Goal: Transaction & Acquisition: Purchase product/service

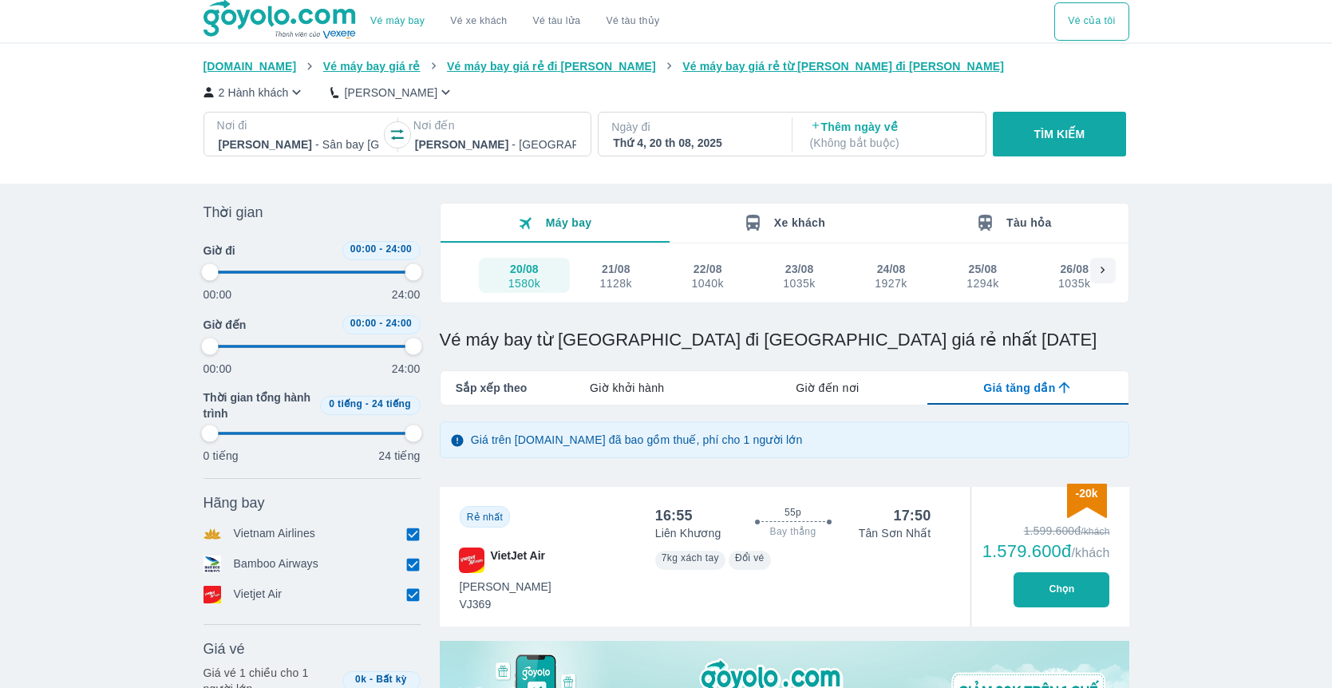
type input "97.9166666666667"
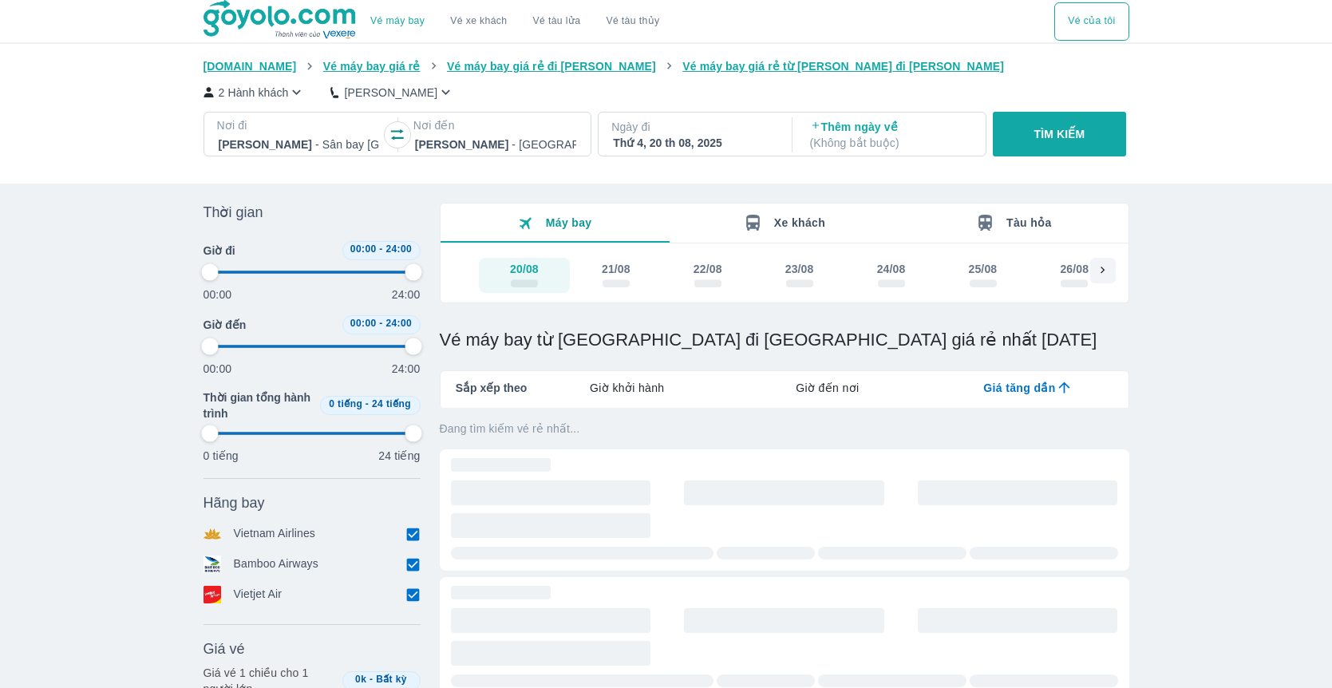
click at [398, 125] on button "button" at bounding box center [398, 135] width 26 height 26
type input "97.9166666666667"
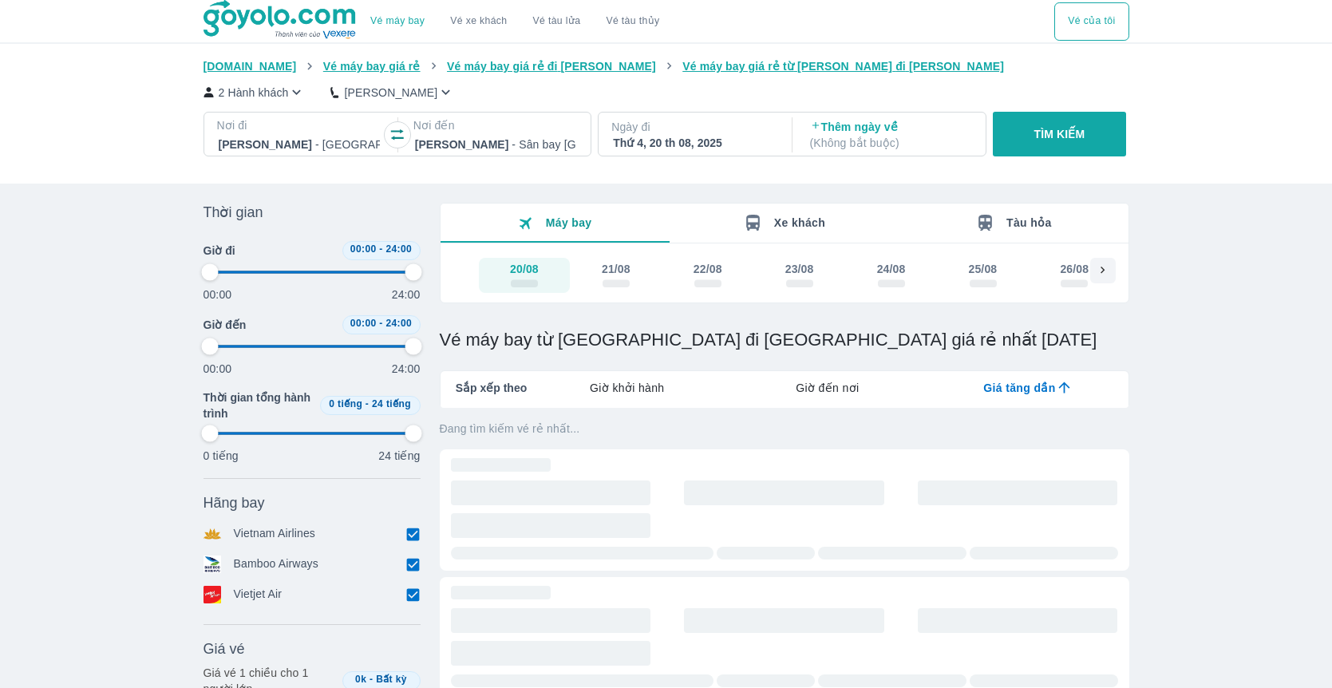
type input "97.9166666666667"
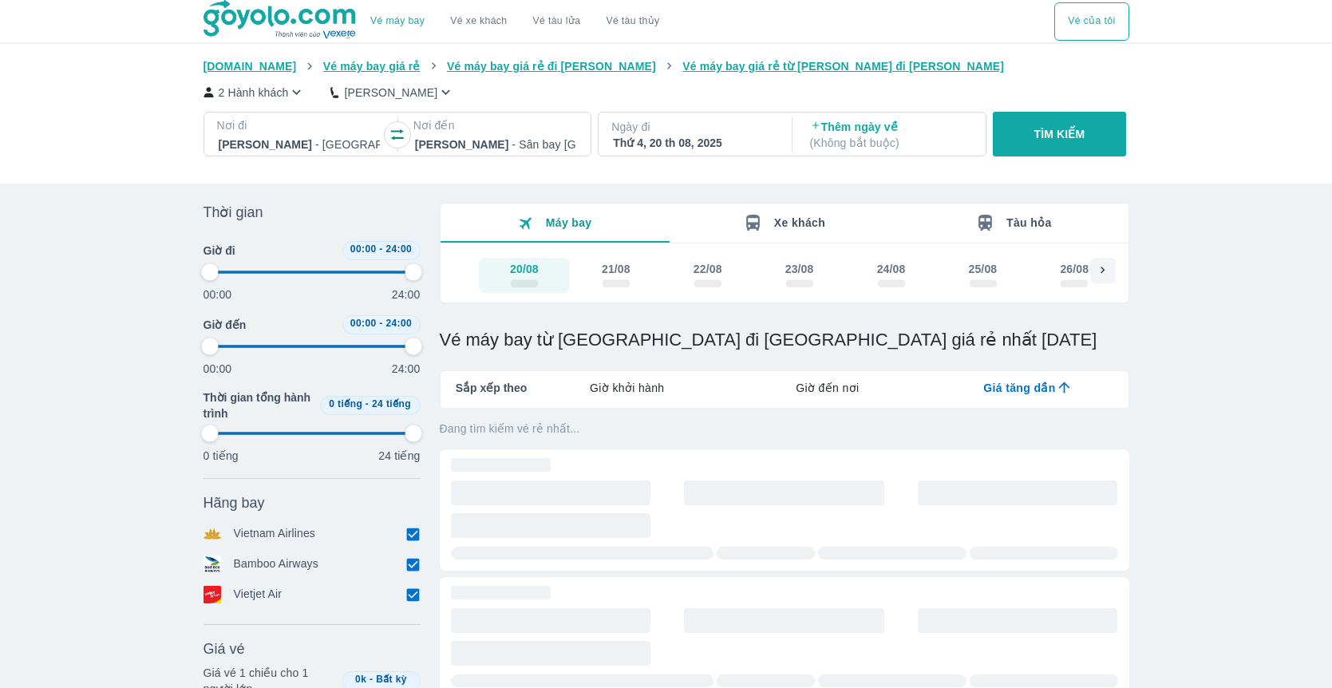
type input "97.9166666666667"
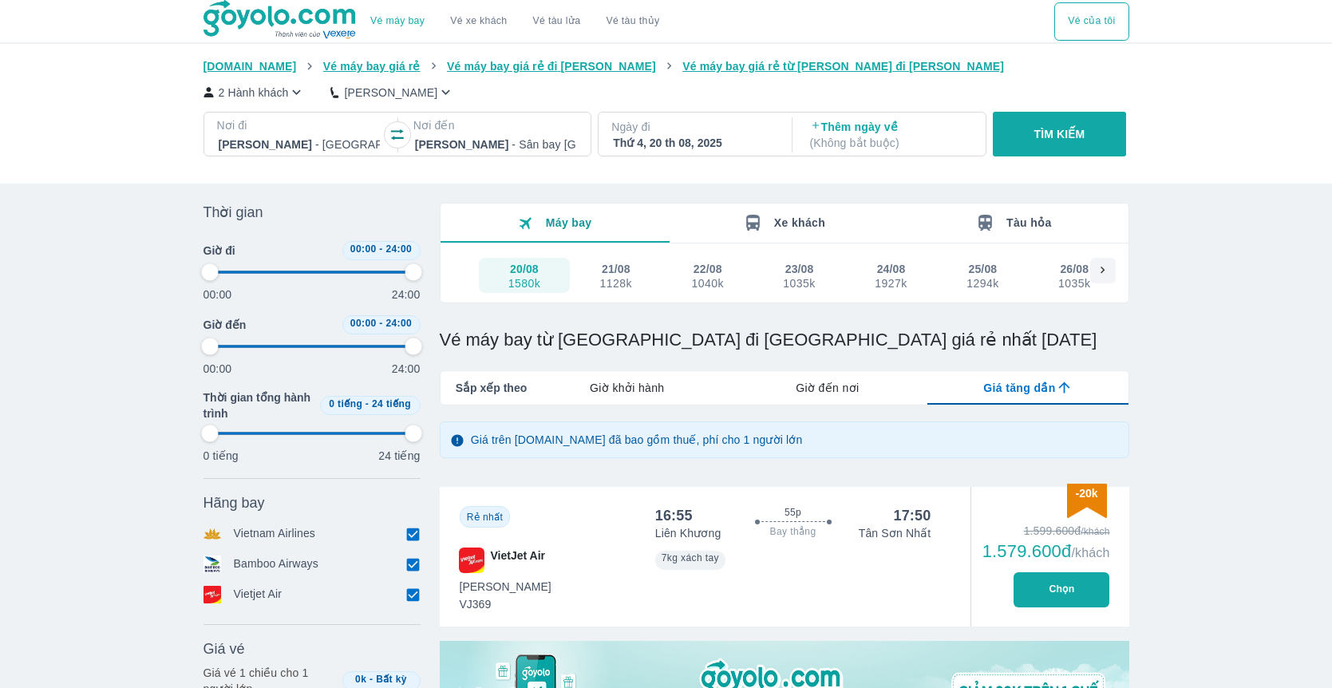
click at [267, 94] on p "2 Hành khách" at bounding box center [254, 93] width 70 height 16
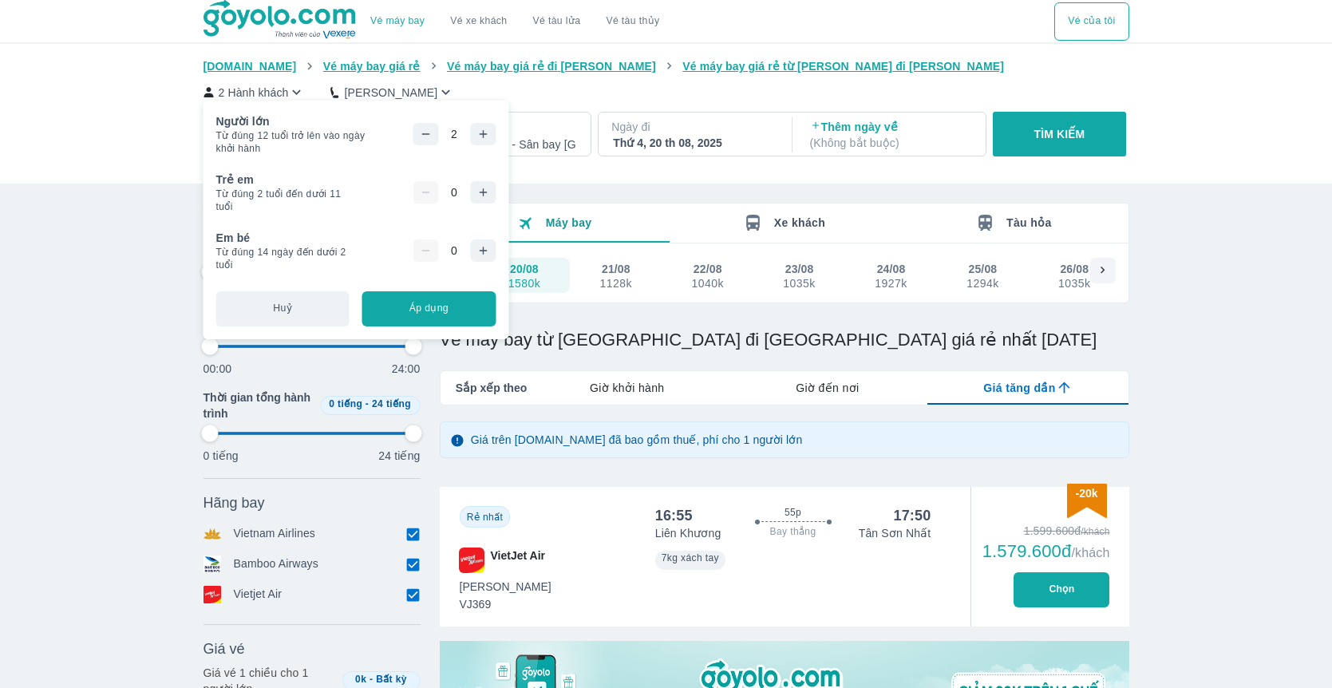
click at [431, 140] on icon "button" at bounding box center [425, 134] width 13 height 13
type input "97.9166666666667"
click at [441, 313] on button "Áp dụng" at bounding box center [428, 308] width 133 height 35
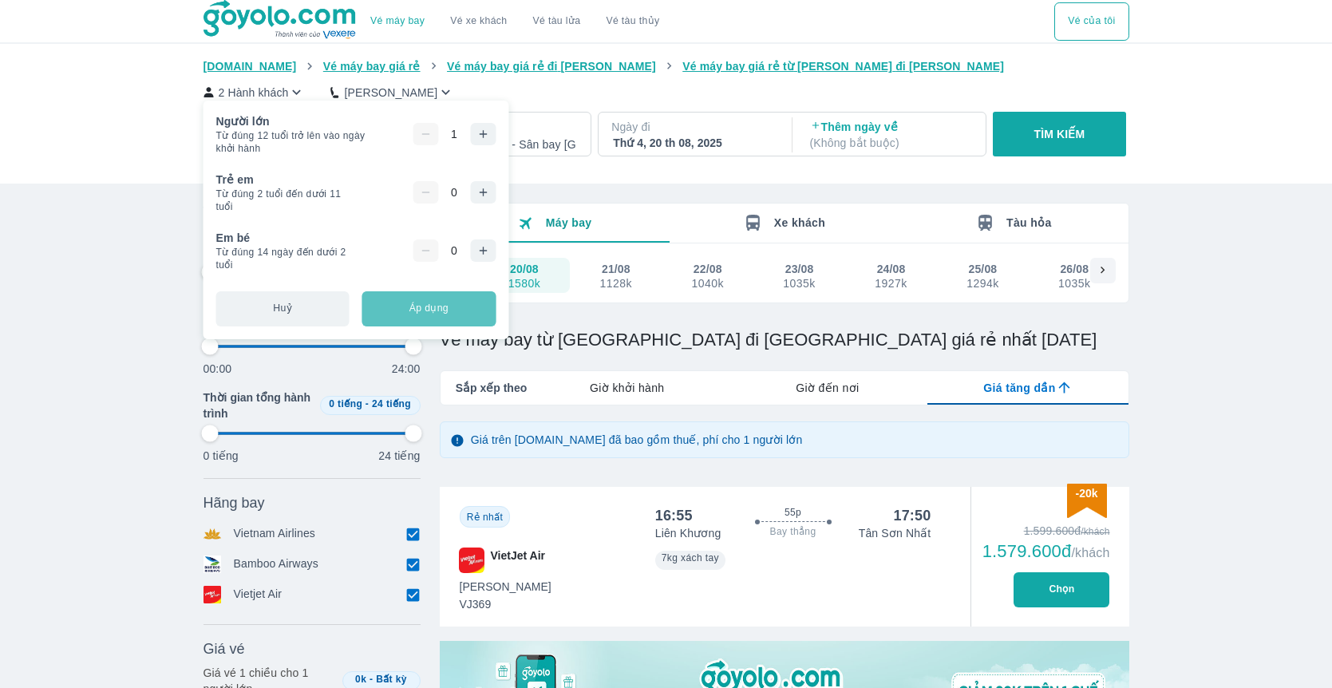
type input "97.9166666666667"
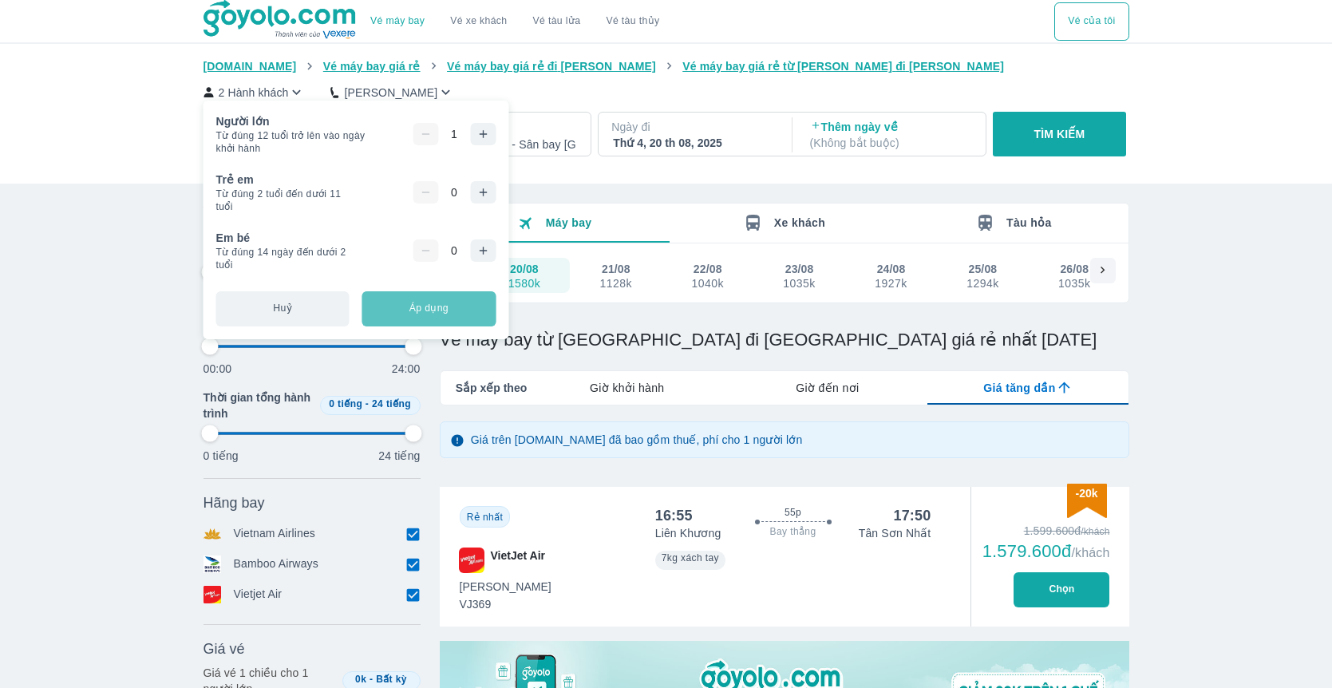
type input "97.9166666666667"
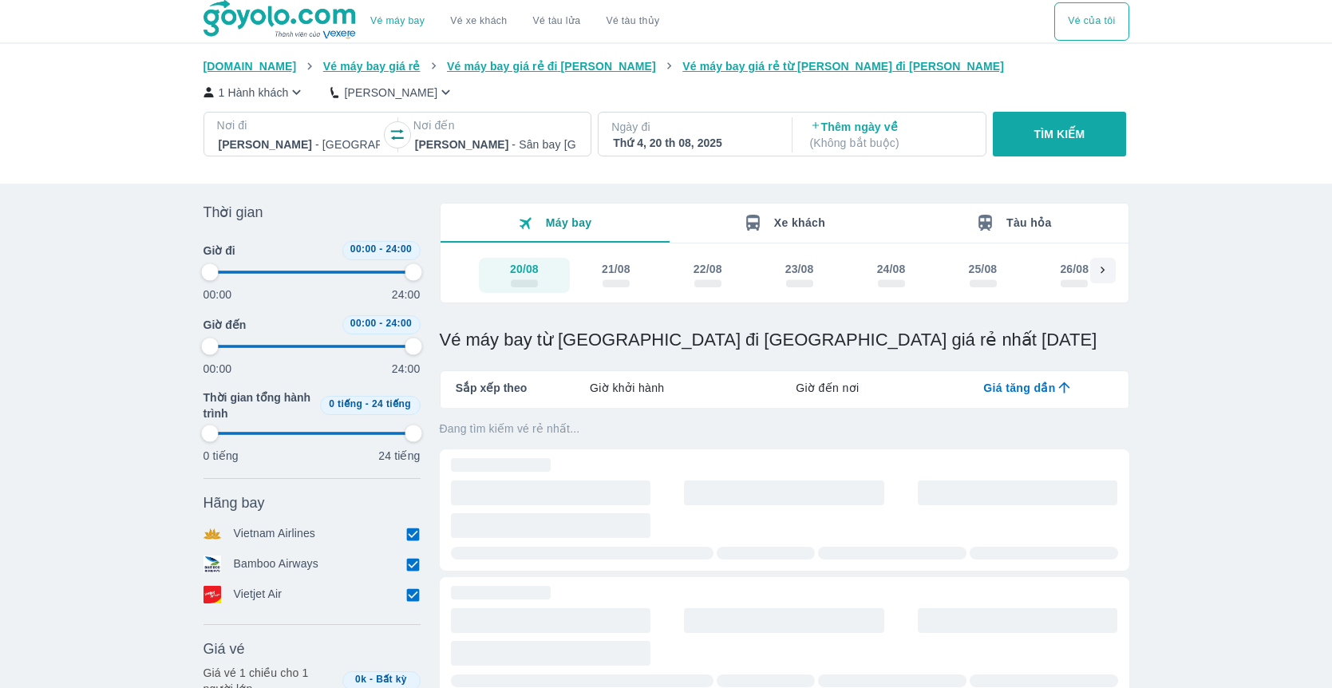
type input "97.9166666666667"
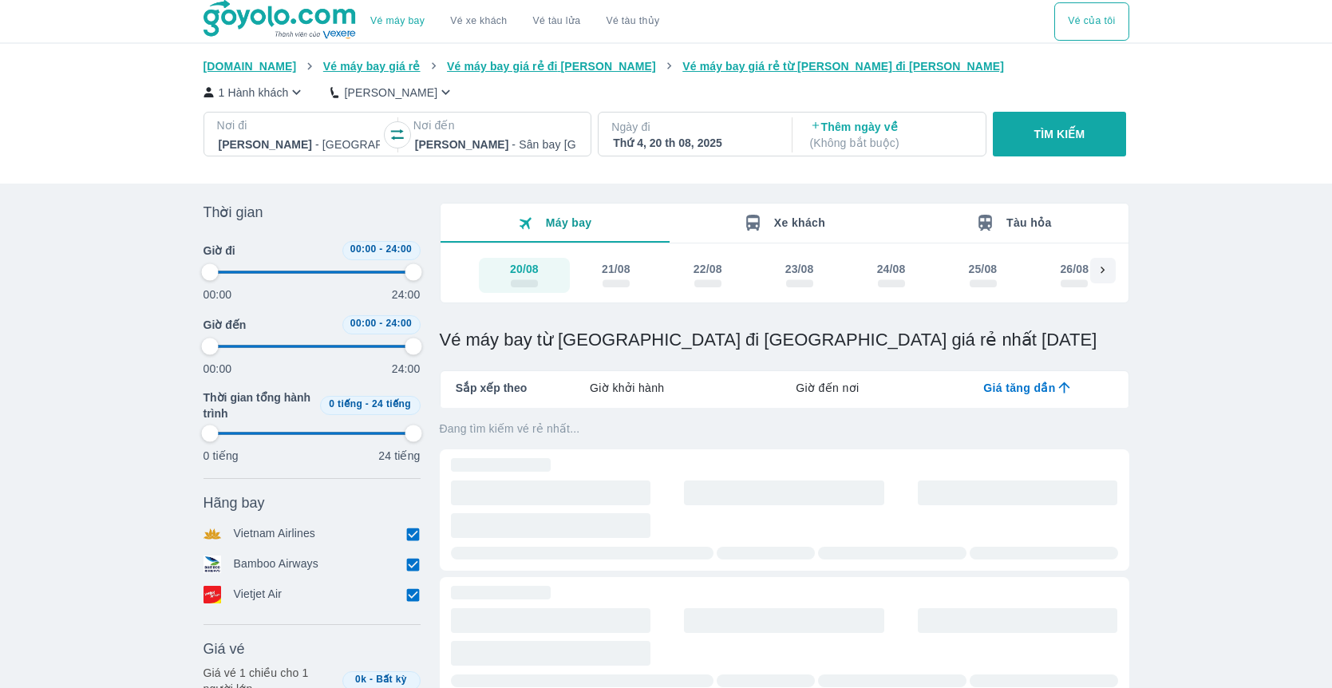
type input "97.9166666666667"
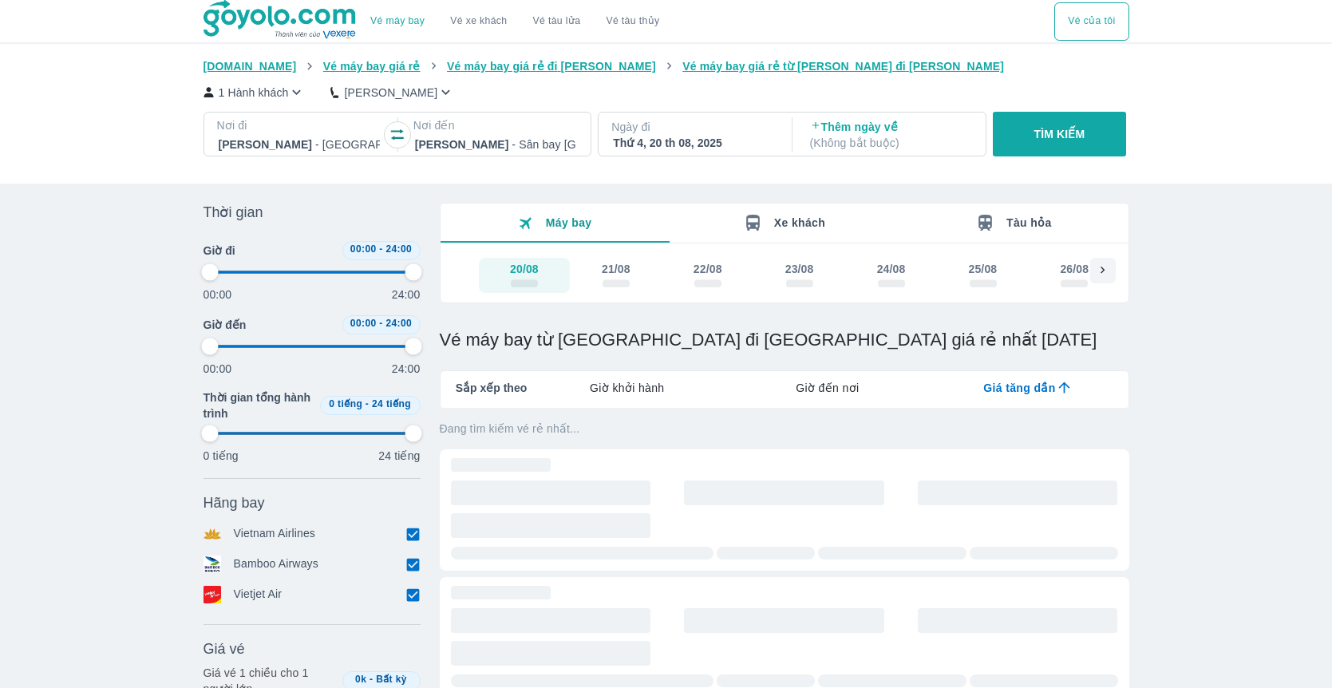
type input "97.9166666666667"
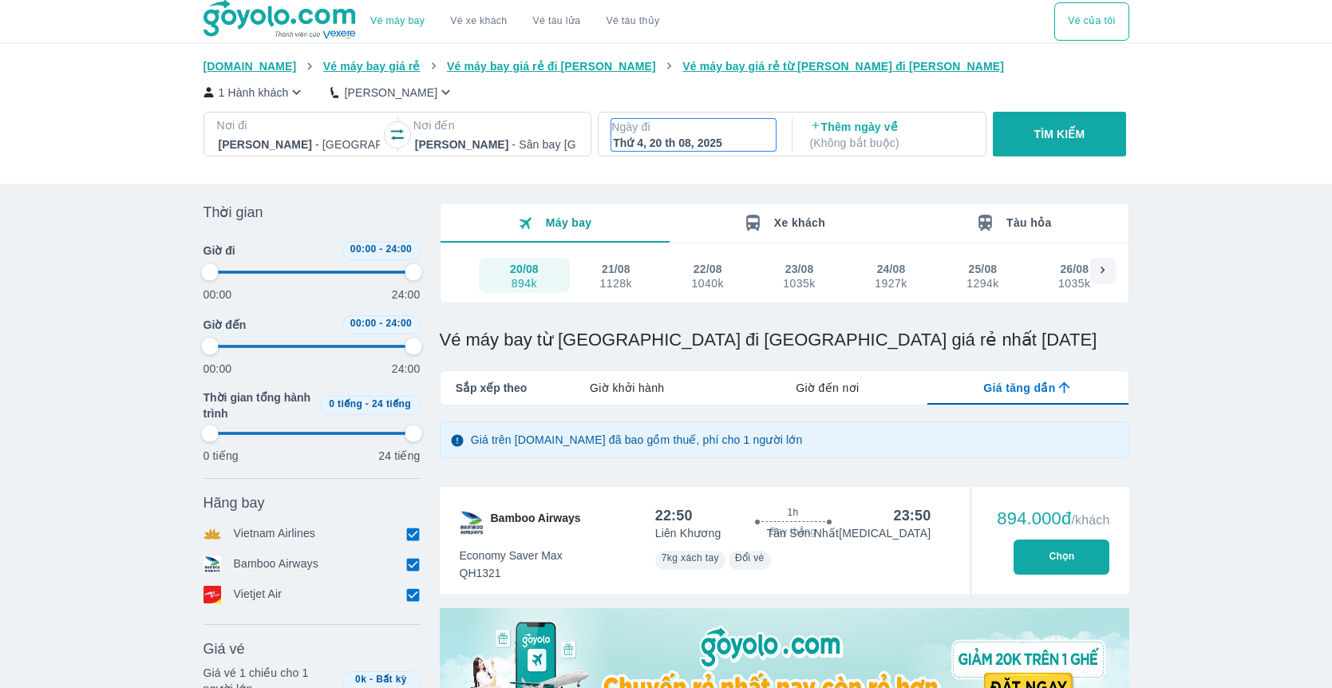
click at [685, 137] on div "Thứ 4, 20 th 08, 2025" at bounding box center [693, 143] width 161 height 16
type input "97.9166666666667"
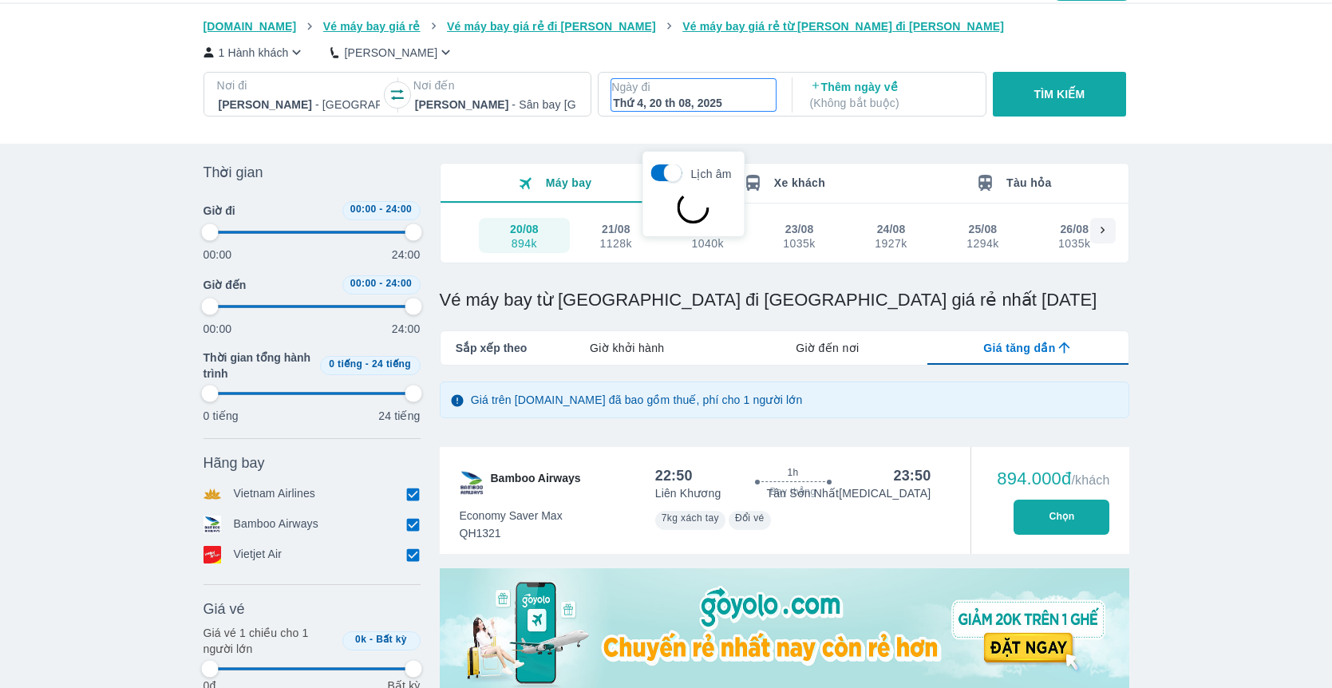
scroll to position [92, 0]
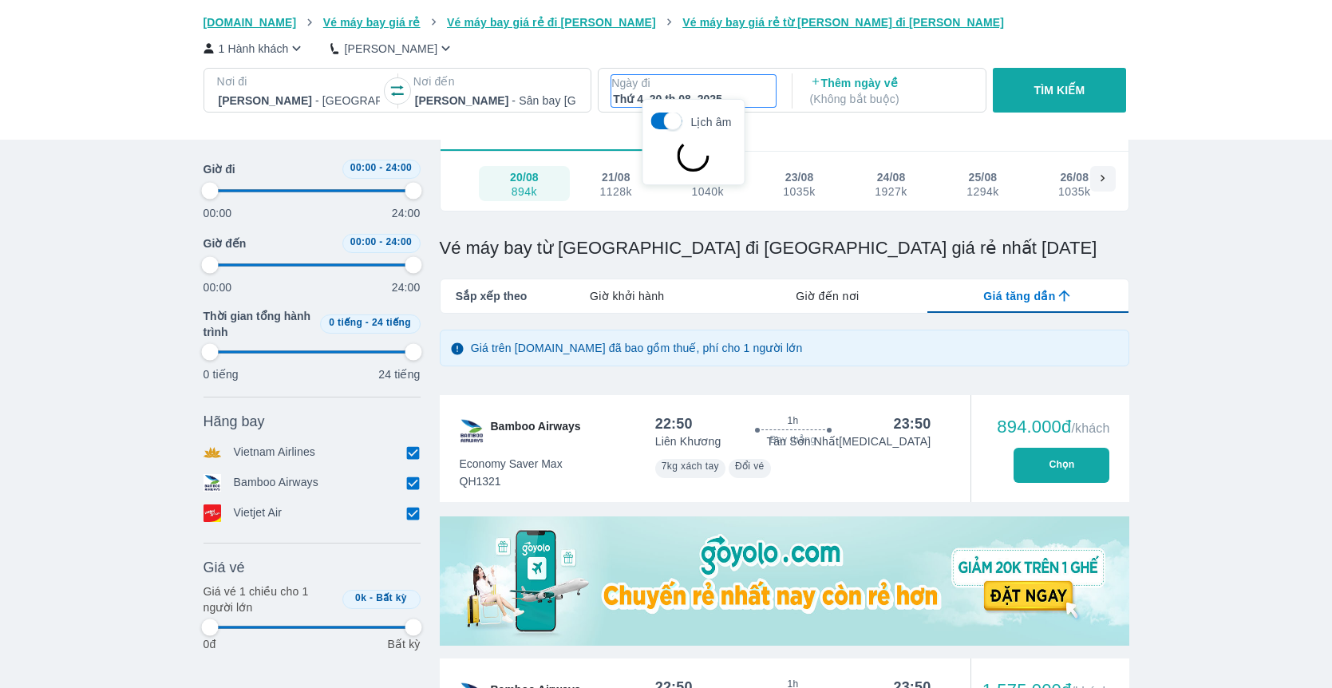
type input "97.9166666666667"
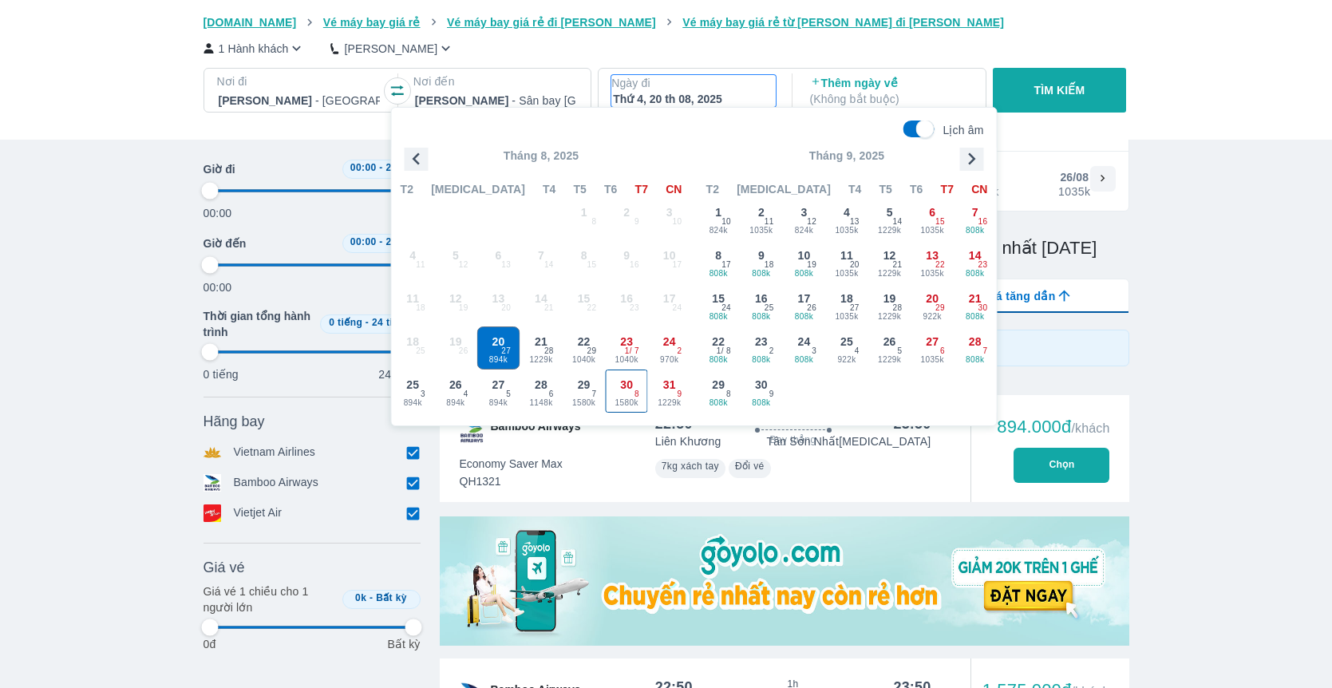
type input "97.9166666666667"
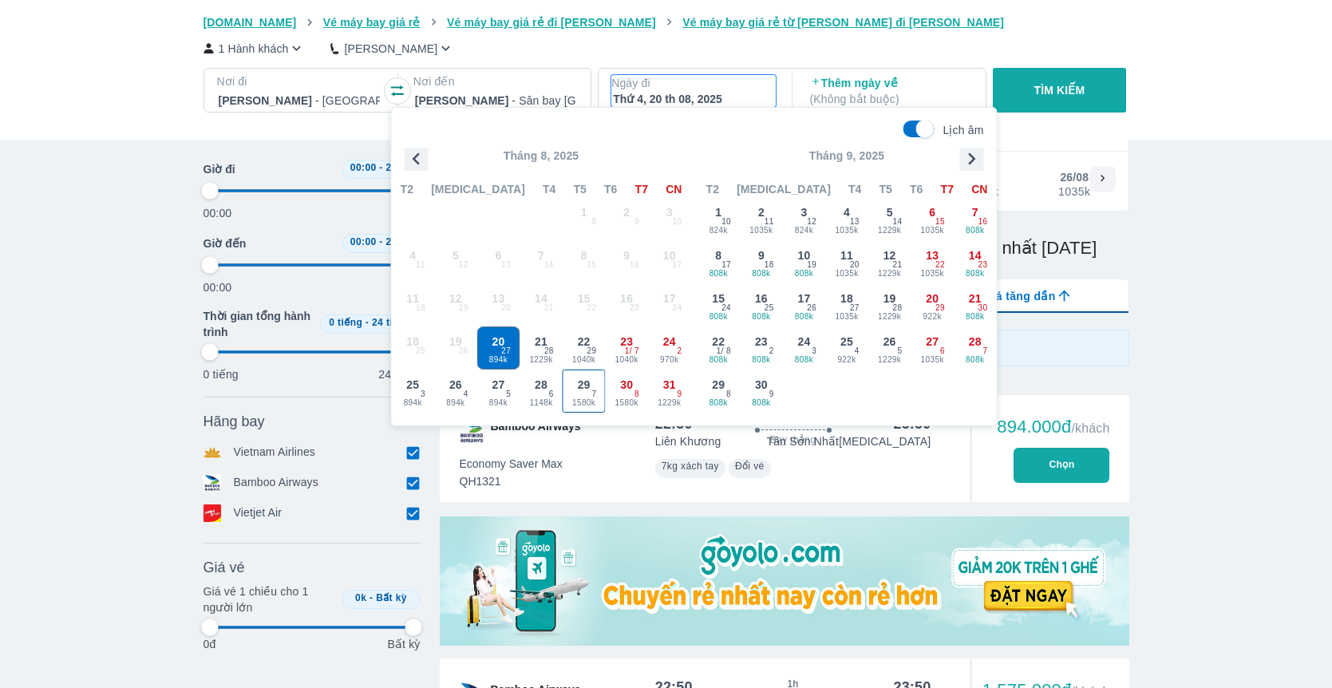
type input "97.9166666666667"
click at [460, 393] on div "26 894k 4" at bounding box center [455, 390] width 41 height 41
type input "97.9166666666667"
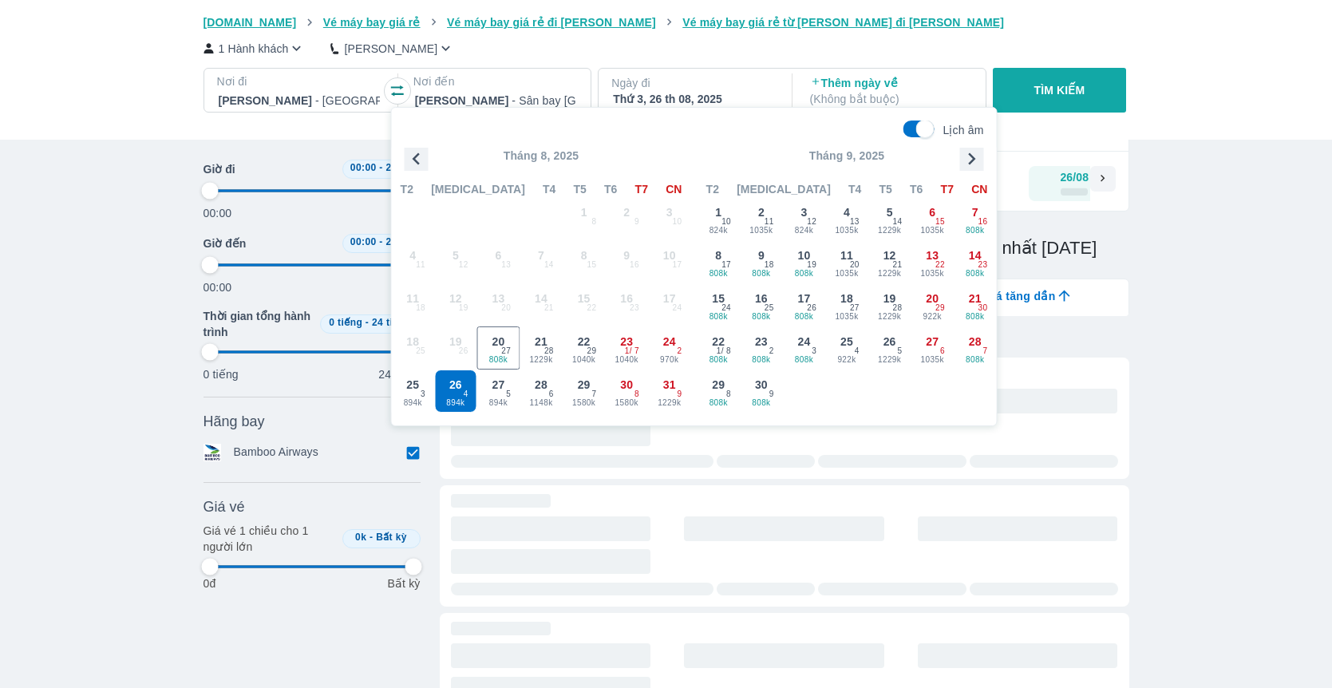
type input "97.9166666666667"
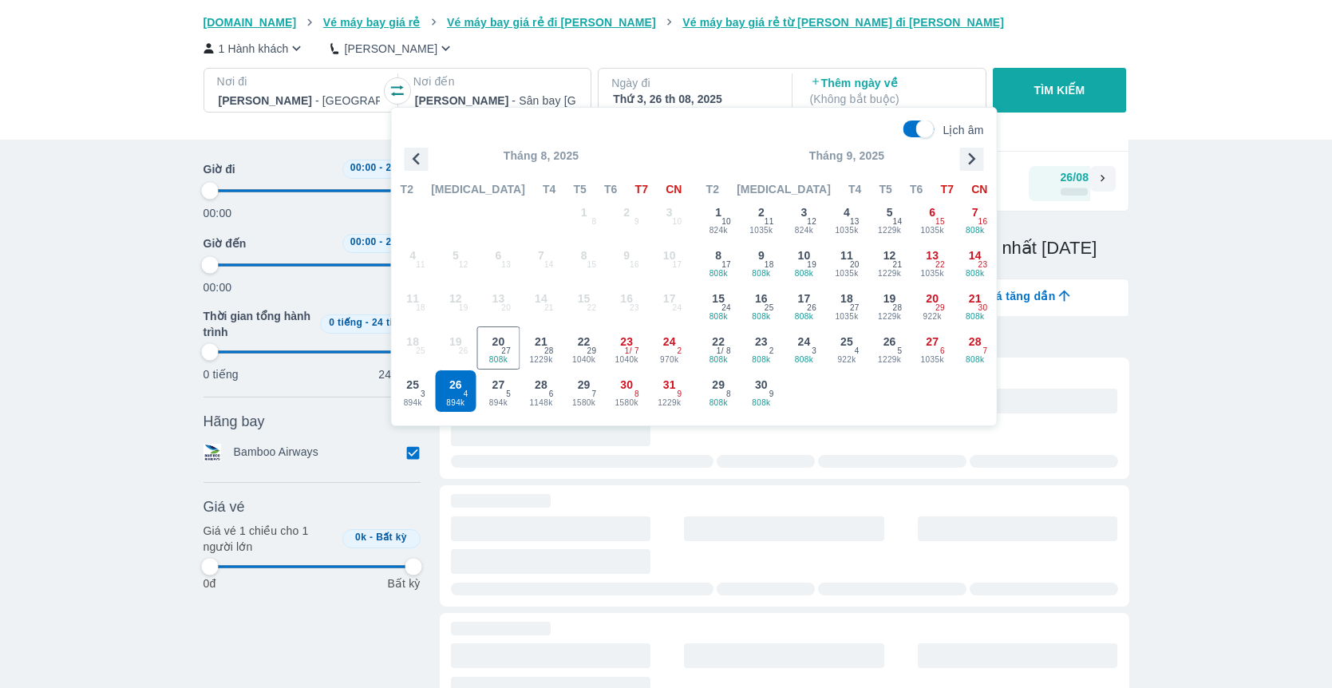
type input "97.9166666666667"
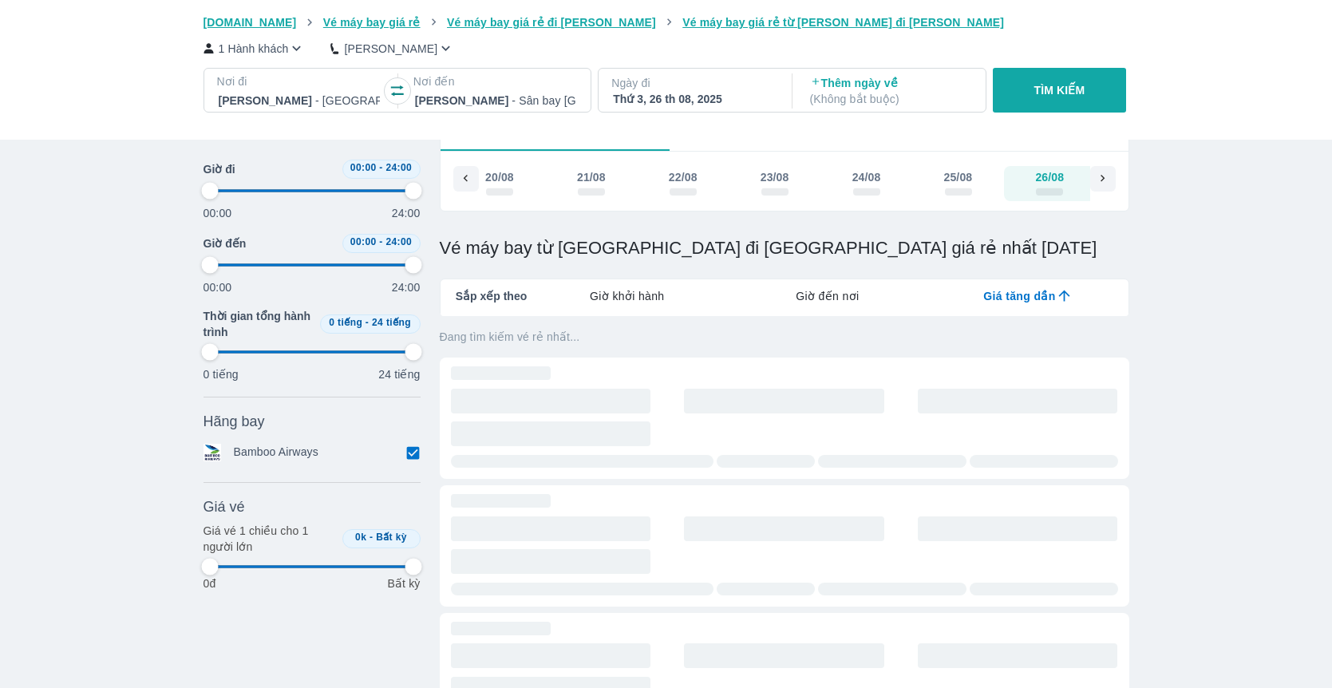
scroll to position [0, 30]
type input "97.9166666666667"
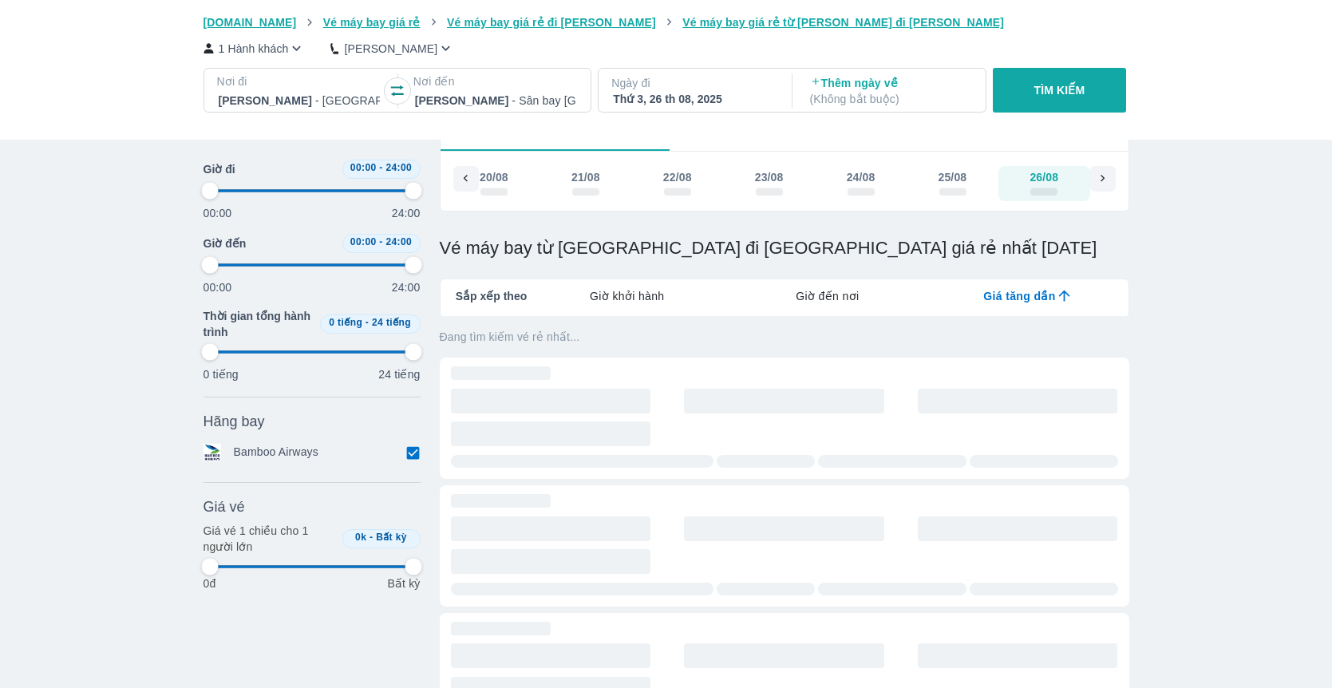
type input "97.9166666666667"
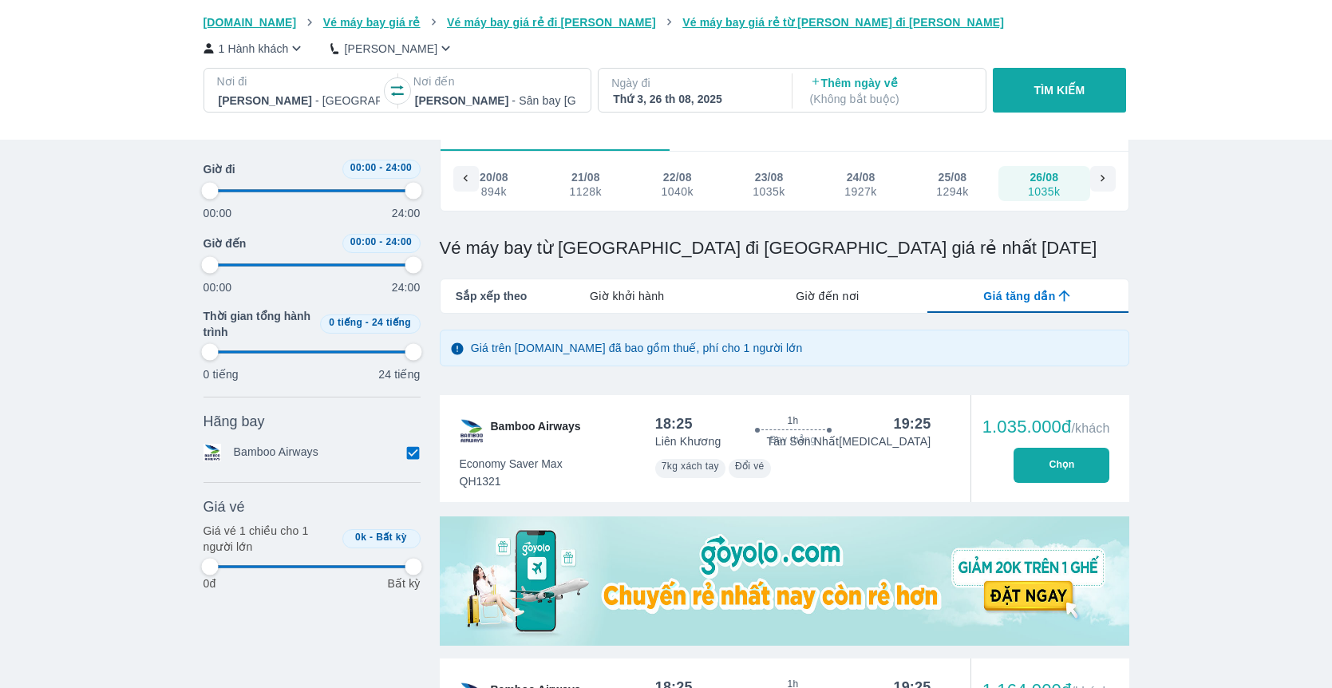
click at [1072, 84] on p "TÌM KIẾM" at bounding box center [1059, 90] width 51 height 16
type input "97.9166666666667"
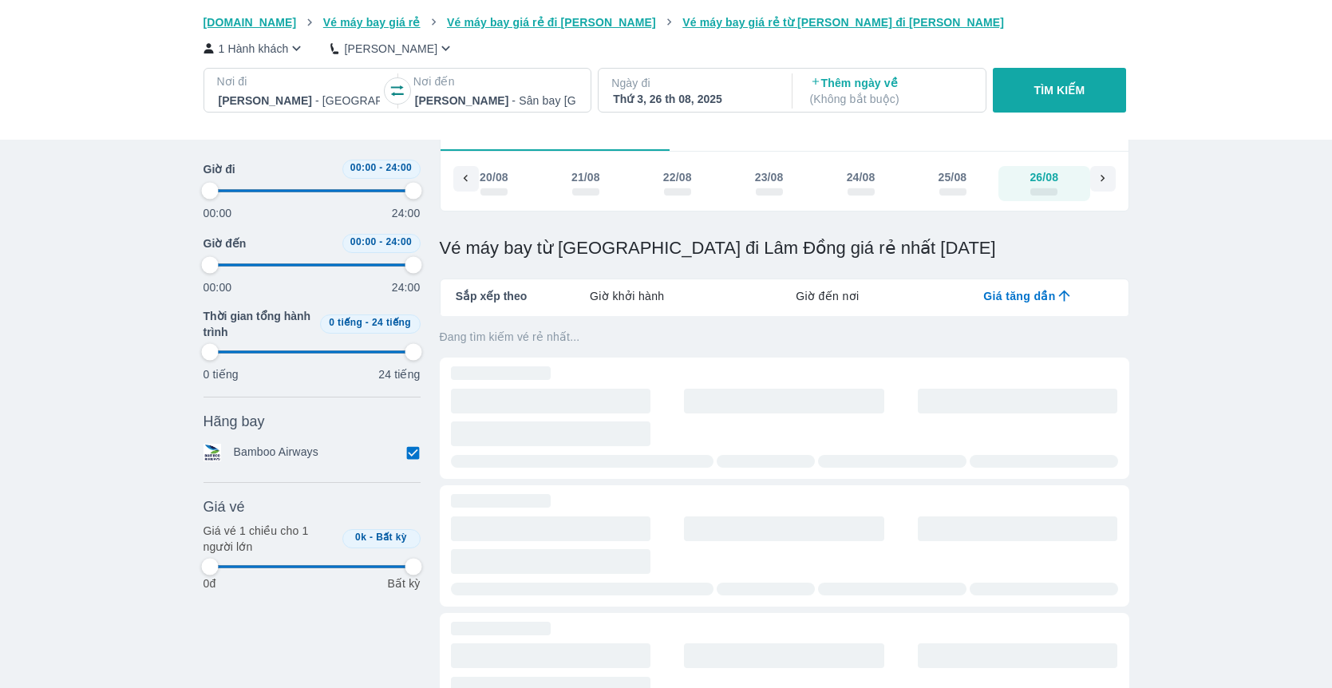
type input "97.9166666666667"
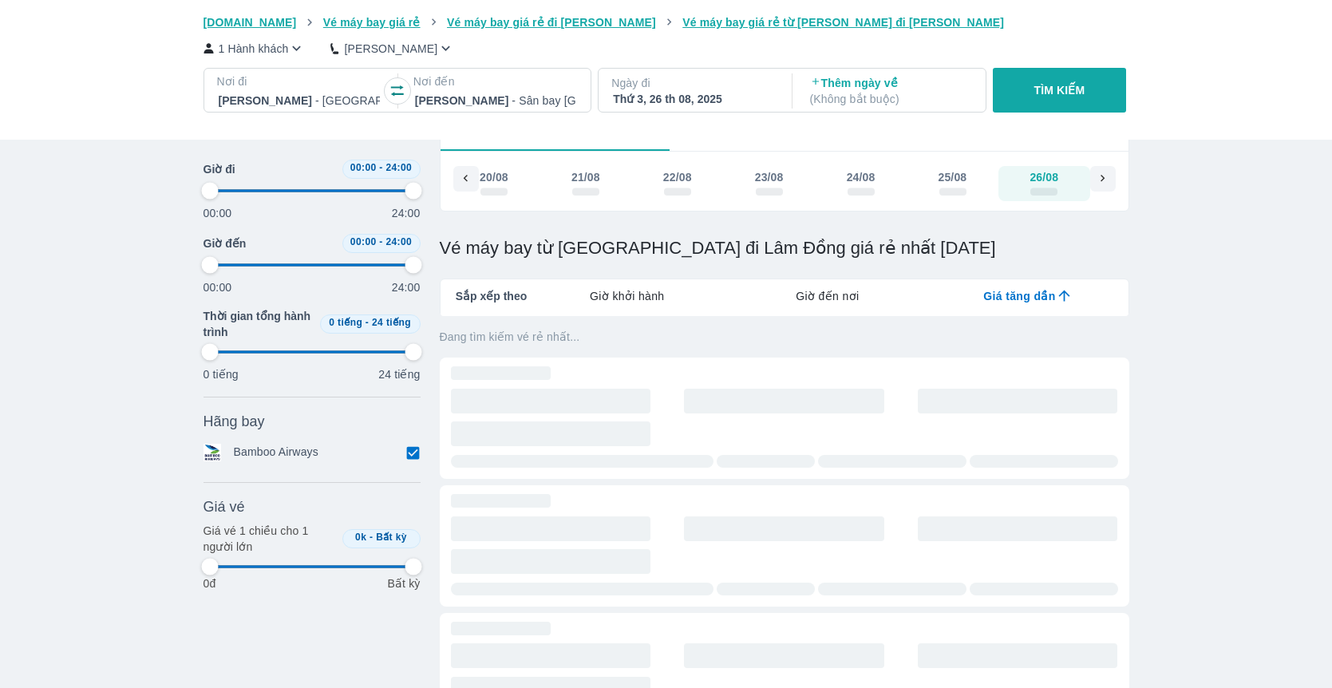
type input "97.9166666666667"
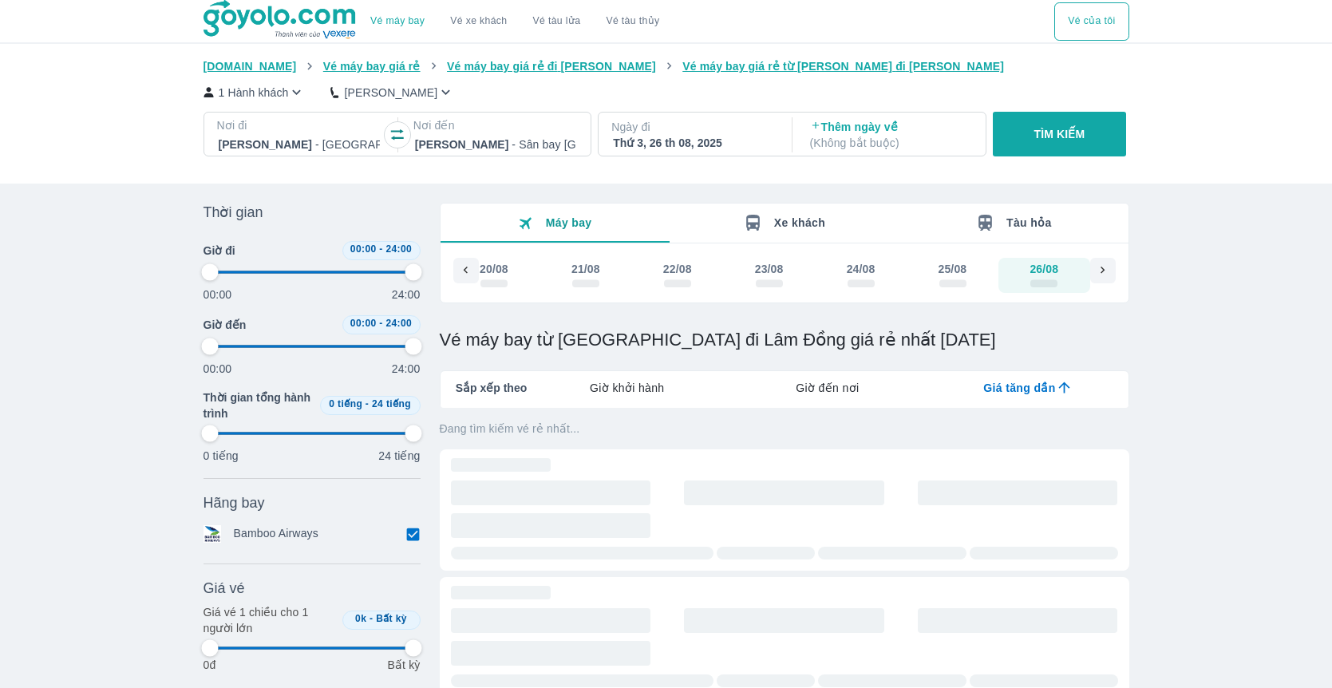
type input "97.9166666666667"
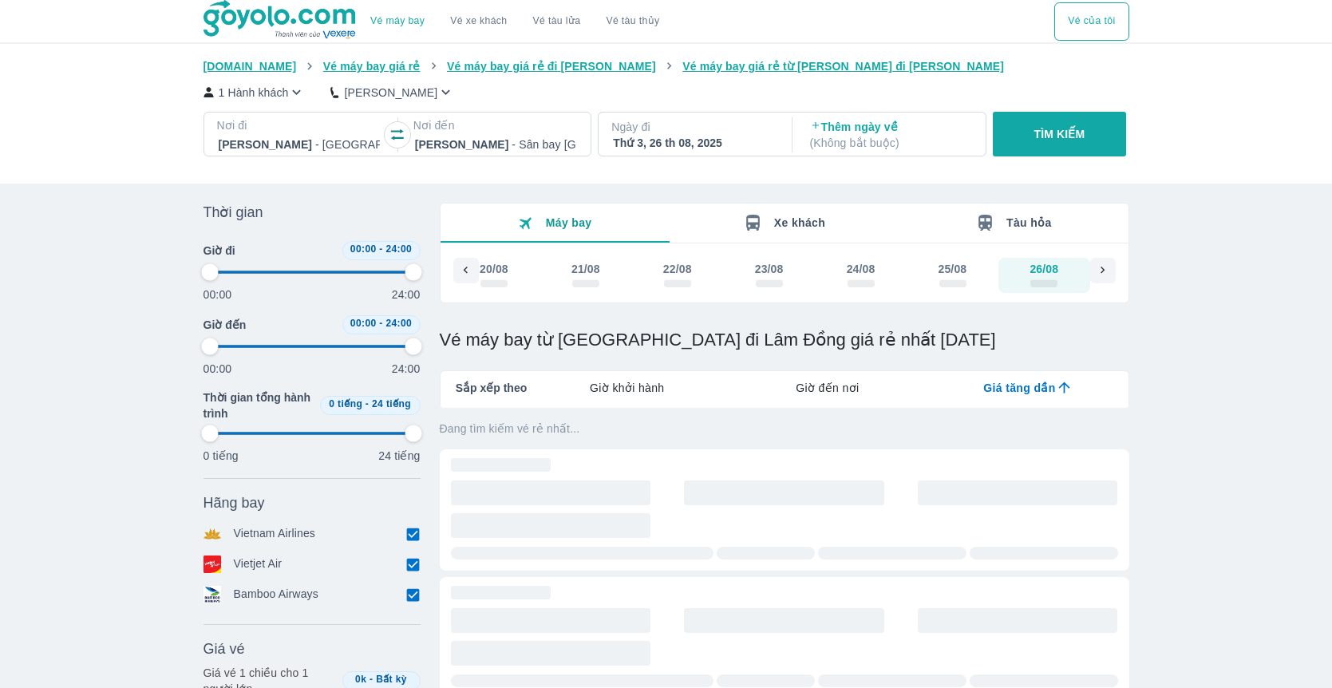
type input "97.9166666666667"
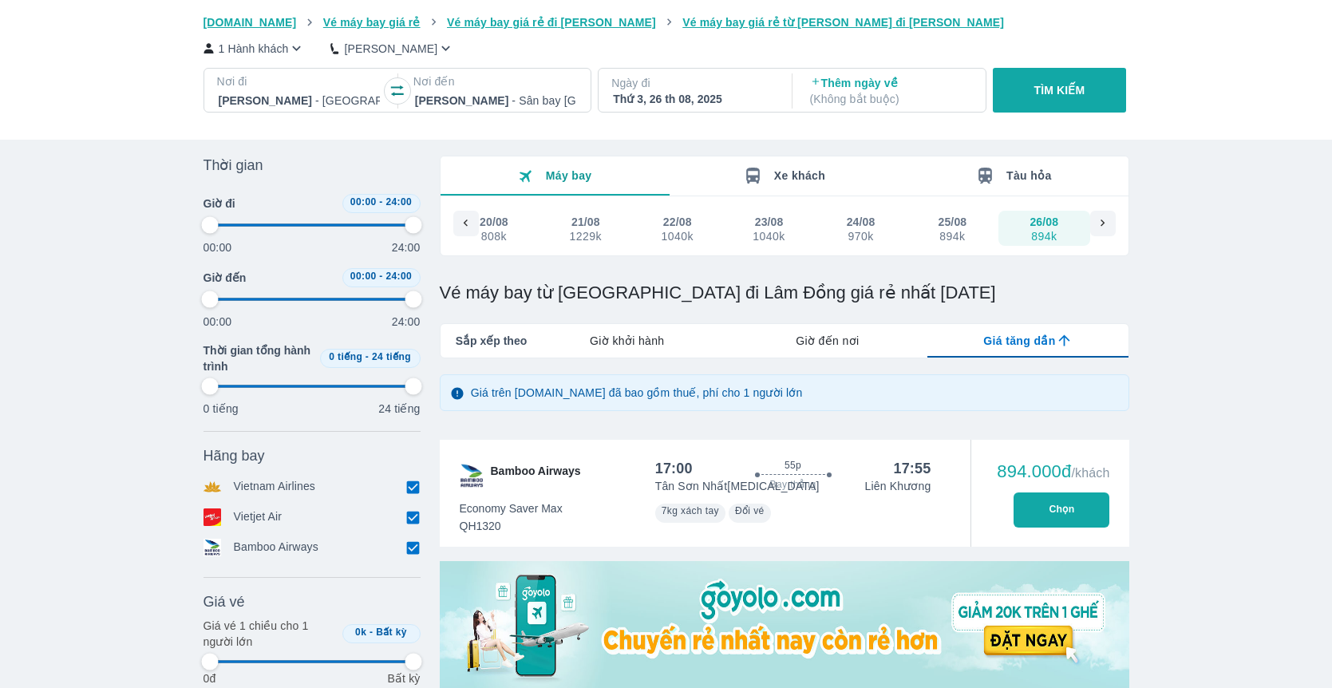
type input "97.9166666666667"
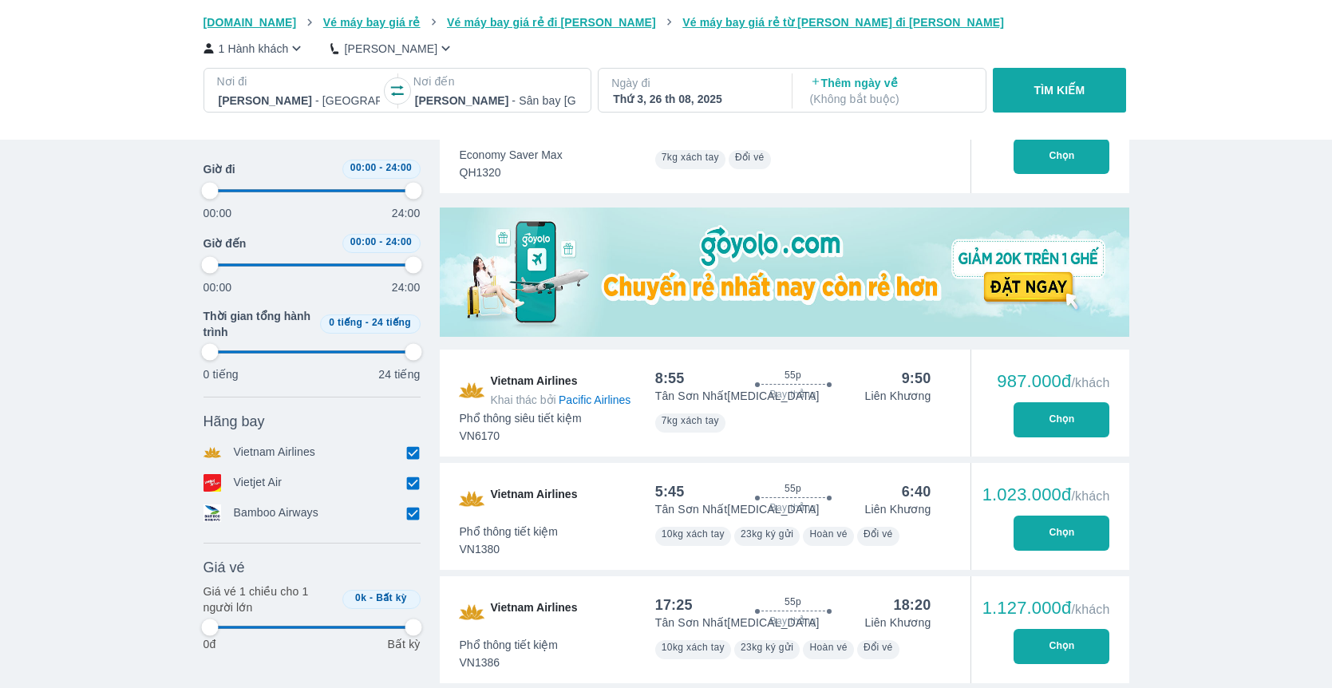
type input "97.9166666666667"
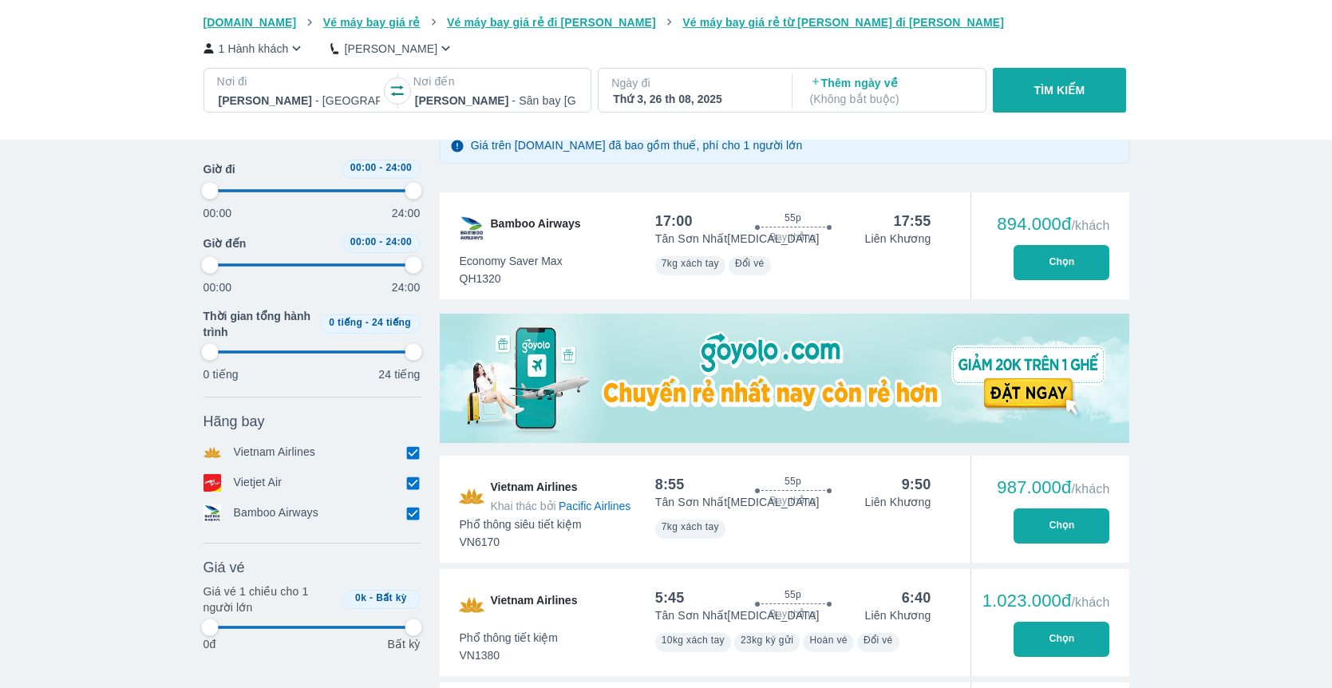
scroll to position [294, 0]
type input "97.9166666666667"
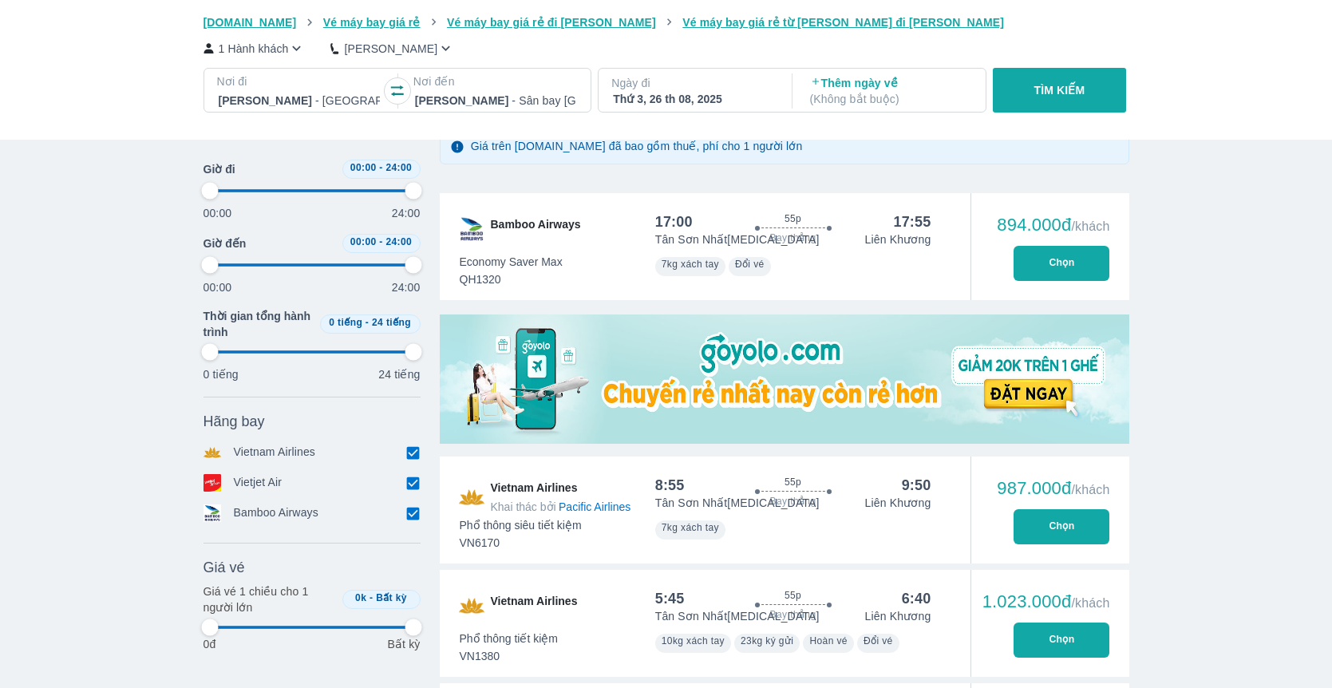
type input "97.9166666666667"
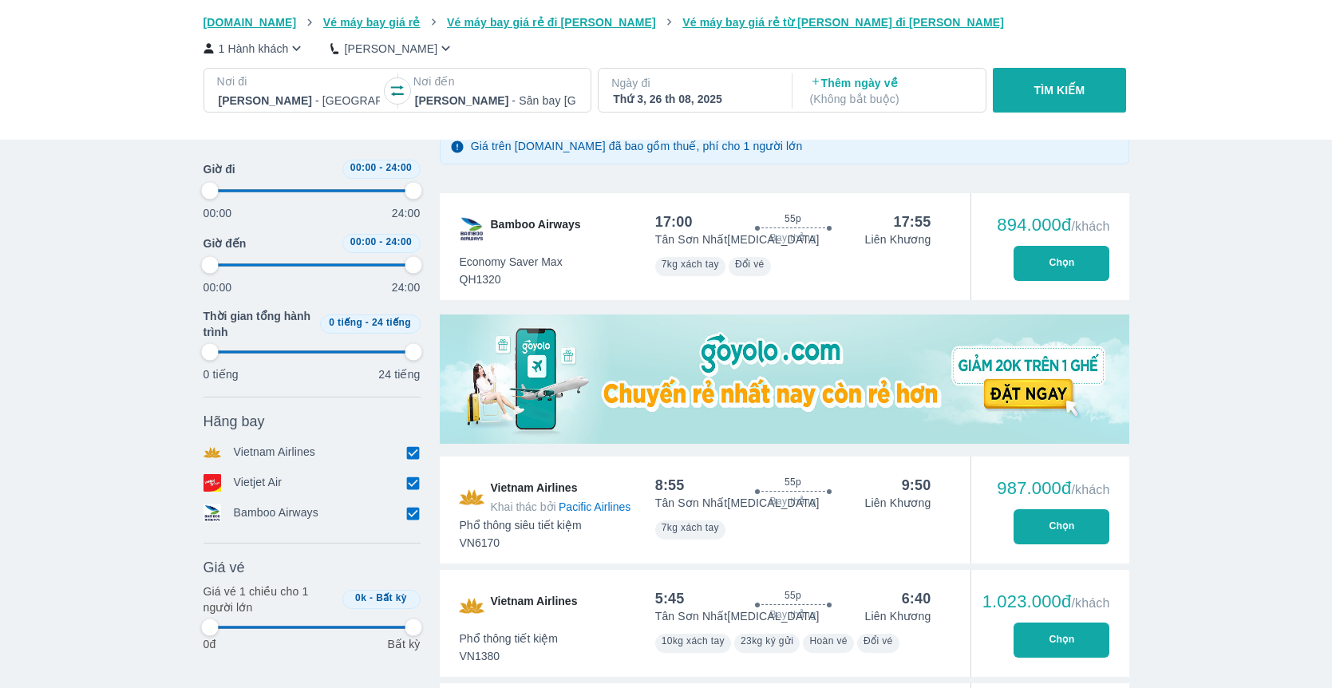
type input "97.9166666666667"
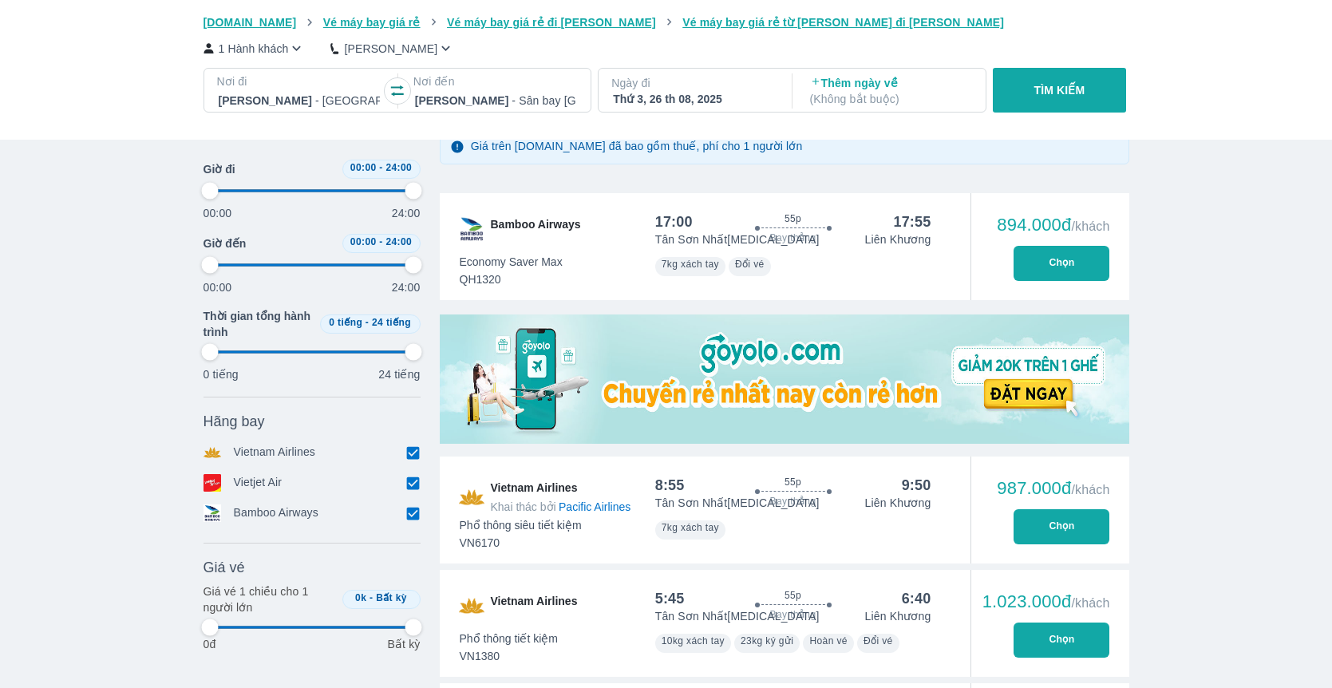
type input "97.9166666666667"
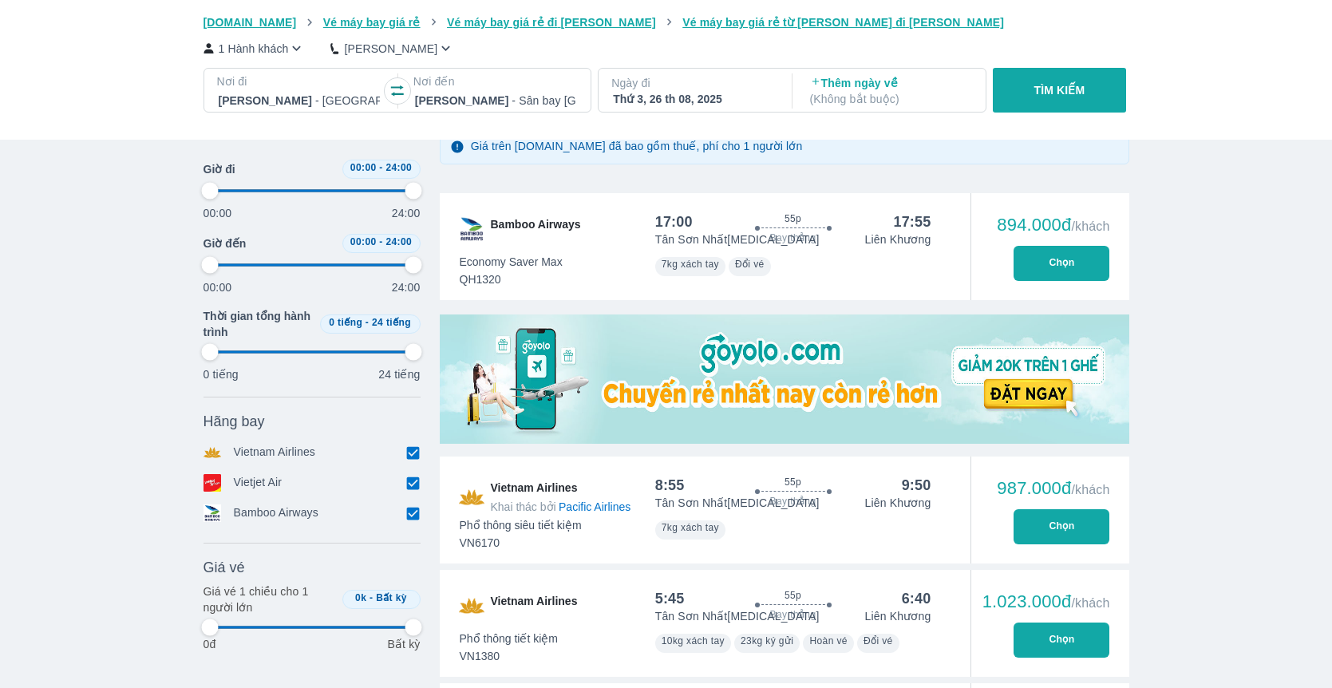
type input "97.9166666666667"
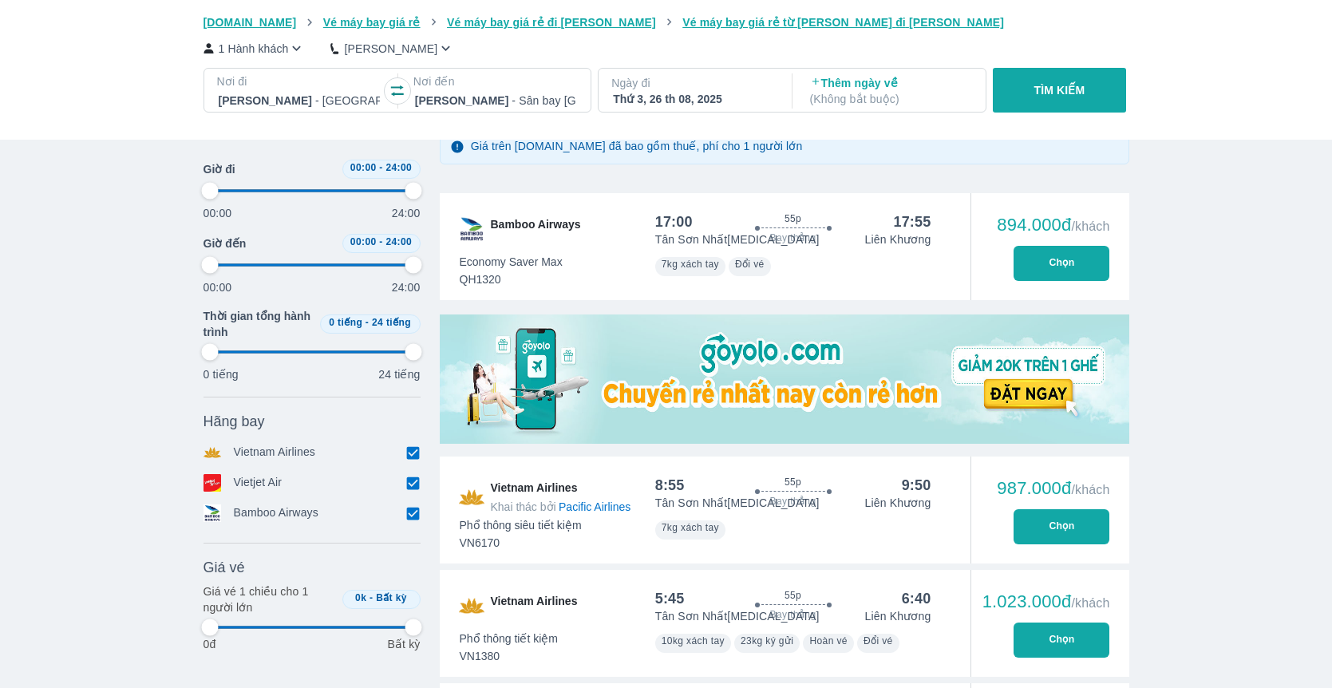
type input "97.9166666666667"
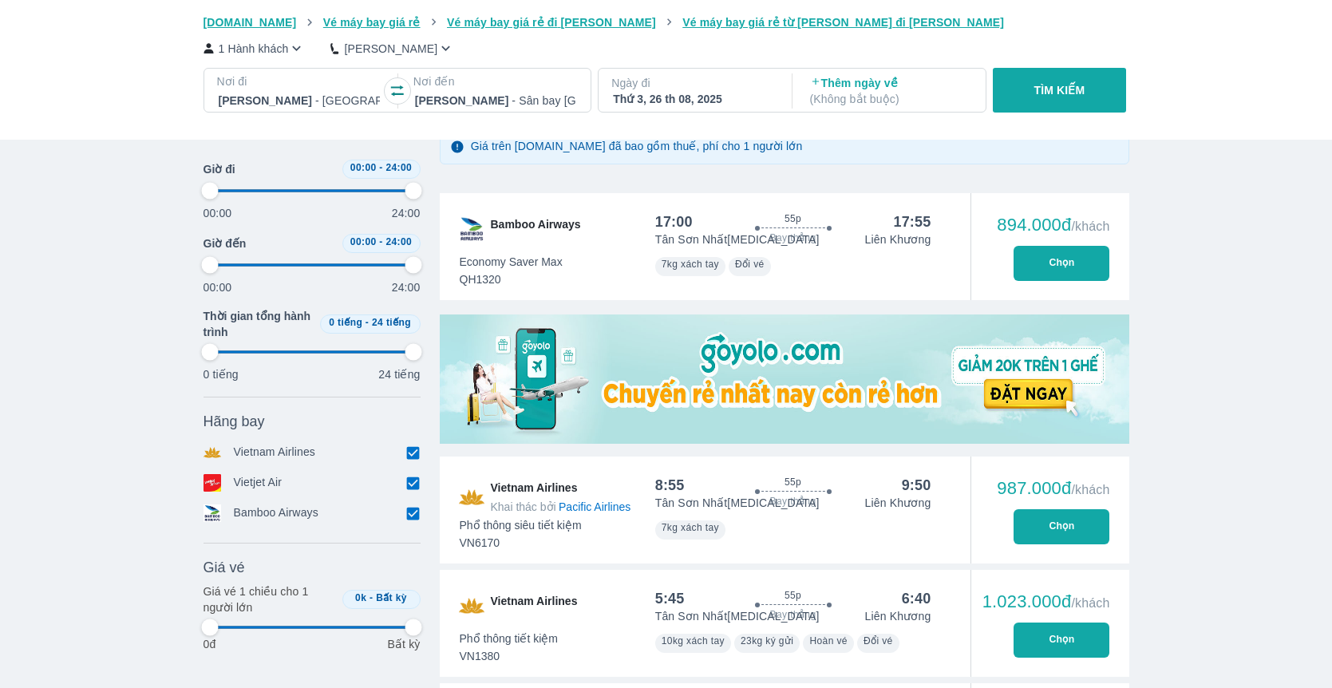
type input "97.9166666666667"
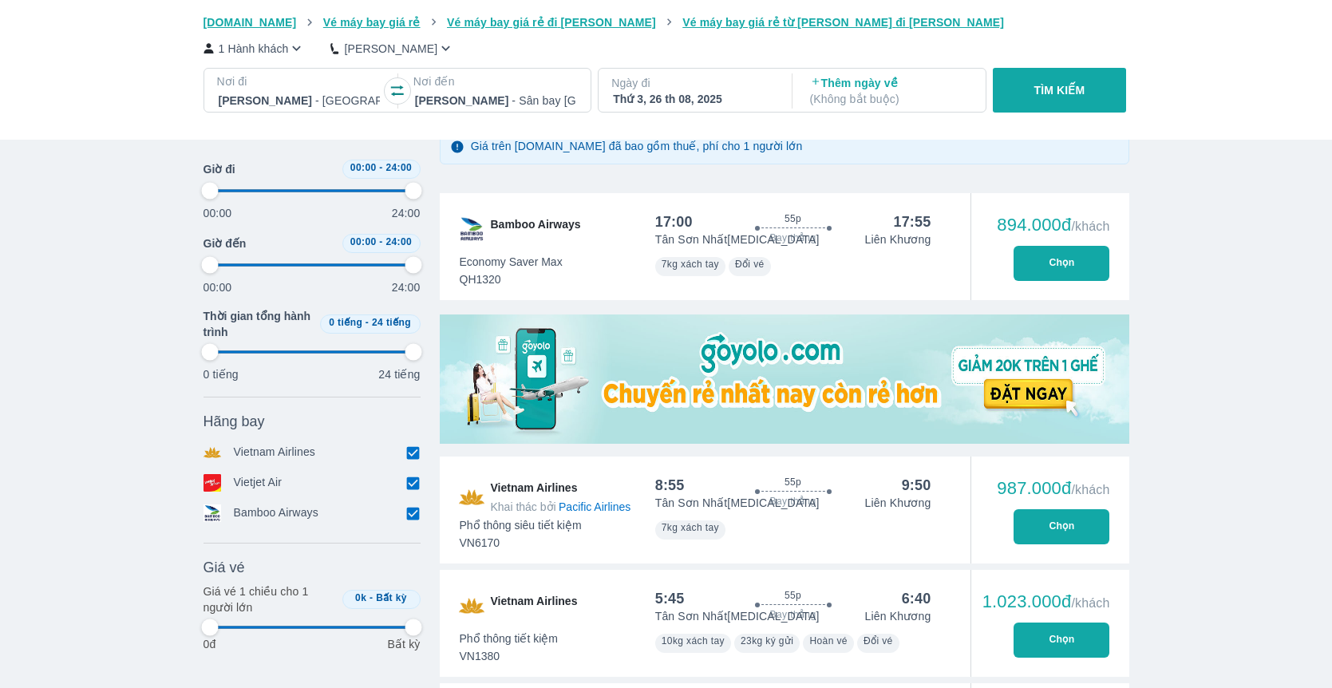
type input "97.9166666666667"
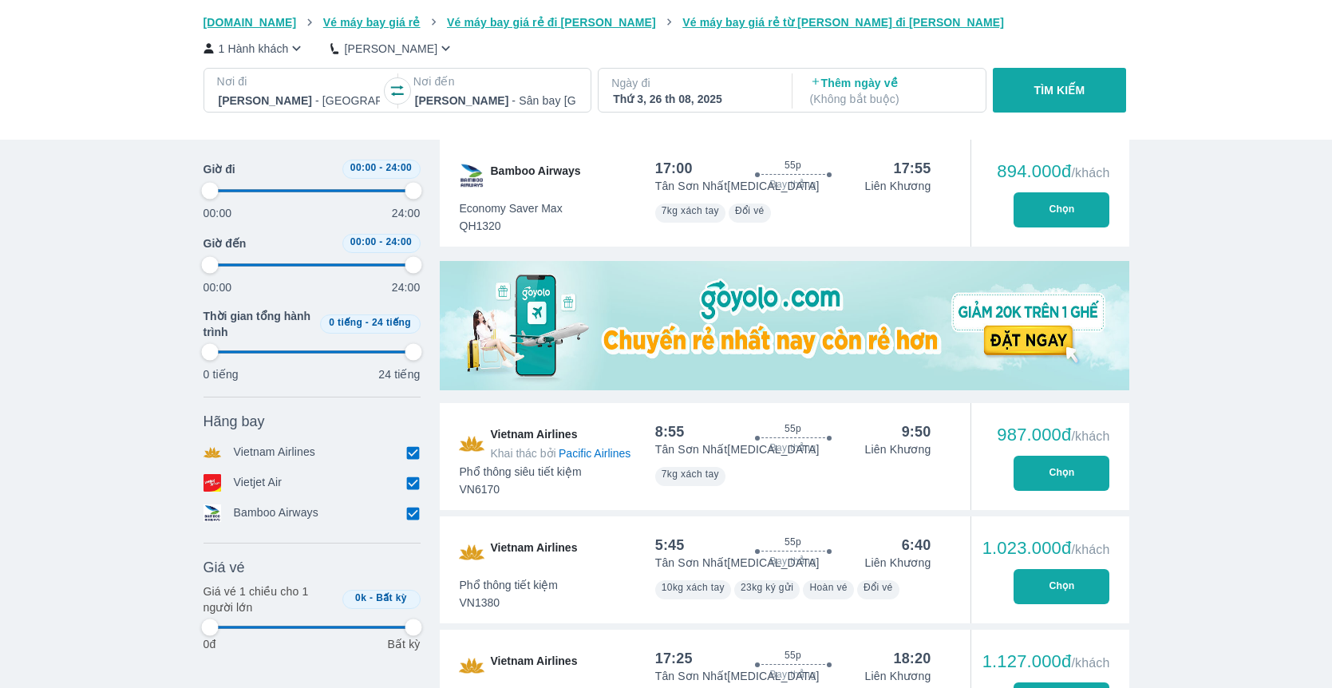
scroll to position [257, 0]
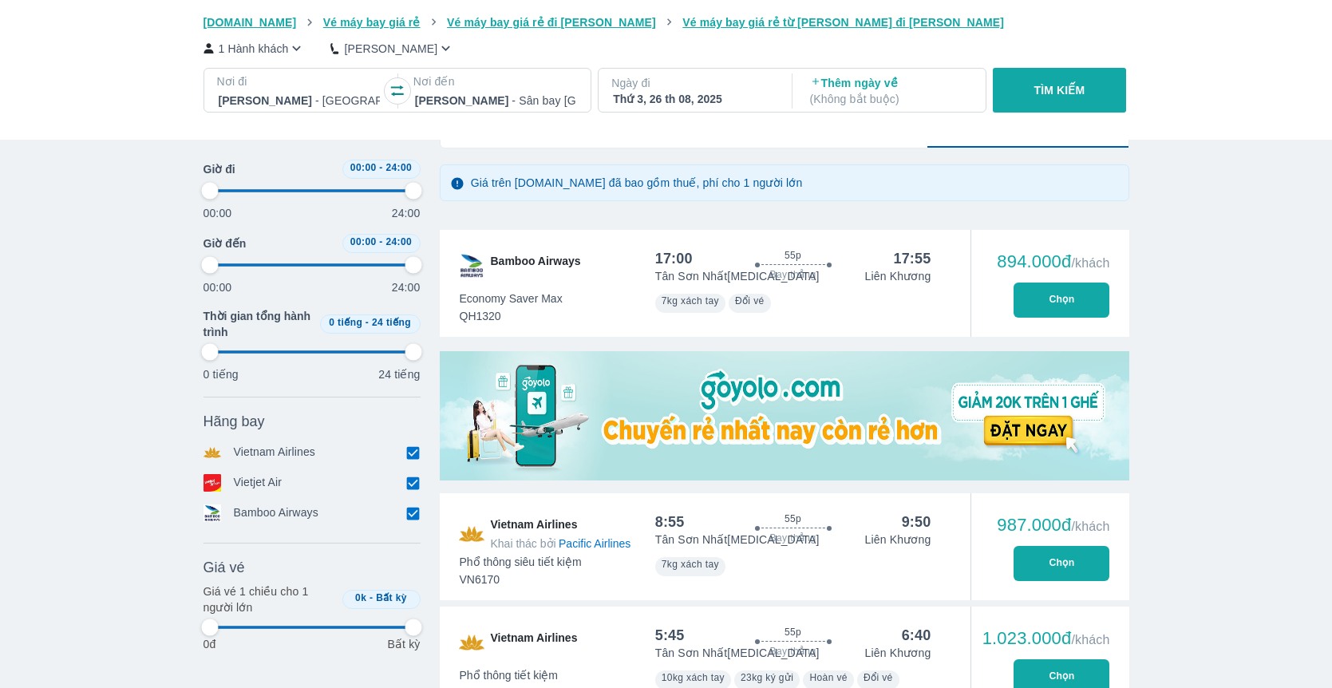
click at [776, 317] on div "17:00 55p Bay thẳng 17:55 Tân Sơn Nhất T3 Liên Khương Economy Saver Max QH1320 …" at bounding box center [793, 283] width 314 height 107
type input "97.9166666666667"
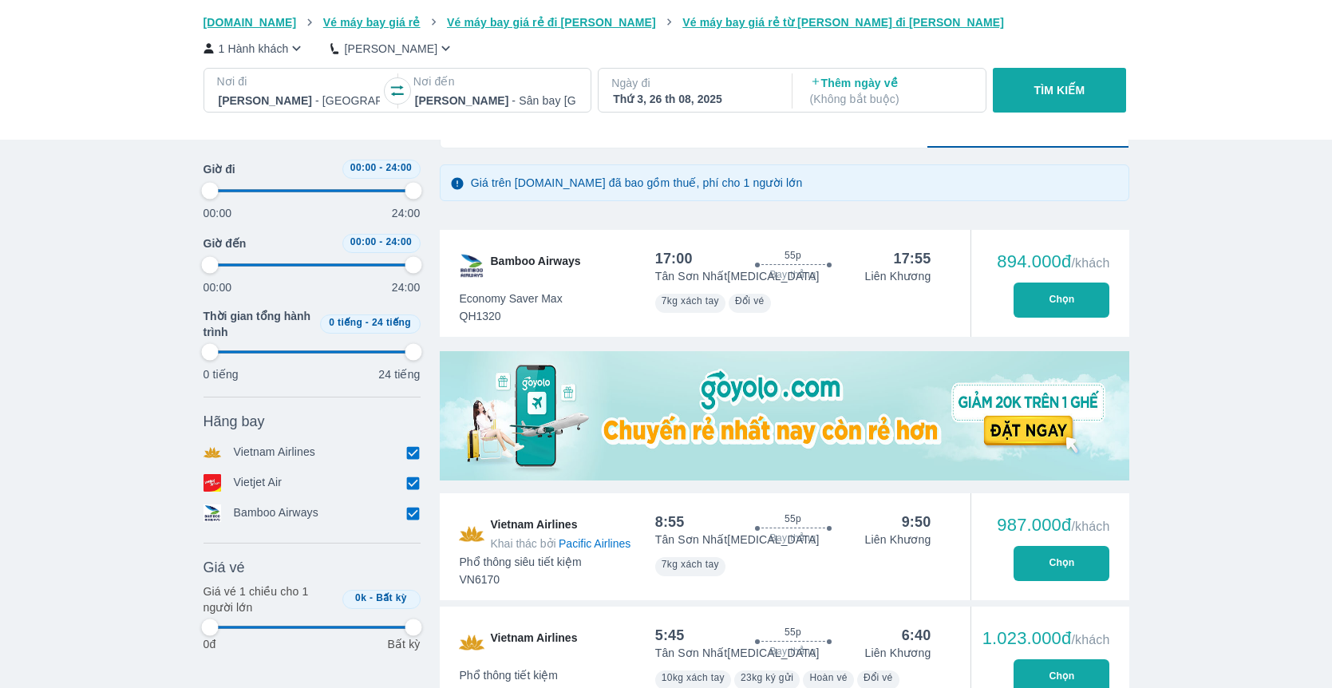
type input "97.9166666666667"
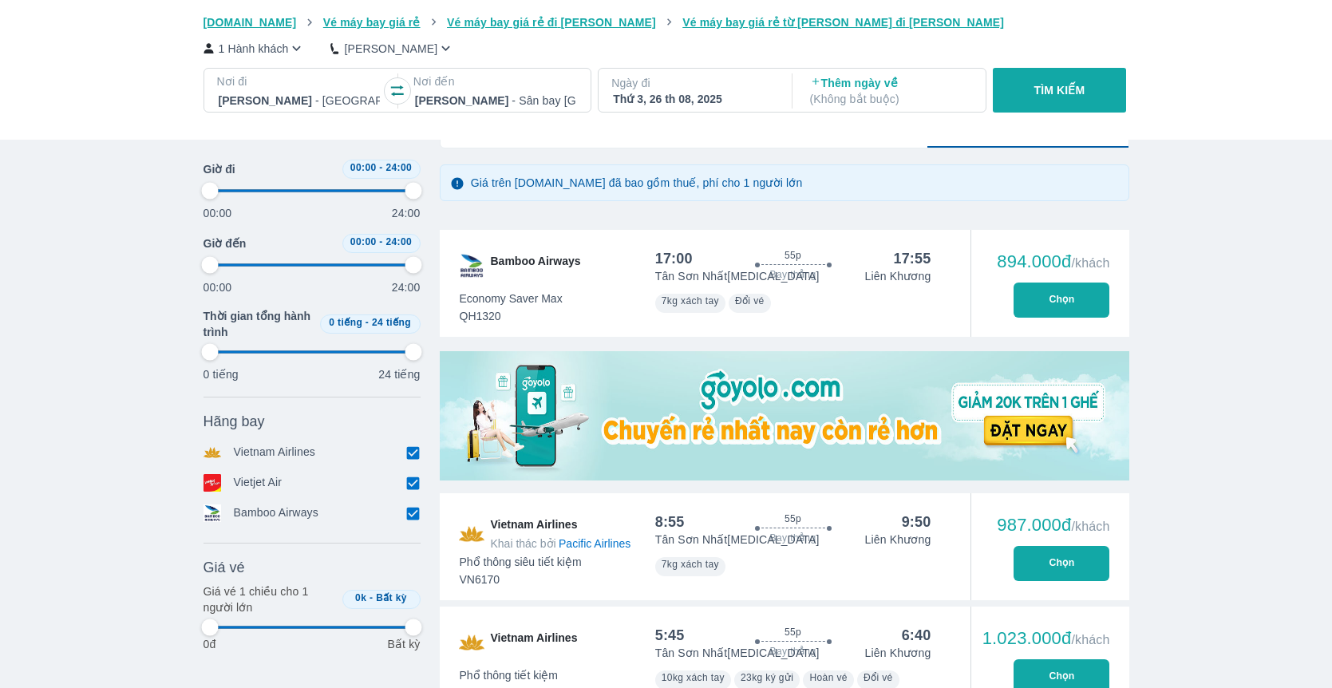
type input "97.9166666666667"
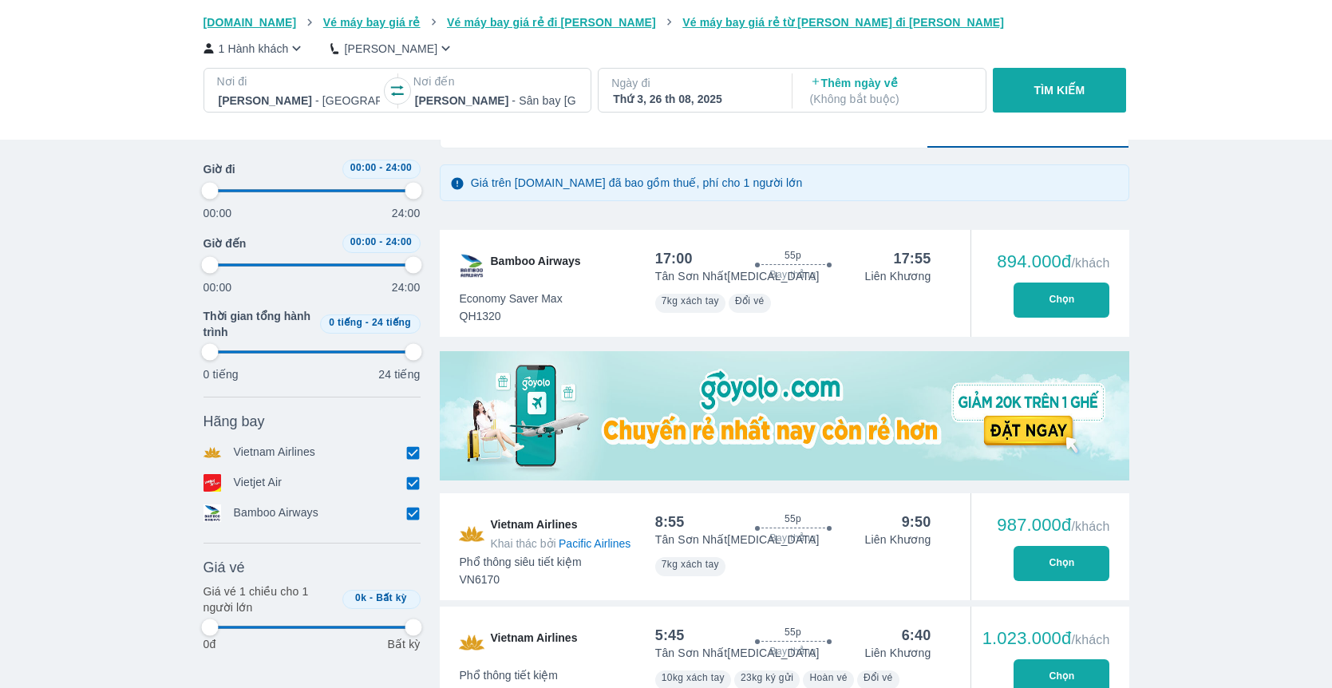
type input "97.9166666666667"
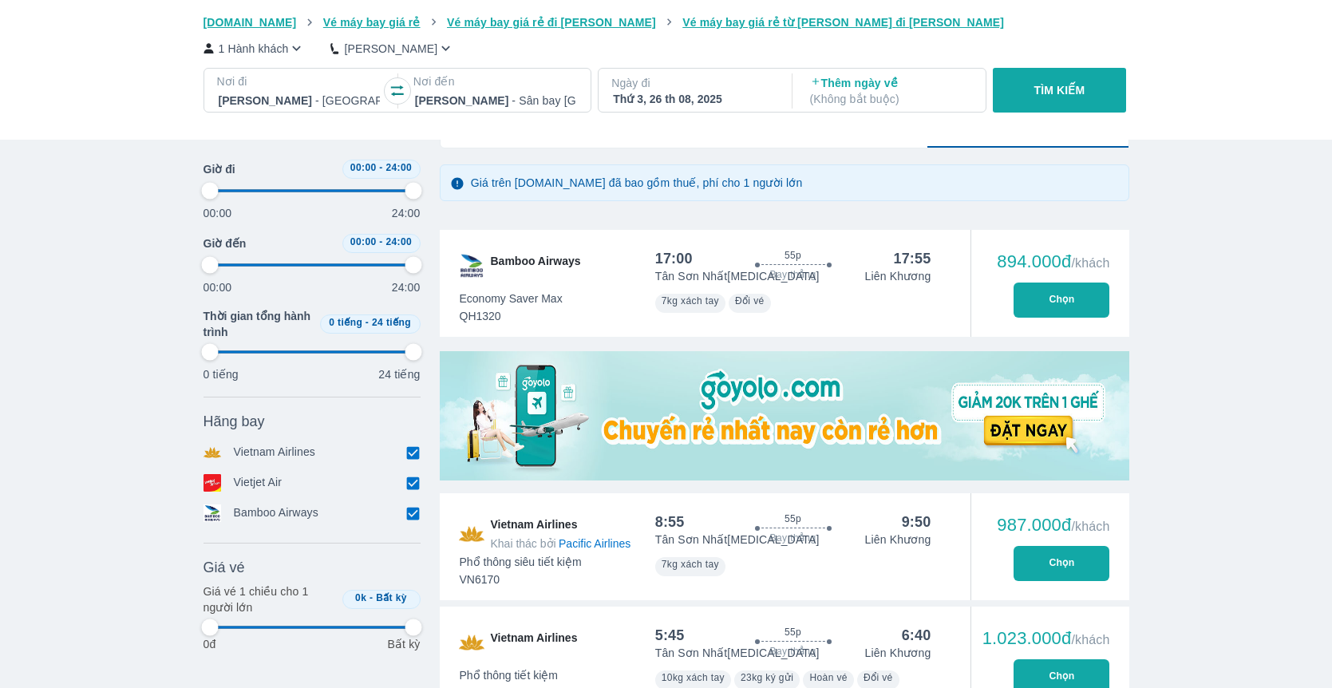
type input "97.9166666666667"
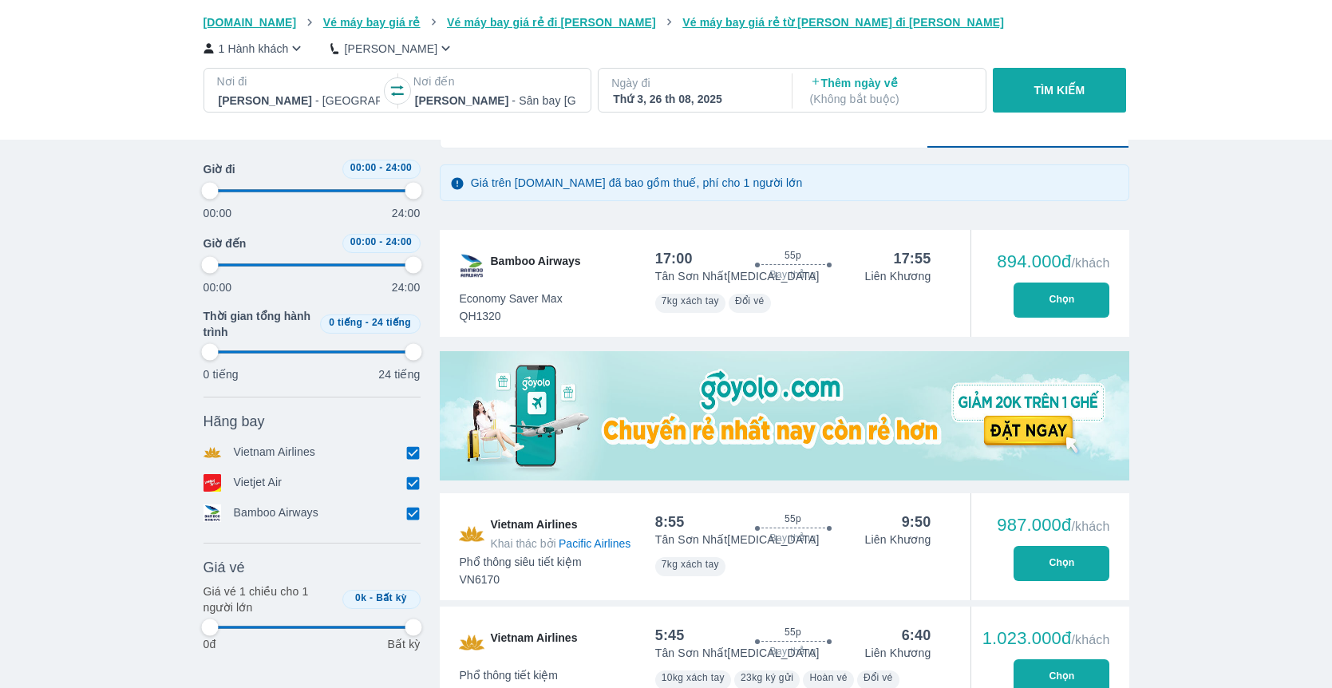
type input "97.9166666666667"
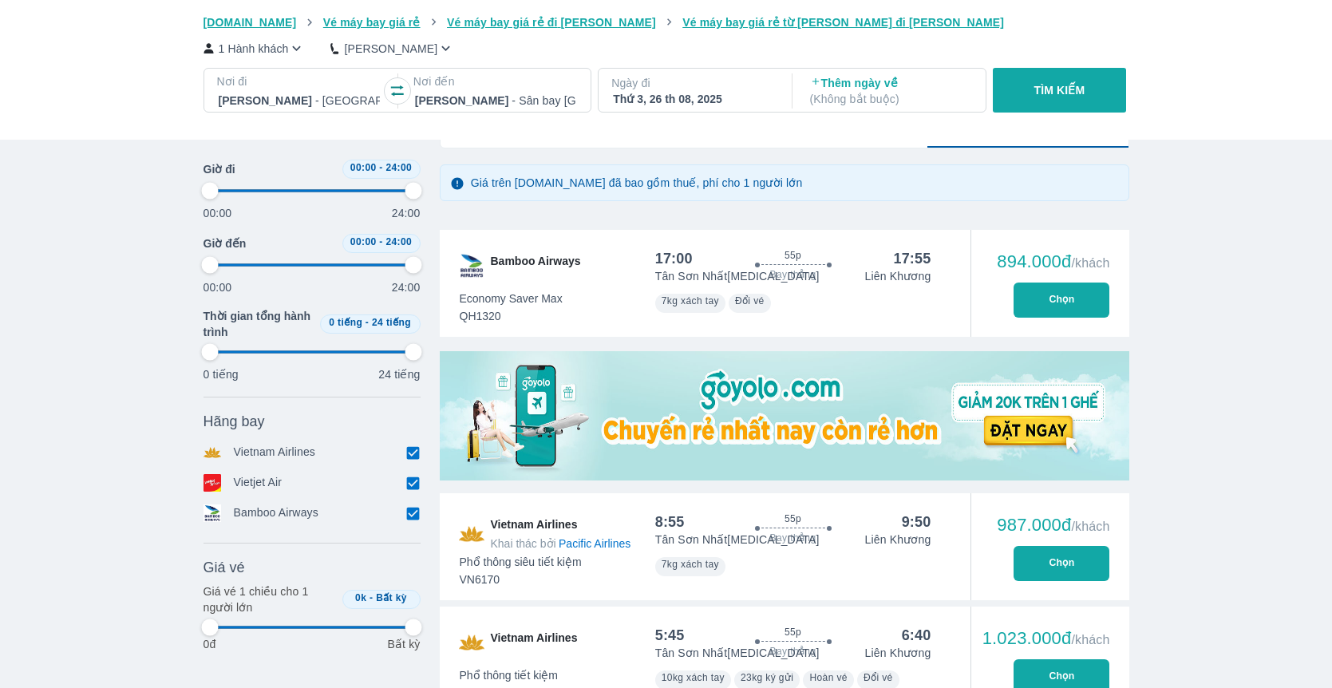
type input "97.9166666666667"
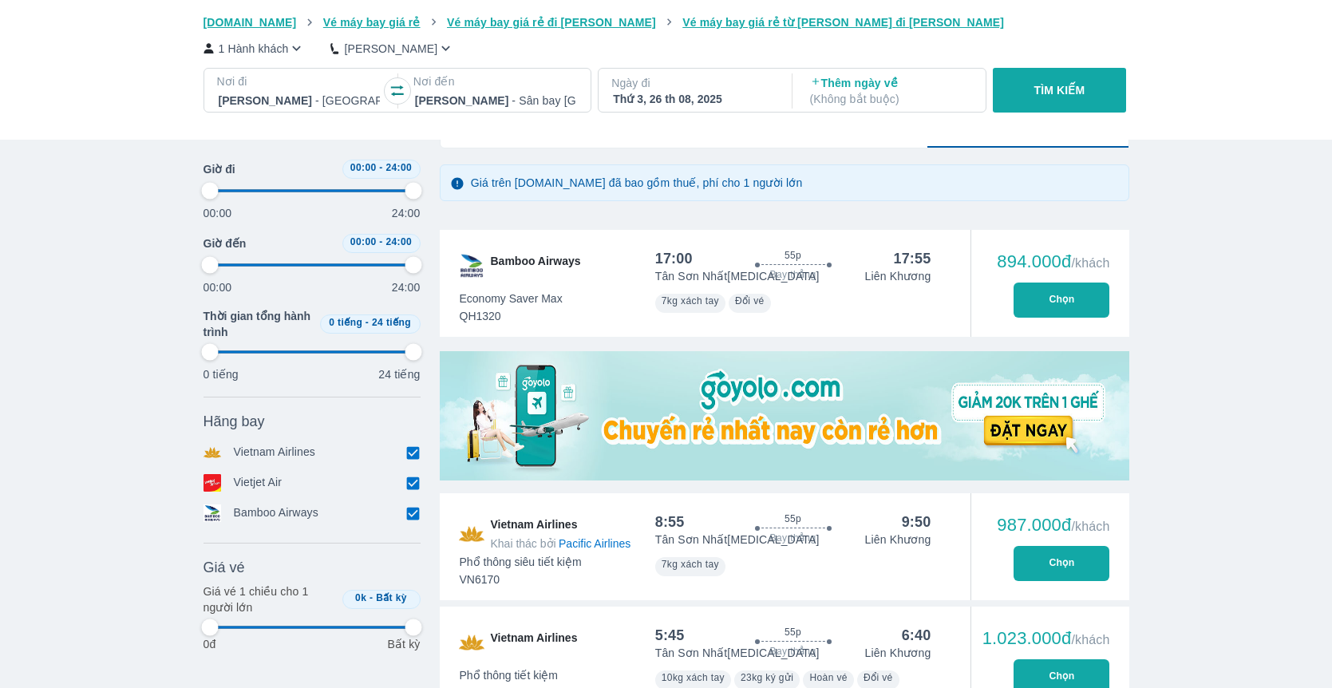
type input "97.9166666666667"
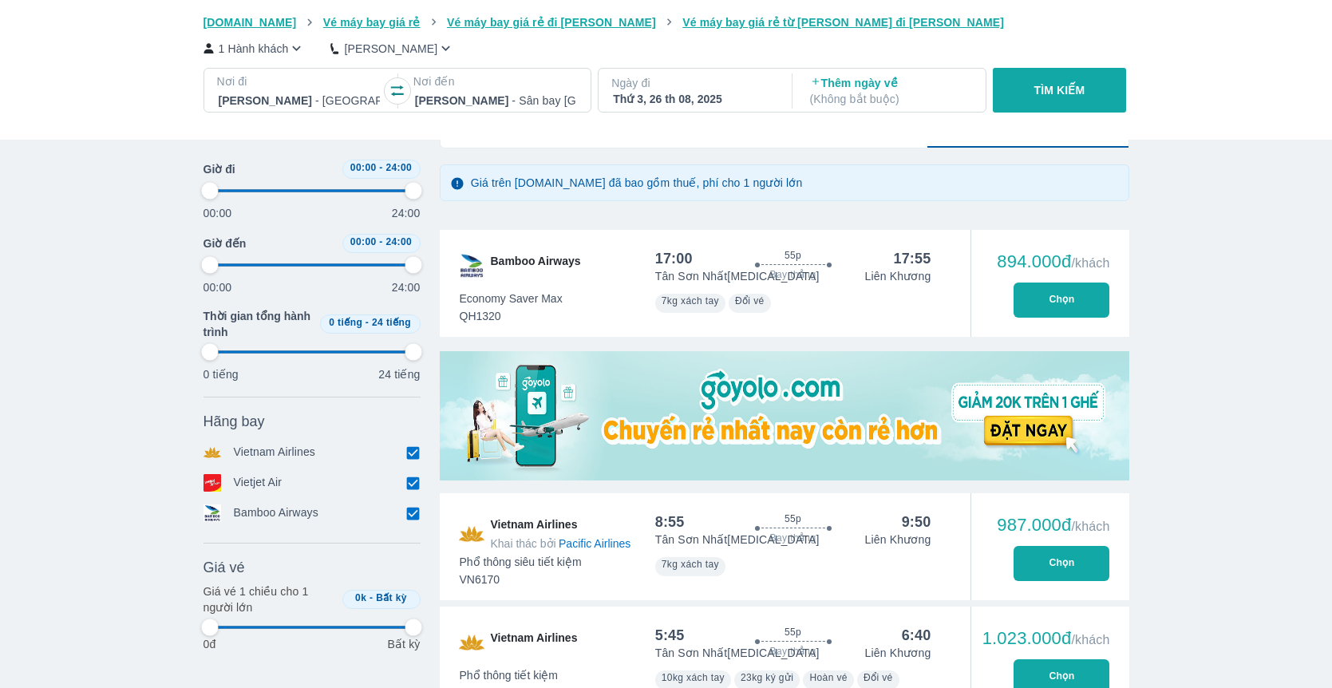
type input "97.9166666666667"
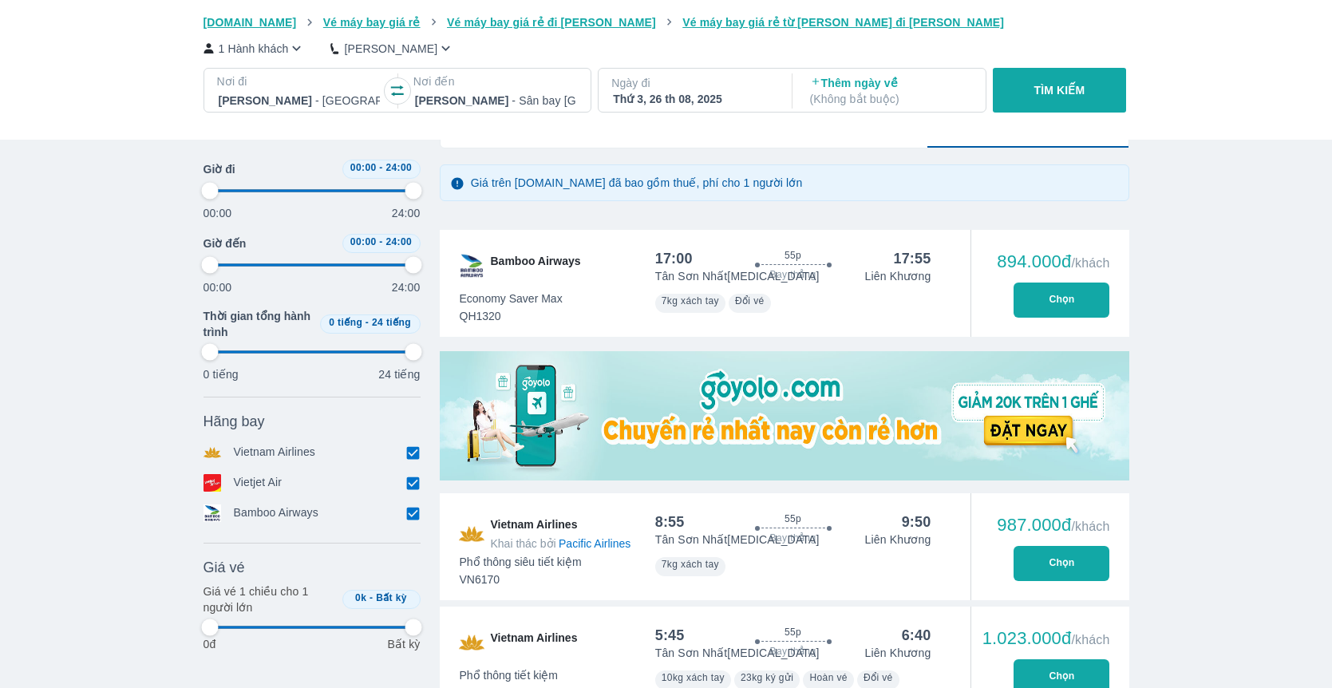
type input "97.9166666666667"
click at [1073, 298] on button "Chọn" at bounding box center [1061, 299] width 96 height 35
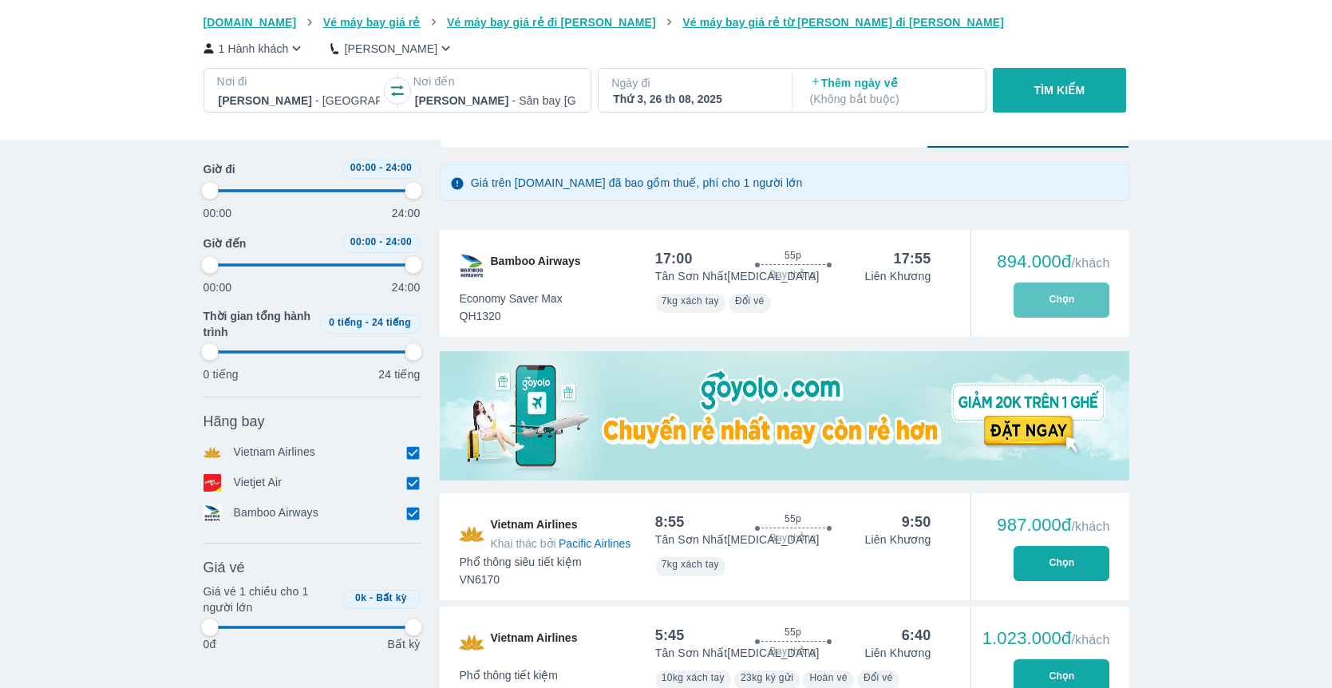
type input "97.9166666666667"
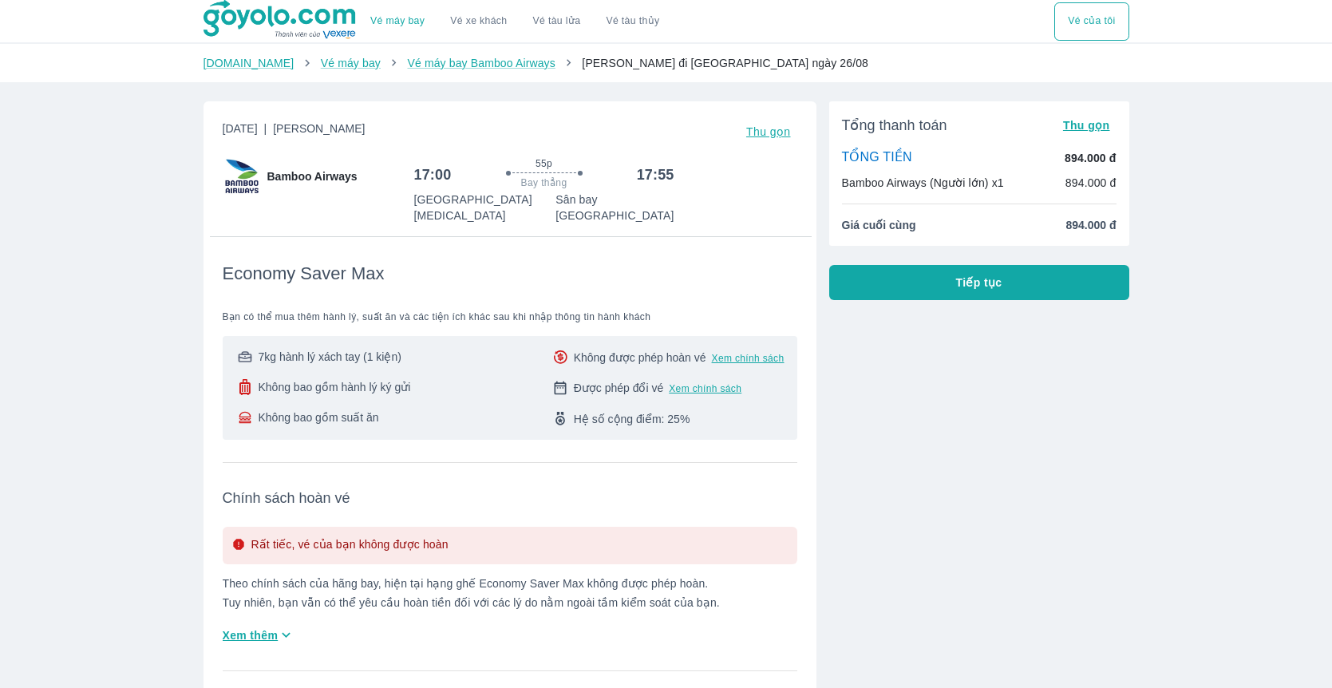
click at [902, 294] on button "Tiếp tục" at bounding box center [979, 282] width 300 height 35
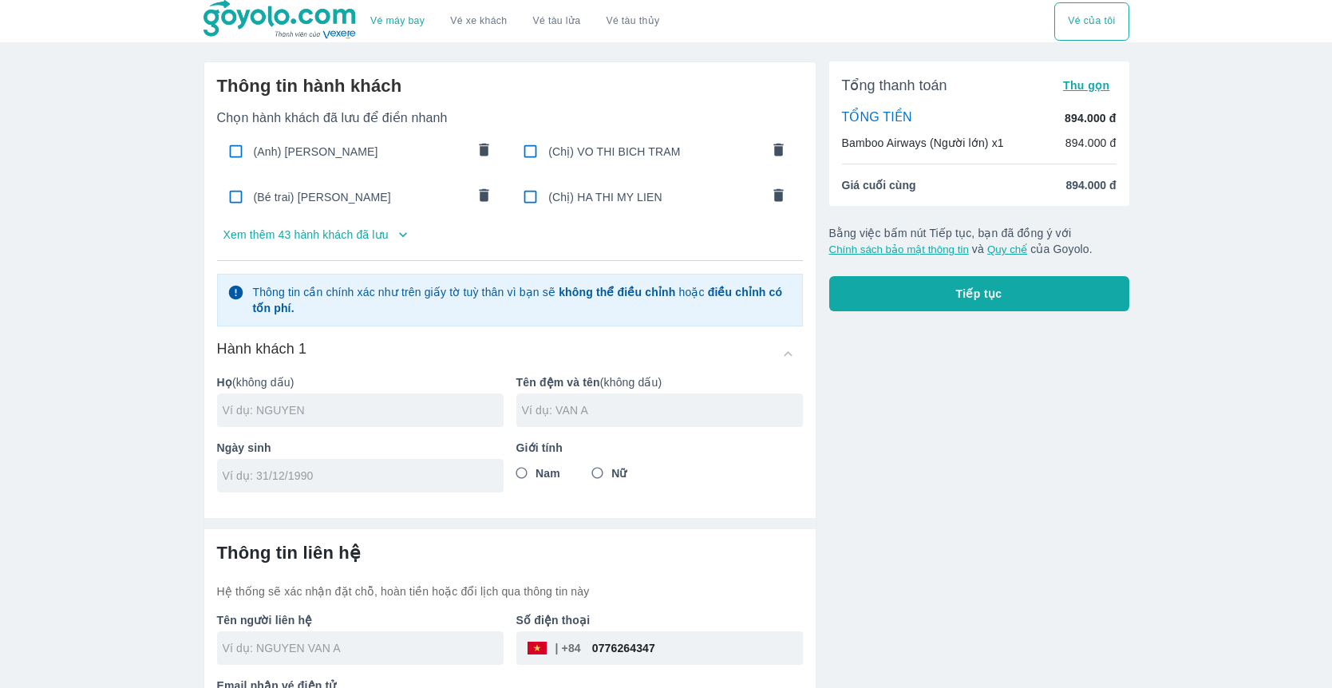
click at [346, 409] on input "text" at bounding box center [363, 410] width 281 height 16
paste input "MAI TRUONG GIANG"
drag, startPoint x: 247, startPoint y: 409, endPoint x: 441, endPoint y: 409, distance: 193.9
click at [443, 409] on input "MAI TRUONG GIANG" at bounding box center [363, 410] width 281 height 16
type input "MAI"
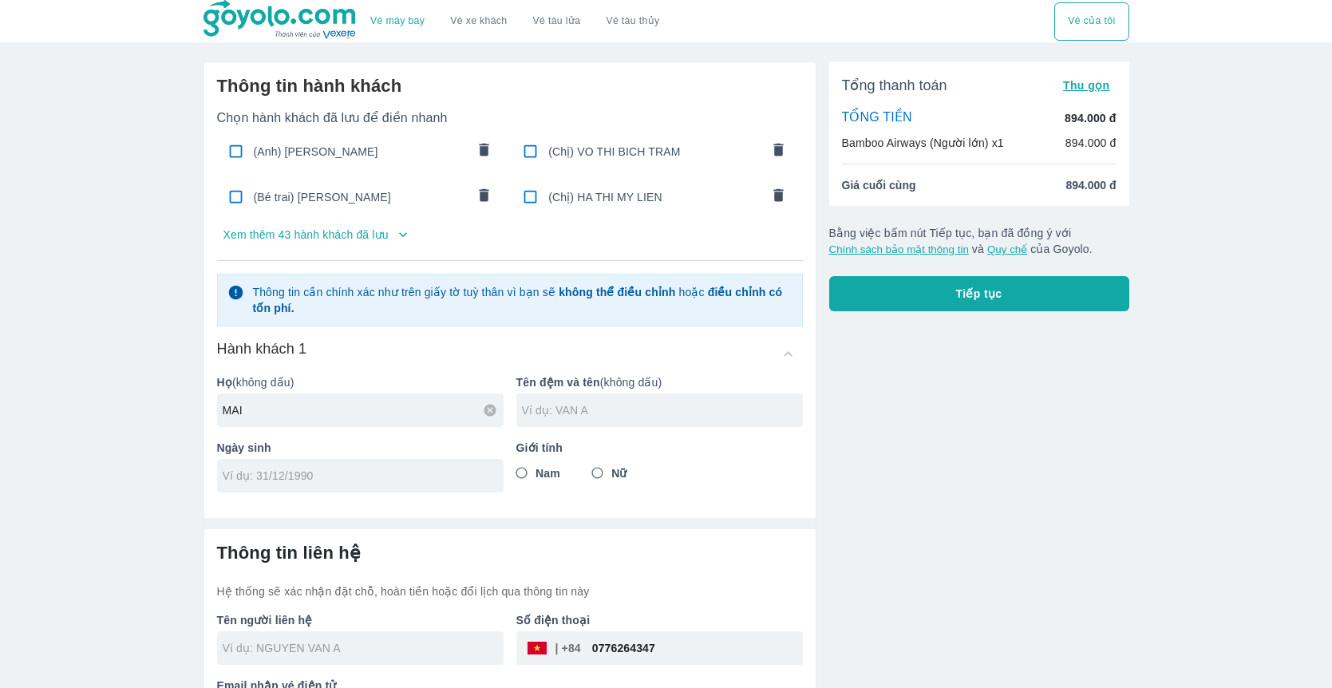
click at [581, 416] on input "text" at bounding box center [662, 410] width 281 height 16
paste input "TRUONG GIANG"
type input "TRUONG GIANG"
click at [911, 480] on div "Tổng thanh toán Thu gọn TỔNG TIỀN 894.000 đ Bamboo Airways (Người lớn) x1 894.0…" at bounding box center [972, 396] width 313 height 695
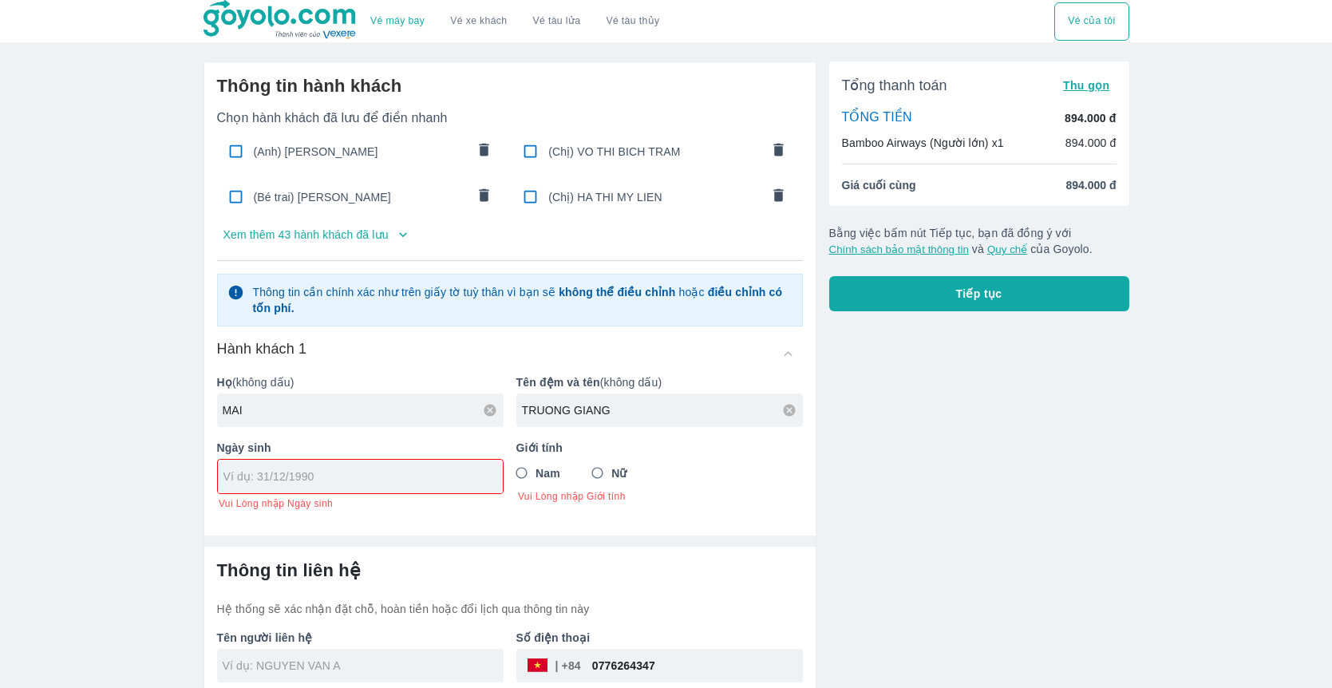
click at [808, 501] on div "Thông tin hành khách Chọn hành khách đã lưu để điền nhanh (Anh) NGUYEN VAN A (C…" at bounding box center [509, 292] width 611 height 460
click at [517, 468] on input "Nam" at bounding box center [522, 473] width 29 height 29
radio input "true"
click at [872, 437] on div "Tổng thanh toán Thu gọn TỔNG TIỀN 894.000 đ Bamboo Airways (Người lớn) x1 894.0…" at bounding box center [972, 405] width 313 height 713
click at [379, 479] on input "tel" at bounding box center [354, 476] width 263 height 16
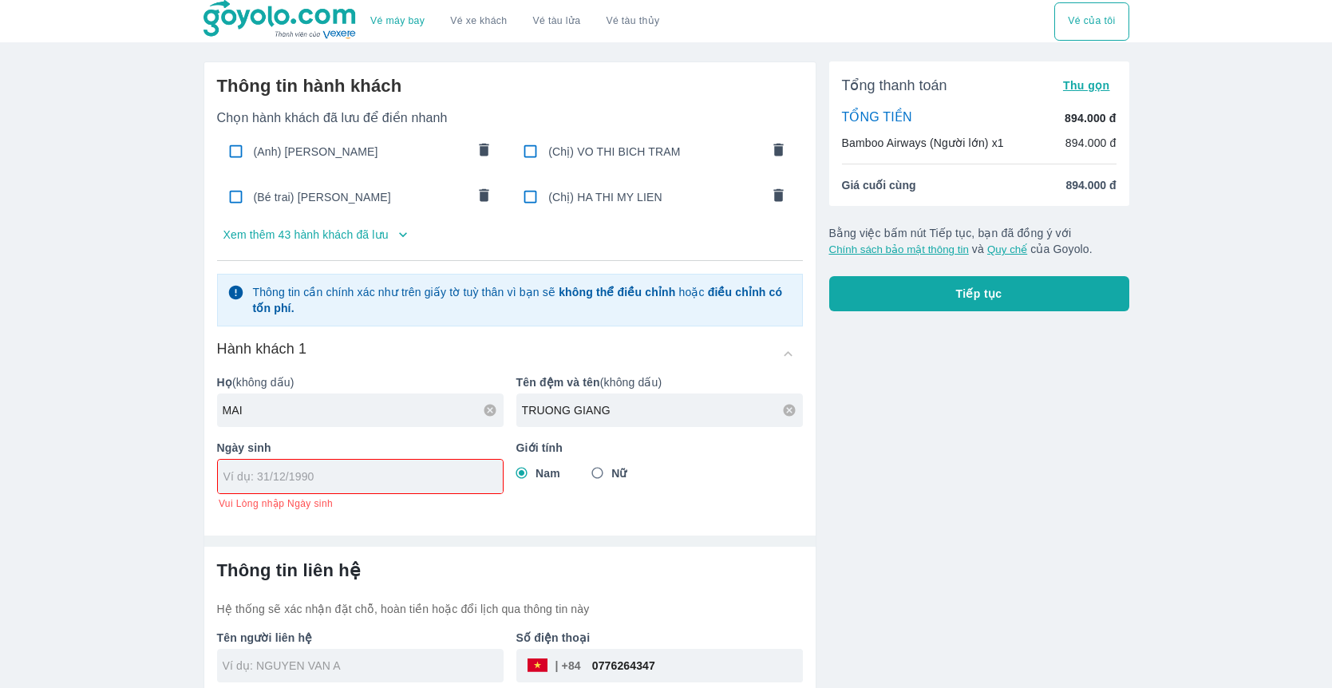
paste input "[DATE]"
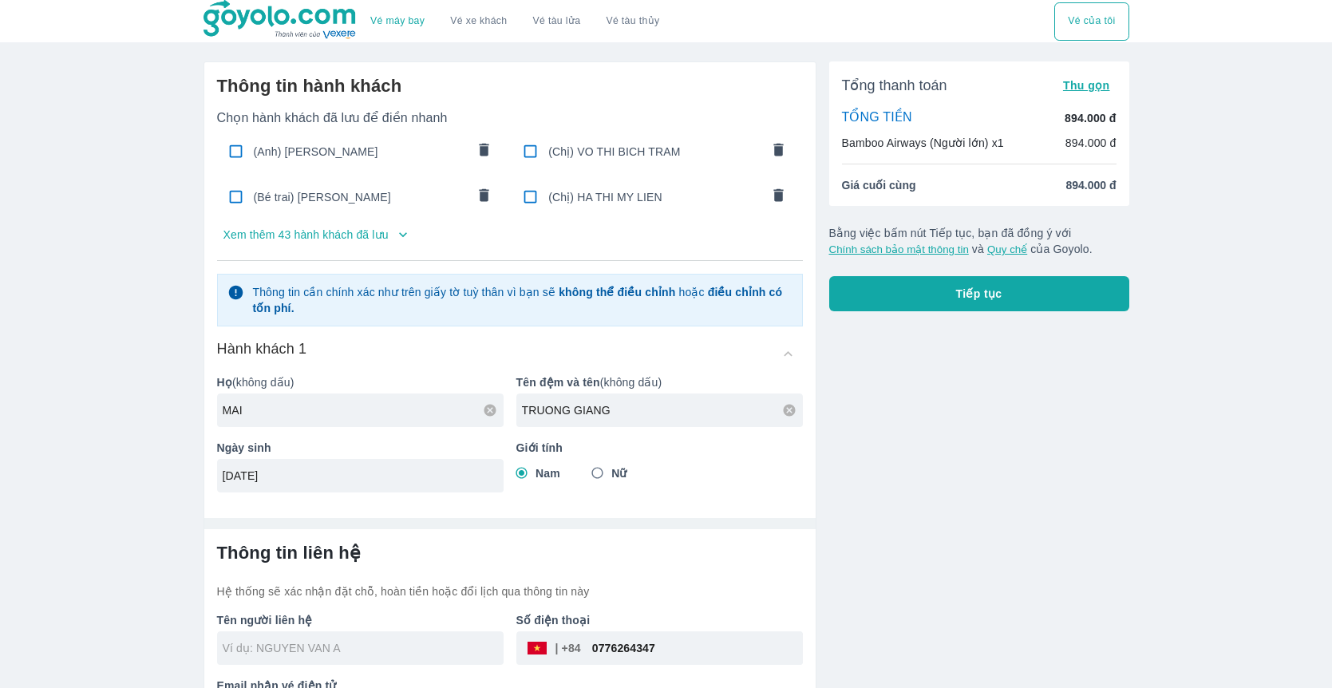
type input "[DATE]"
click at [511, 519] on hr at bounding box center [509, 523] width 611 height 11
type input "MAI"
type input "MAI TRUONG GIANG"
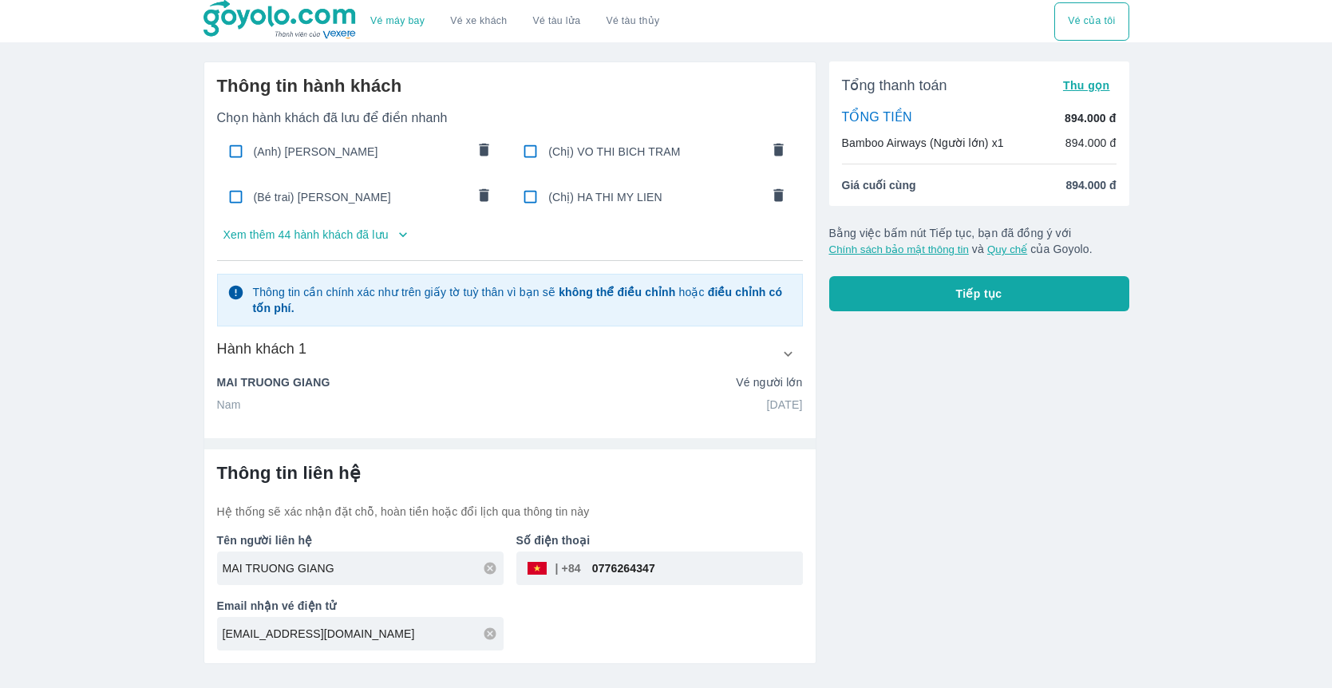
click at [786, 351] on icon "button" at bounding box center [788, 354] width 17 height 17
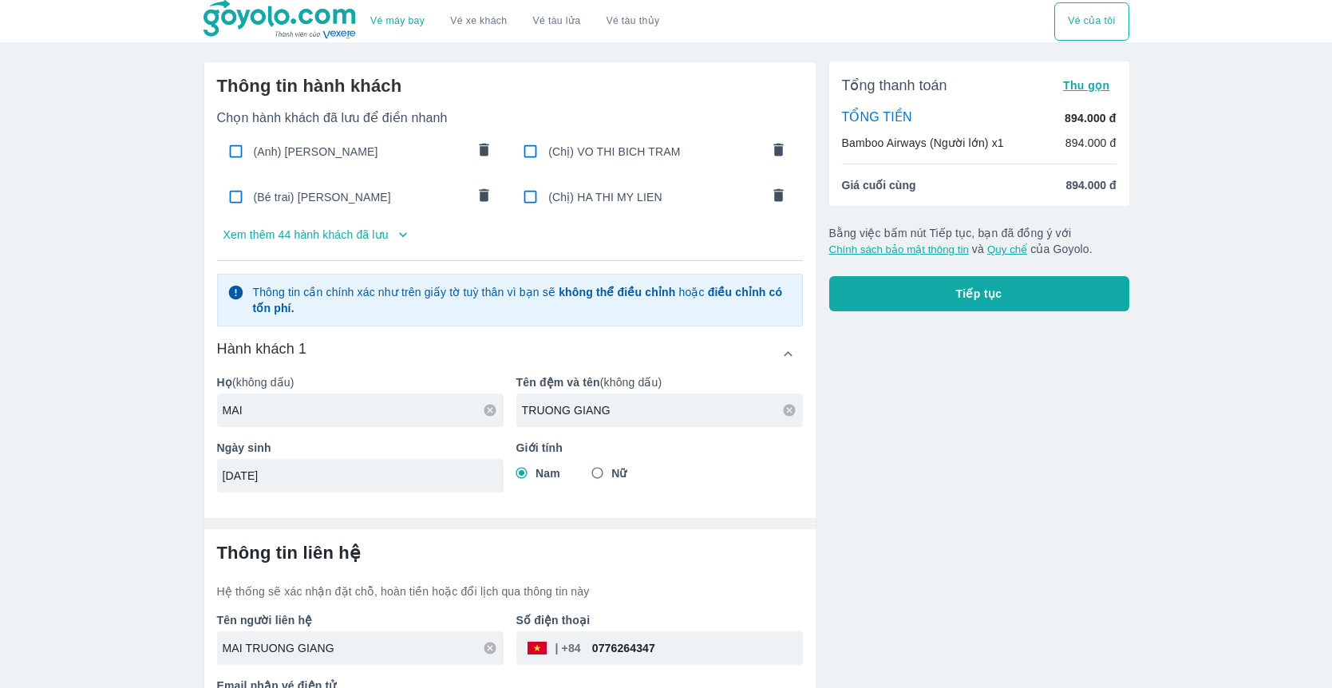
click at [887, 418] on div "Tổng thanh toán Thu gọn TỔNG TIỀN 894.000 đ Bamboo Airways (Người lớn) x1 894.0…" at bounding box center [972, 396] width 313 height 695
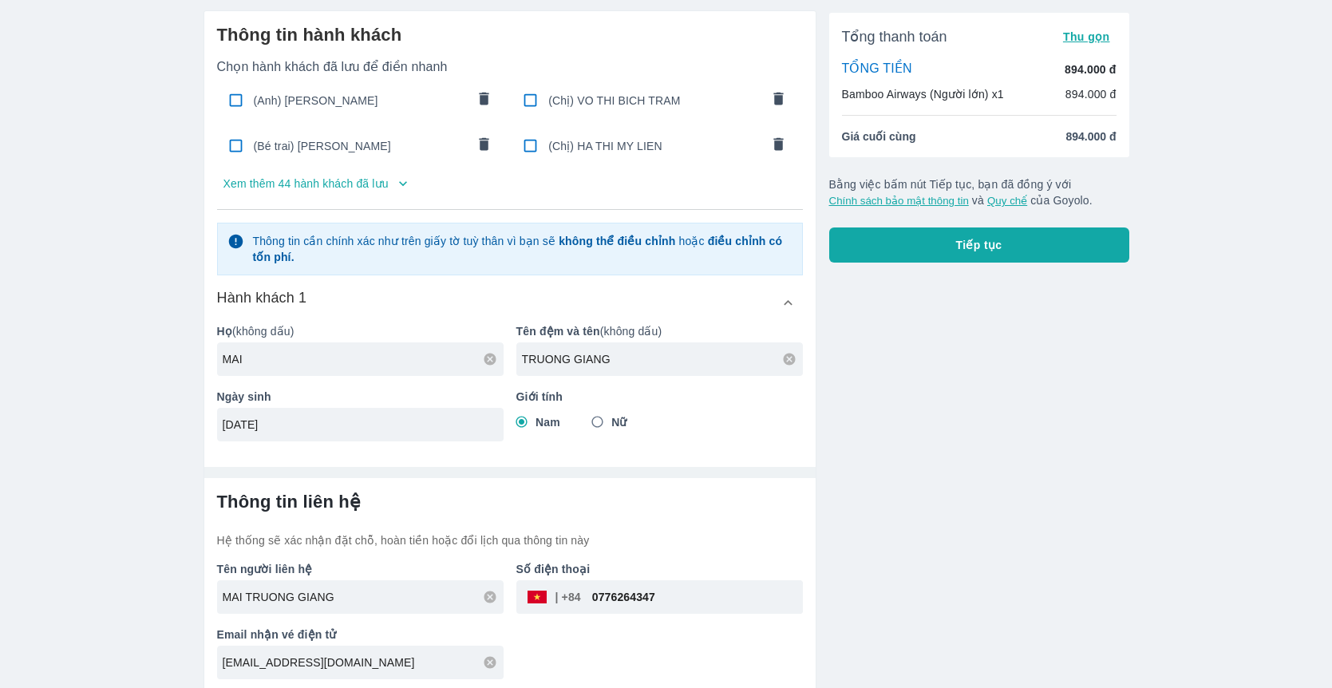
scroll to position [56, 0]
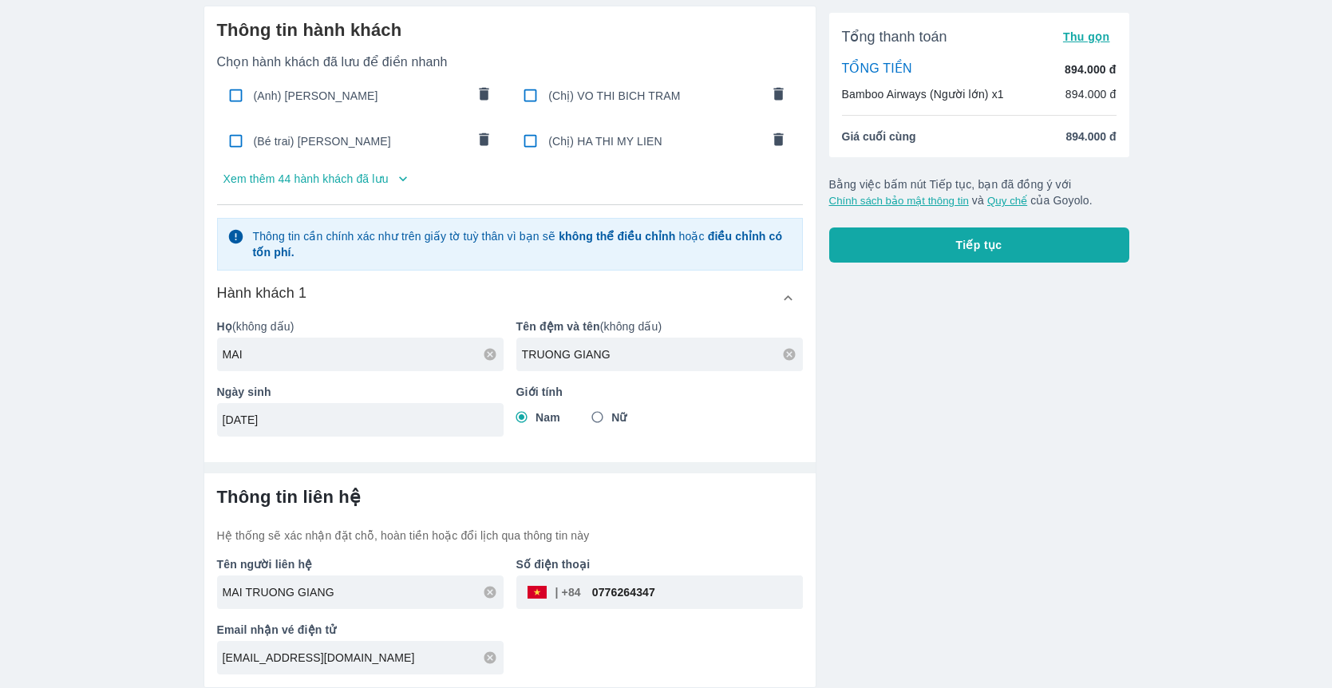
click at [682, 589] on input "0776264347" at bounding box center [692, 592] width 222 height 38
click at [491, 659] on icon at bounding box center [490, 657] width 12 height 12
paste input "maitruonggiang1501@gmail.com"
type input "maitruonggiang1501@gmail.com"
click at [44, 503] on div "Vé máy bay Vé xe khách Vé tàu lửa Vé tàu thủy Vé của tôi Thông tin hành khách C…" at bounding box center [666, 316] width 1332 height 744
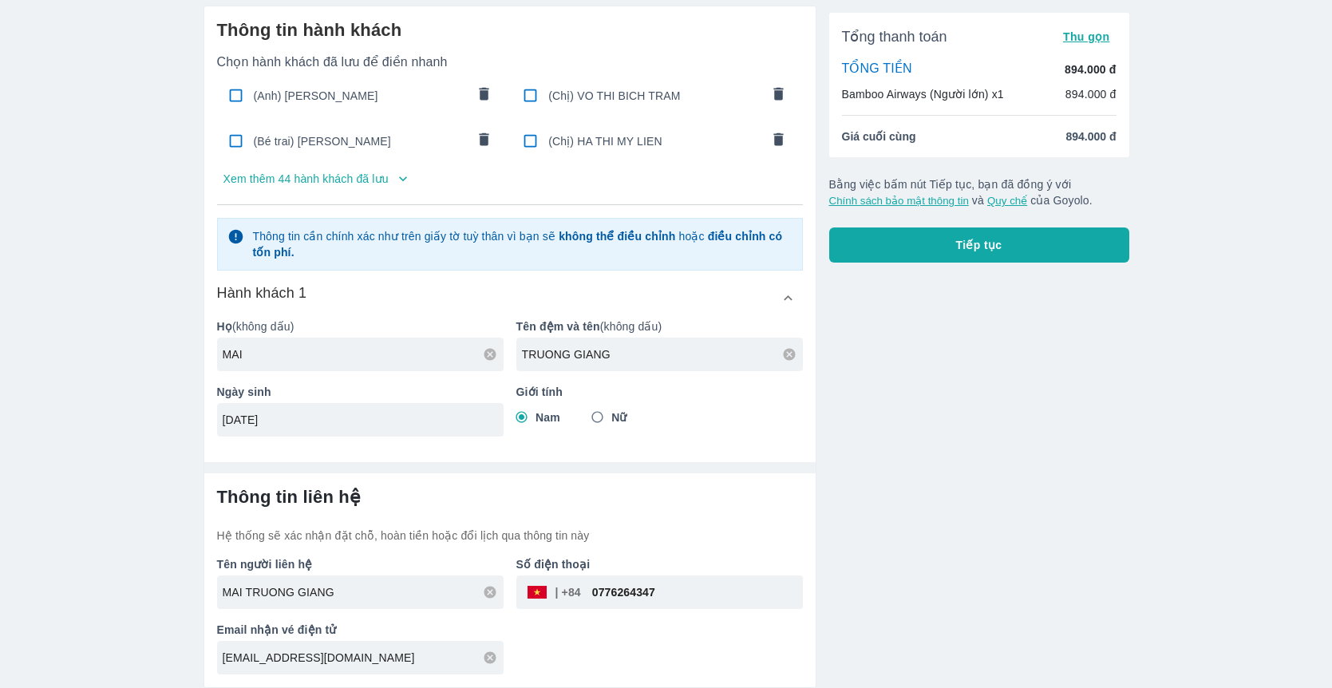
click at [685, 595] on input "0776264347" at bounding box center [692, 592] width 222 height 38
drag, startPoint x: 705, startPoint y: 596, endPoint x: 535, endPoint y: 596, distance: 170.0
click at [535, 596] on div "​ 0776264347" at bounding box center [659, 592] width 286 height 34
paste input "842836111"
type input "0842836111"
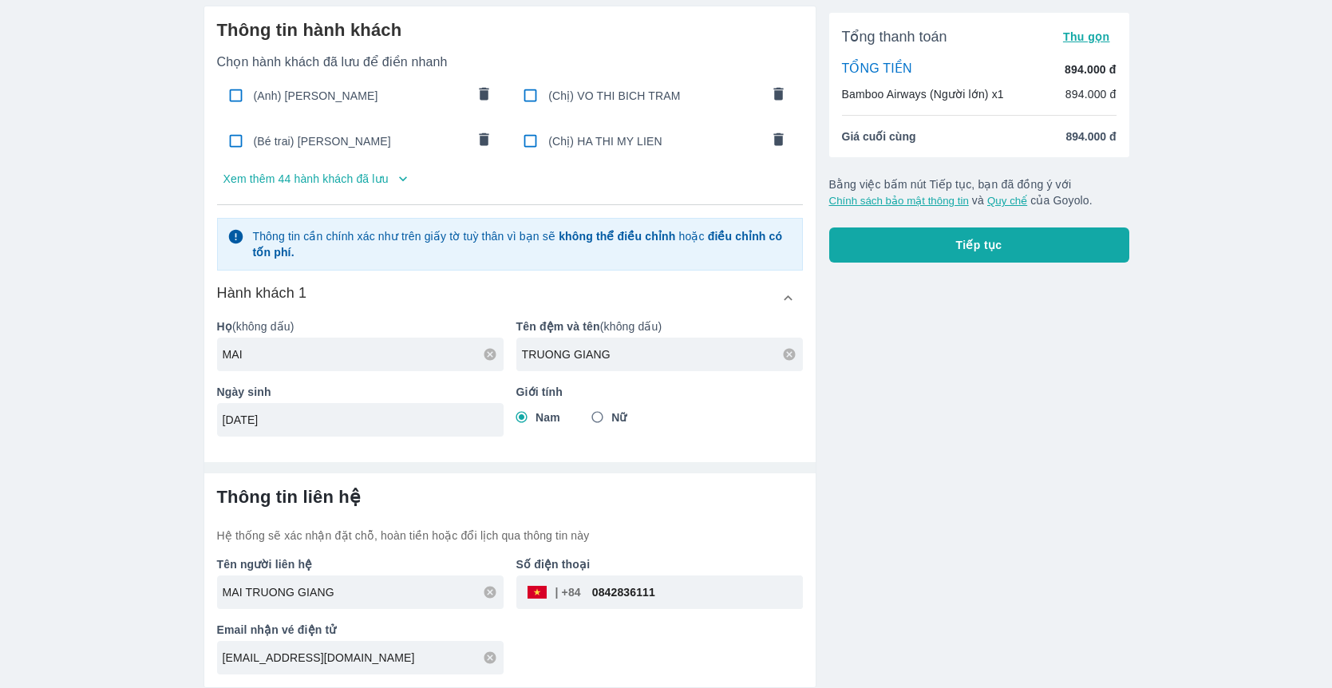
click at [930, 543] on div "Tổng thanh toán Thu gọn TỔNG TIỀN 894.000 đ Bamboo Airways (Người lớn) x1 894.0…" at bounding box center [972, 340] width 313 height 695
click at [595, 584] on input "0842836111" at bounding box center [692, 592] width 222 height 38
click at [960, 539] on div "Tổng thanh toán Thu gọn TỔNG TIỀN 894.000 đ Bamboo Airways (Người lớn) x1 894.0…" at bounding box center [972, 340] width 313 height 695
click at [147, 393] on div "Vé máy bay Vé xe khách Vé tàu lửa Vé tàu thủy Vé của tôi Thông tin hành khách C…" at bounding box center [666, 316] width 1332 height 744
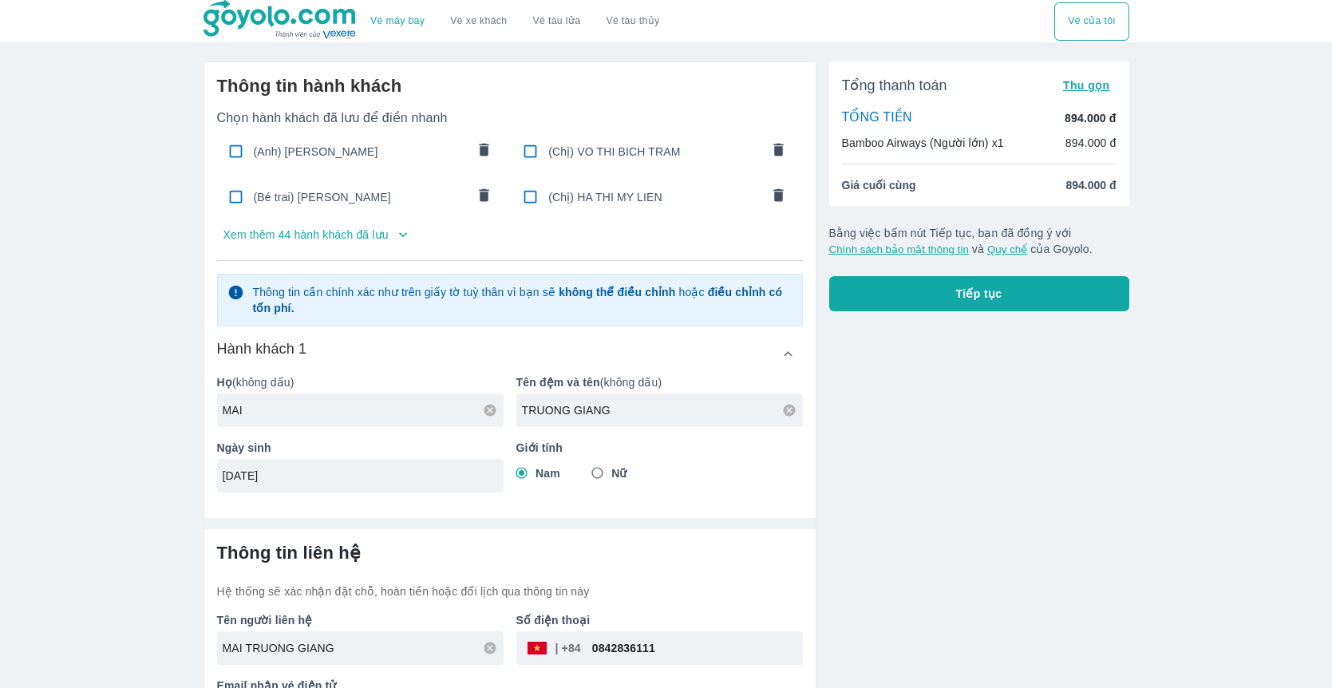
click at [895, 364] on div "Tổng thanh toán Thu gọn TỔNG TIỀN 894.000 đ Bamboo Airways (Người lớn) x1 894.0…" at bounding box center [972, 396] width 313 height 695
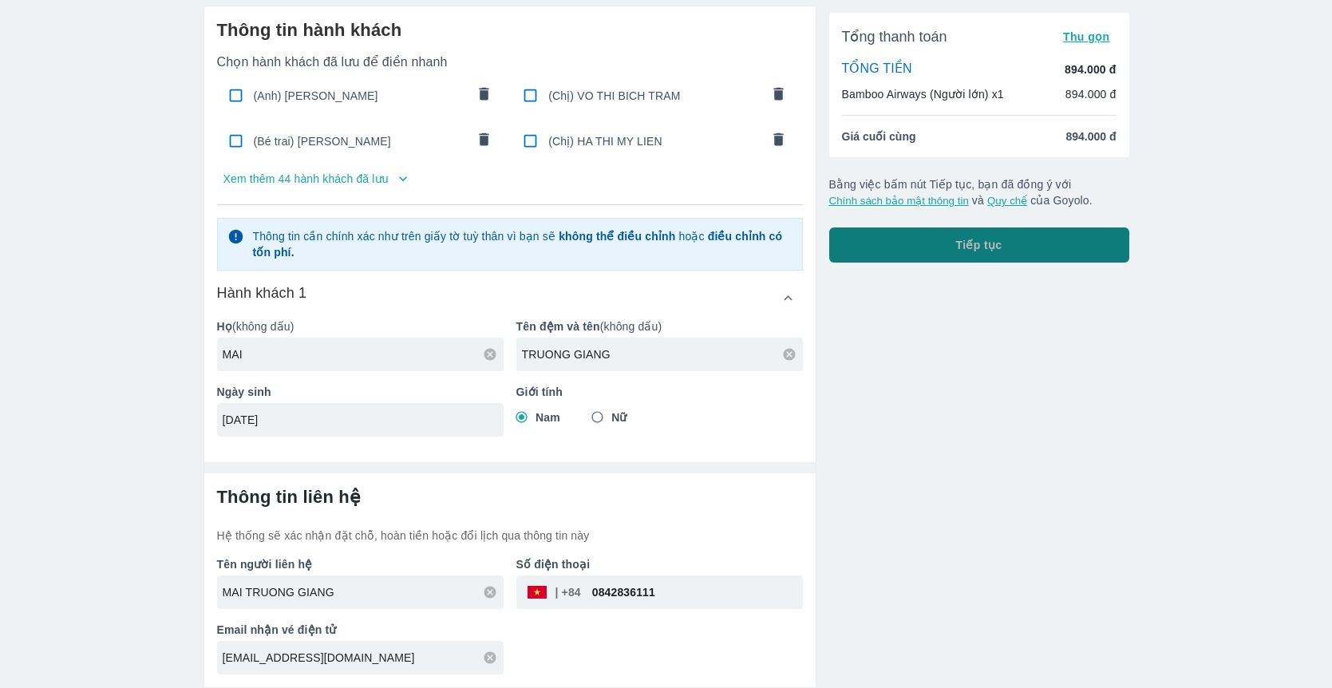
click at [896, 257] on button "Tiếp tục" at bounding box center [979, 244] width 300 height 35
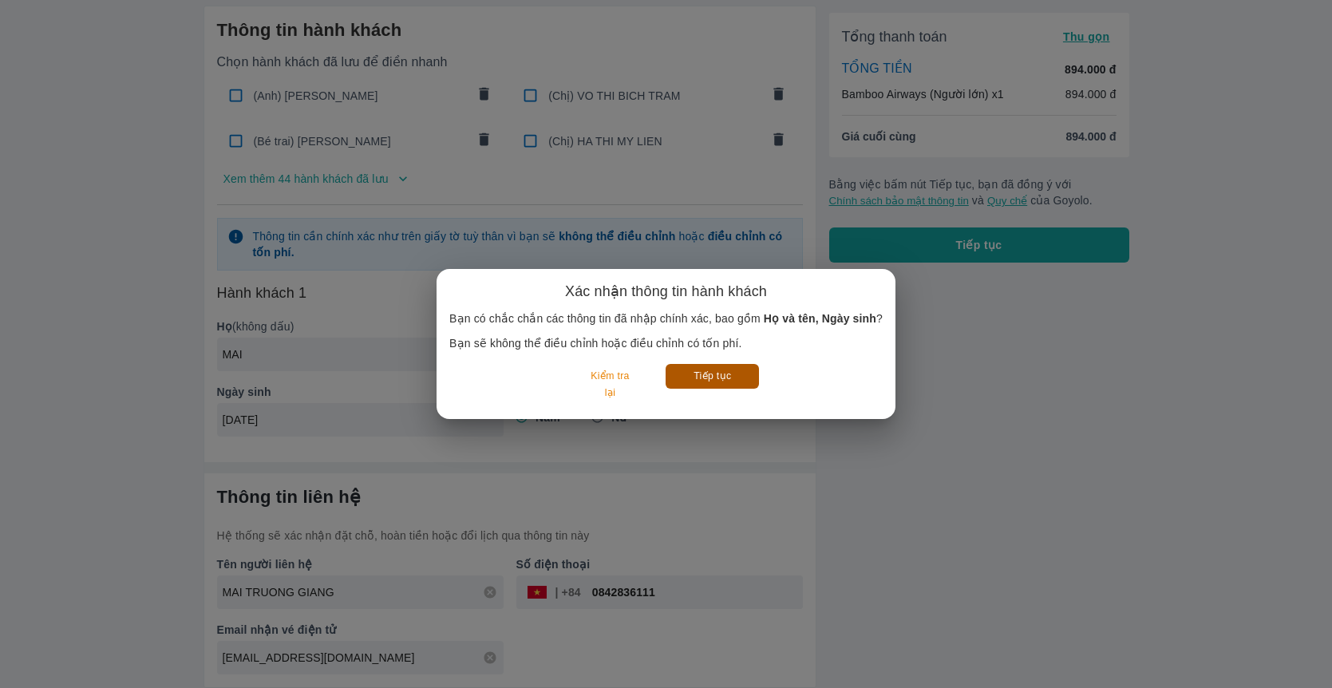
click at [691, 379] on button "Tiếp tục" at bounding box center [712, 376] width 93 height 25
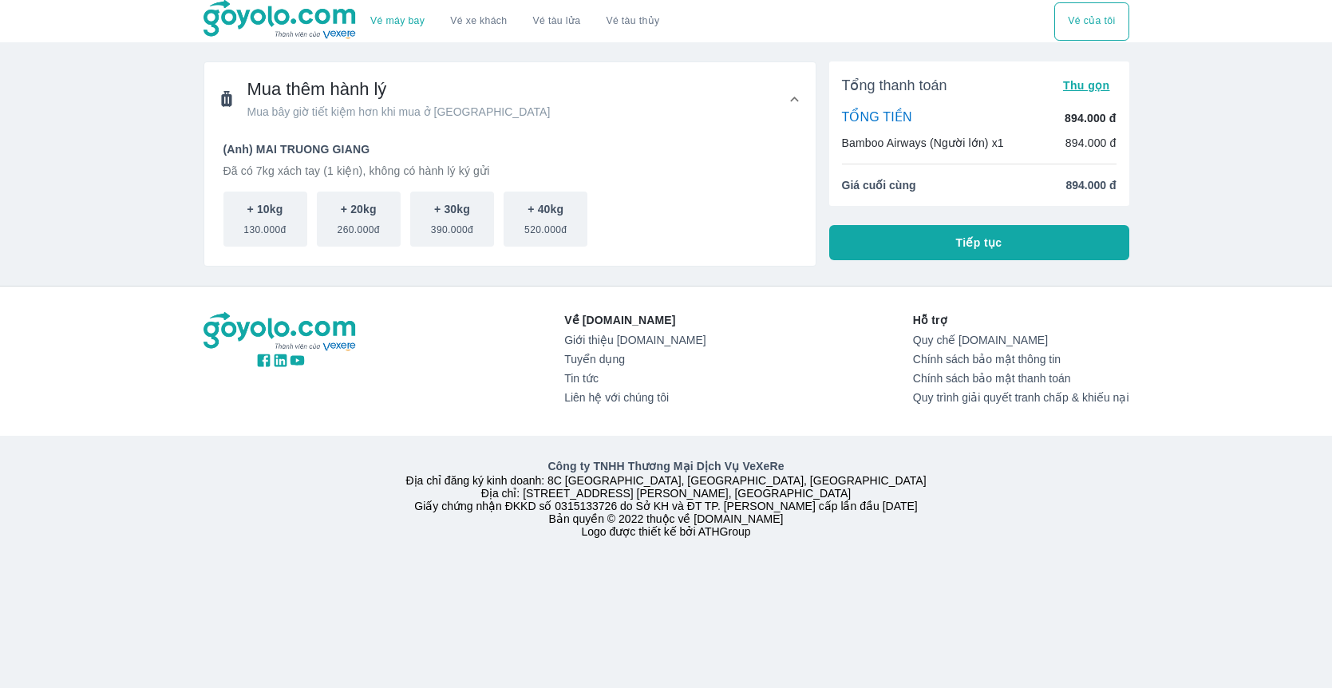
click at [879, 247] on button "Tiếp tục" at bounding box center [979, 242] width 300 height 35
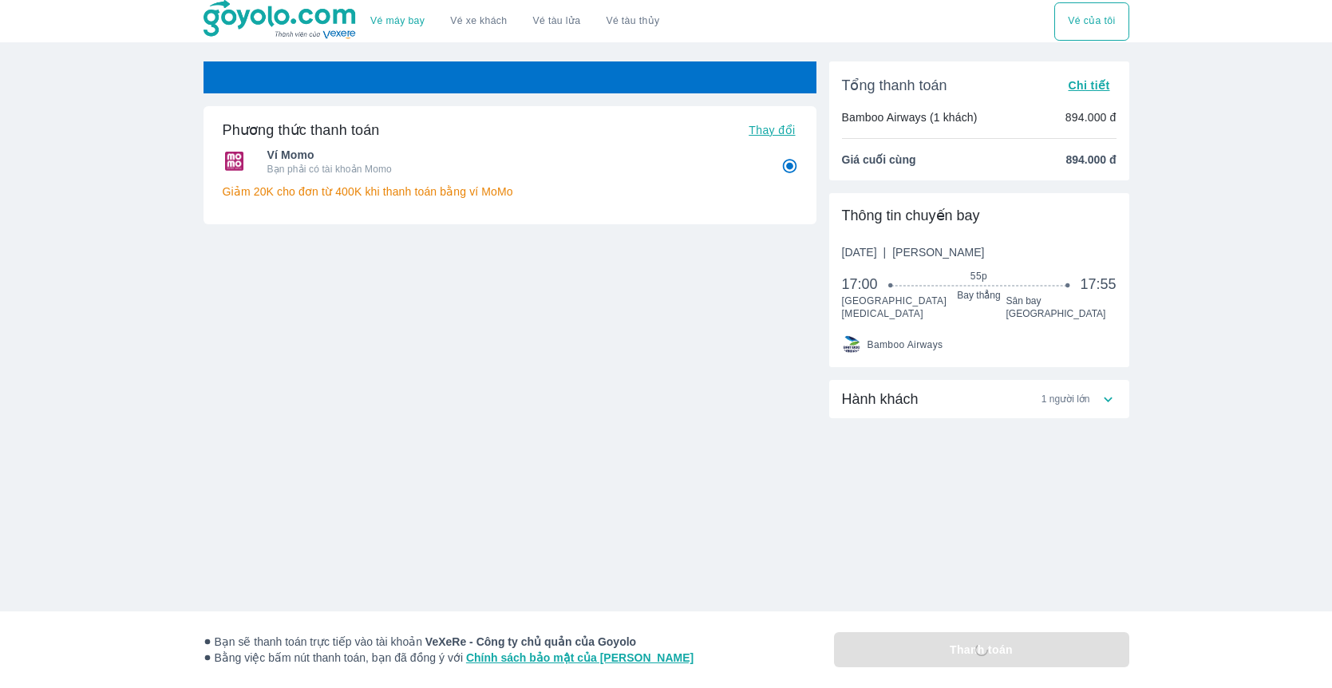
click at [142, 215] on div "Vé máy bay Vé xe khách Vé tàu lửa Vé tàu thủy Vé của tôi Phương thức thanh toán…" at bounding box center [666, 344] width 1332 height 688
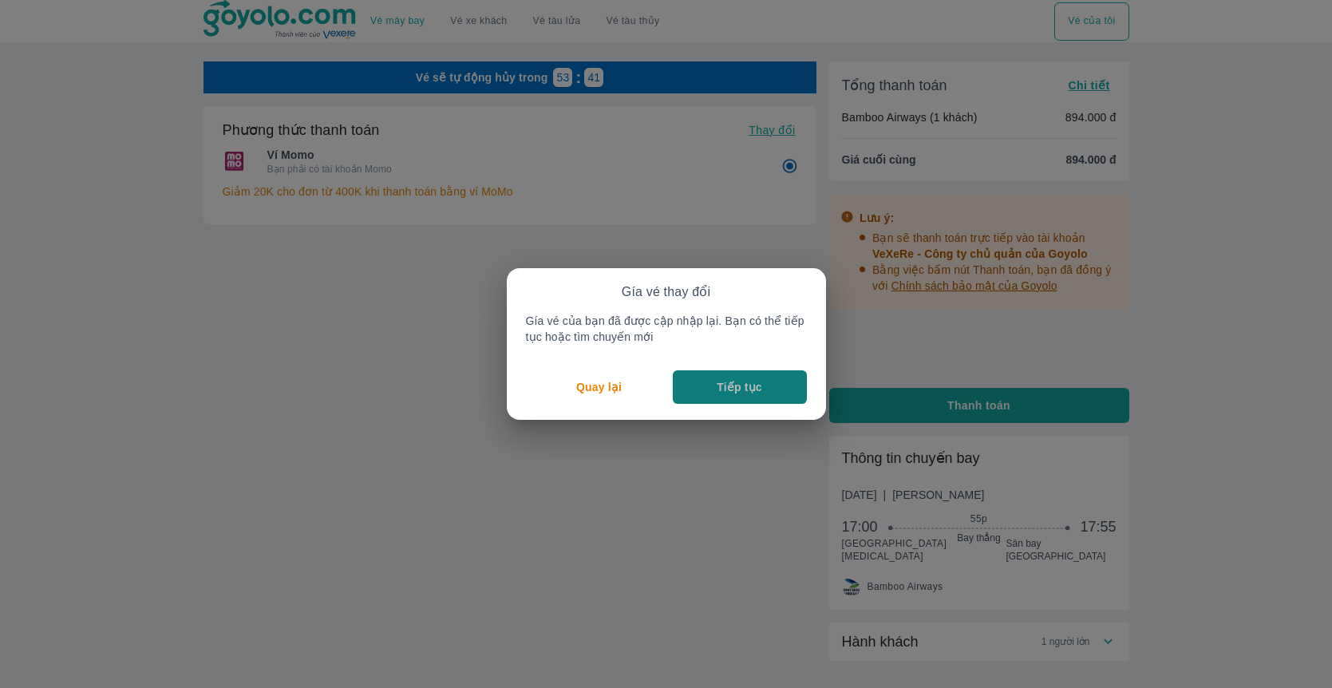
click at [701, 392] on button "Tiếp tục" at bounding box center [740, 387] width 134 height 34
radio input "false"
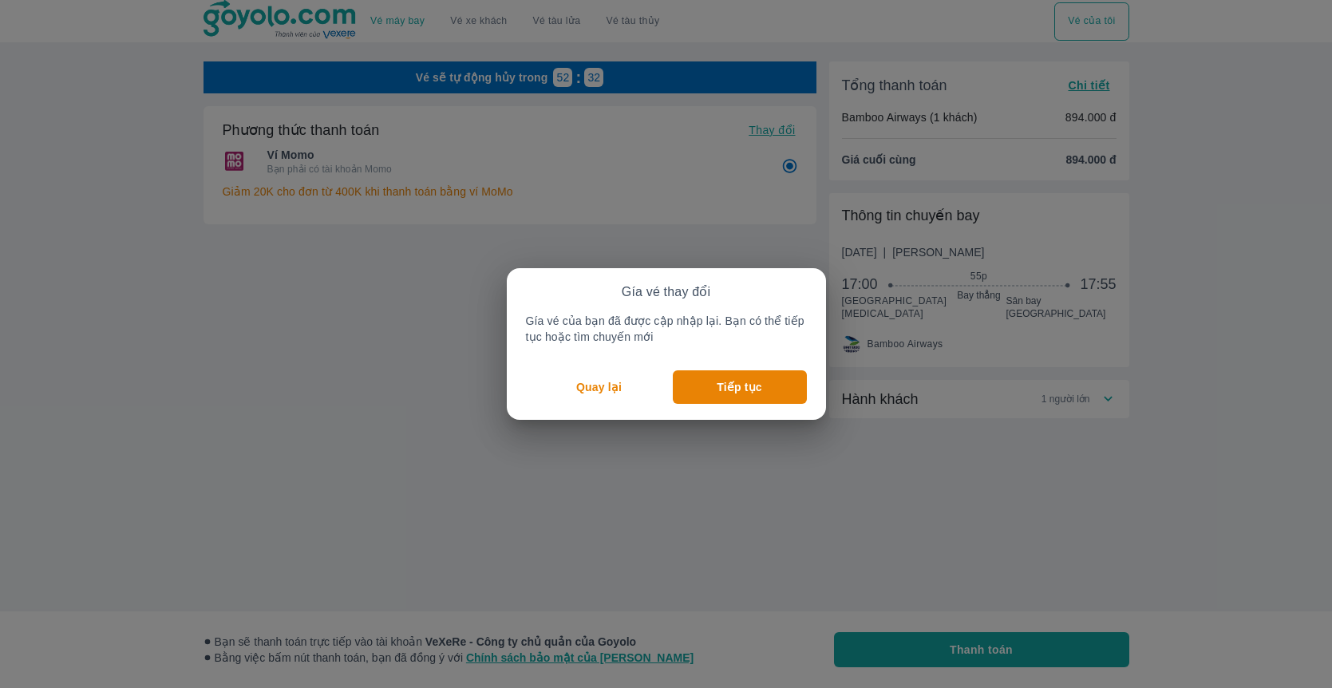
click at [603, 390] on p "Quay lại" at bounding box center [598, 387] width 45 height 16
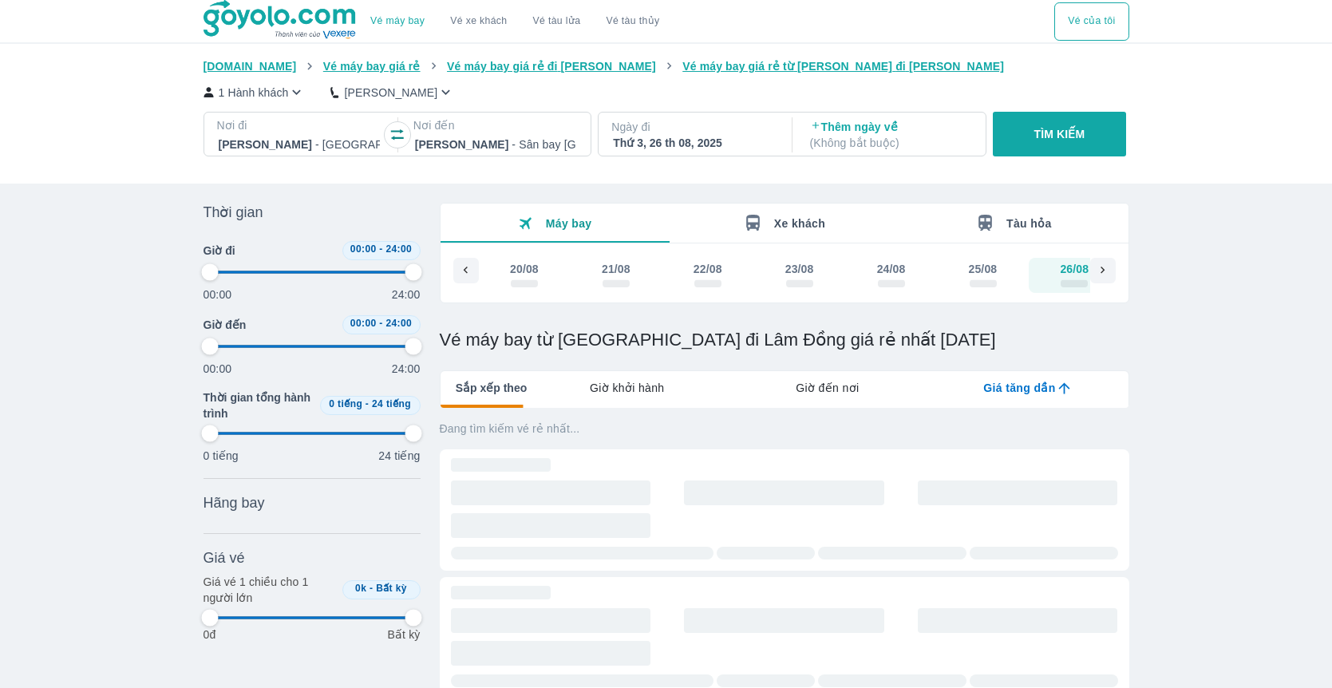
scroll to position [0, 33]
type input "97.9166666666667"
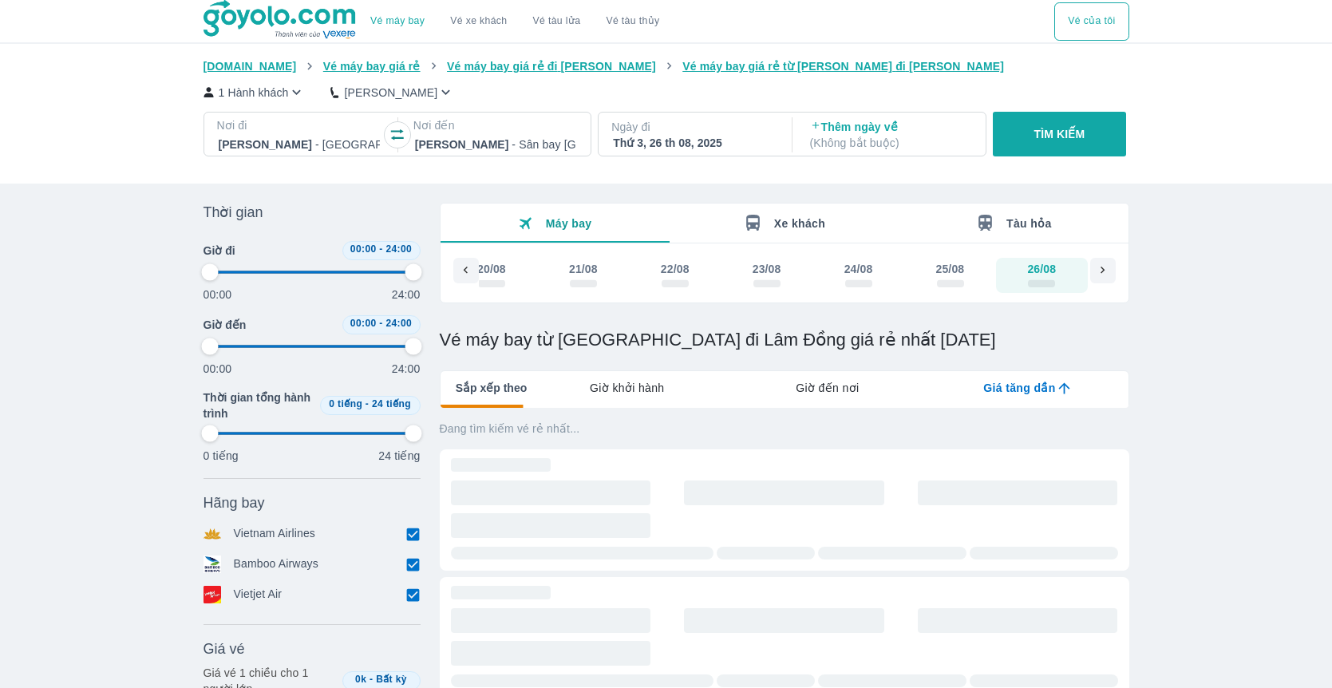
type input "97.9166666666667"
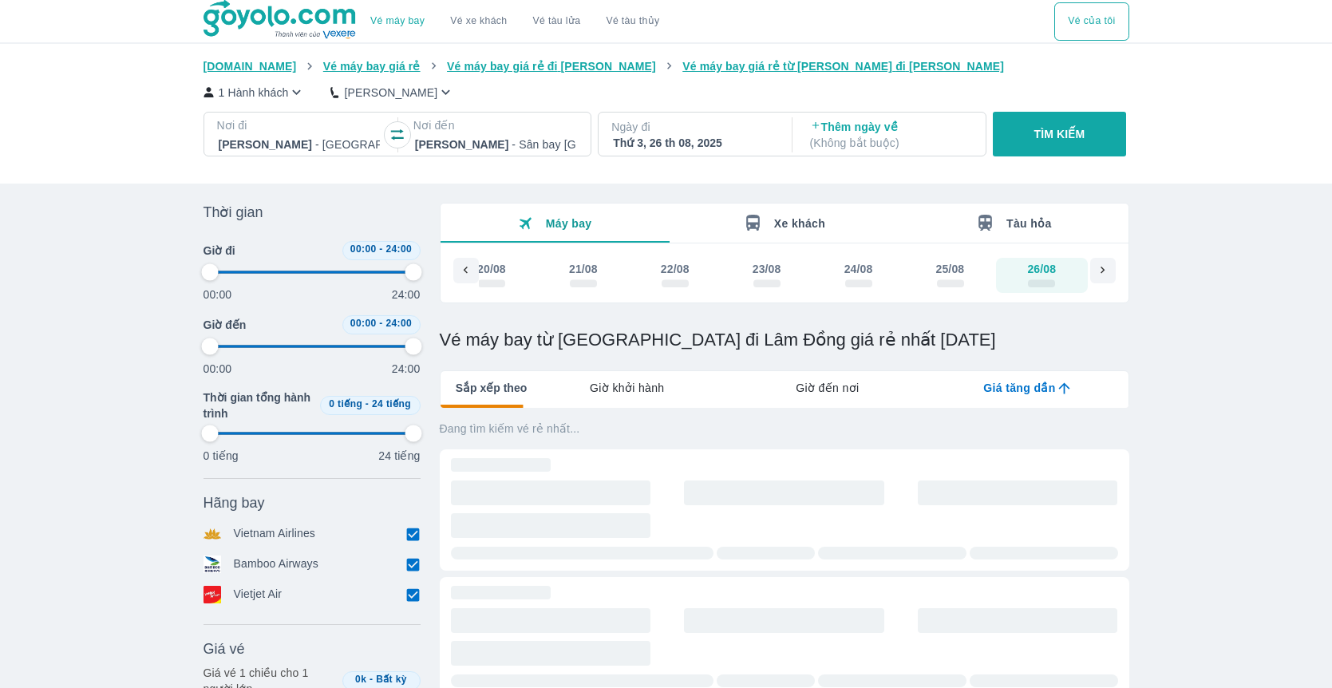
type input "97.9166666666667"
click at [61, 369] on div "Vé máy bay Vé xe khách Vé tàu lửa Vé tàu thủy Vé của tôi [DOMAIN_NAME] Vé máy b…" at bounding box center [666, 562] width 1332 height 1125
type input "97.9166666666667"
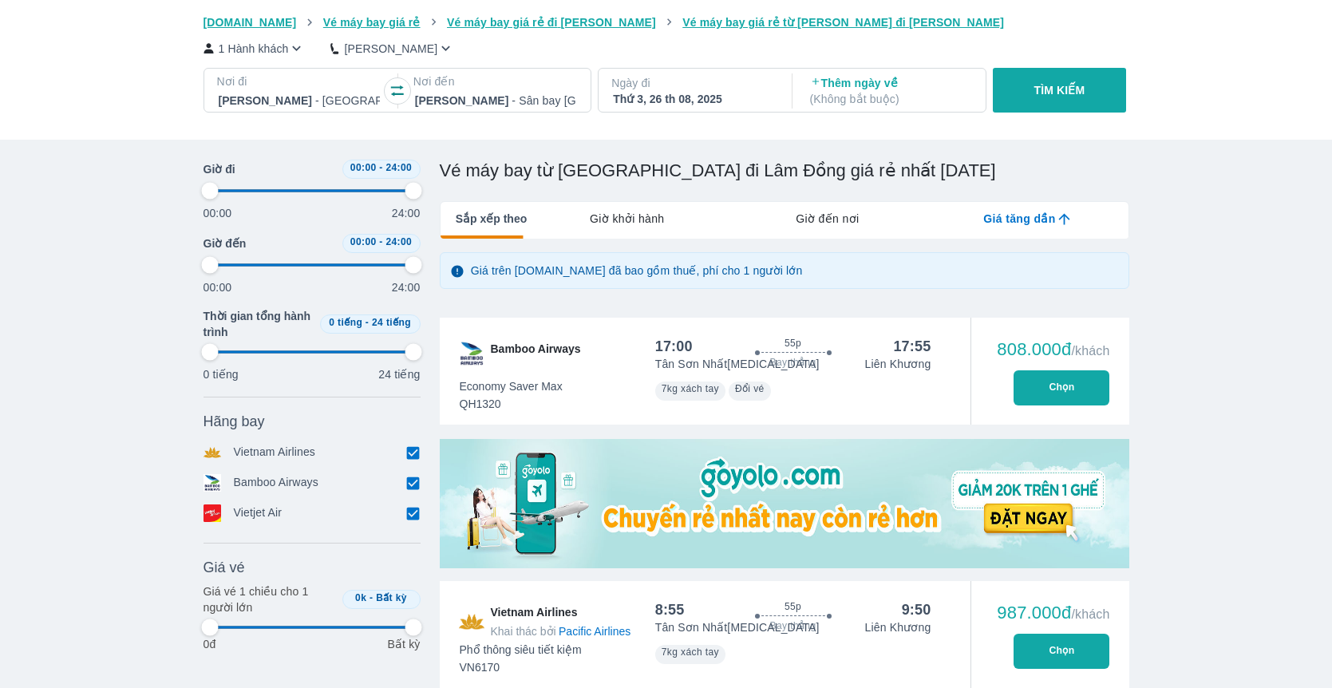
scroll to position [198, 0]
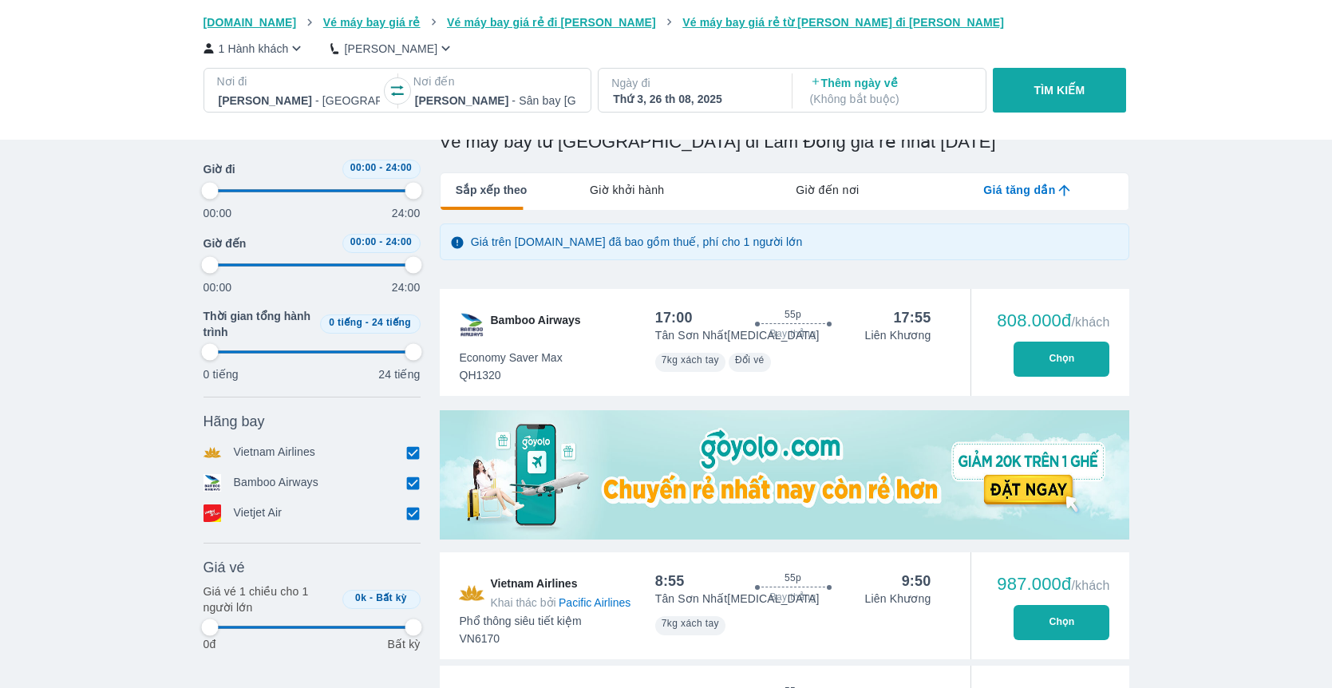
type input "97.9166666666667"
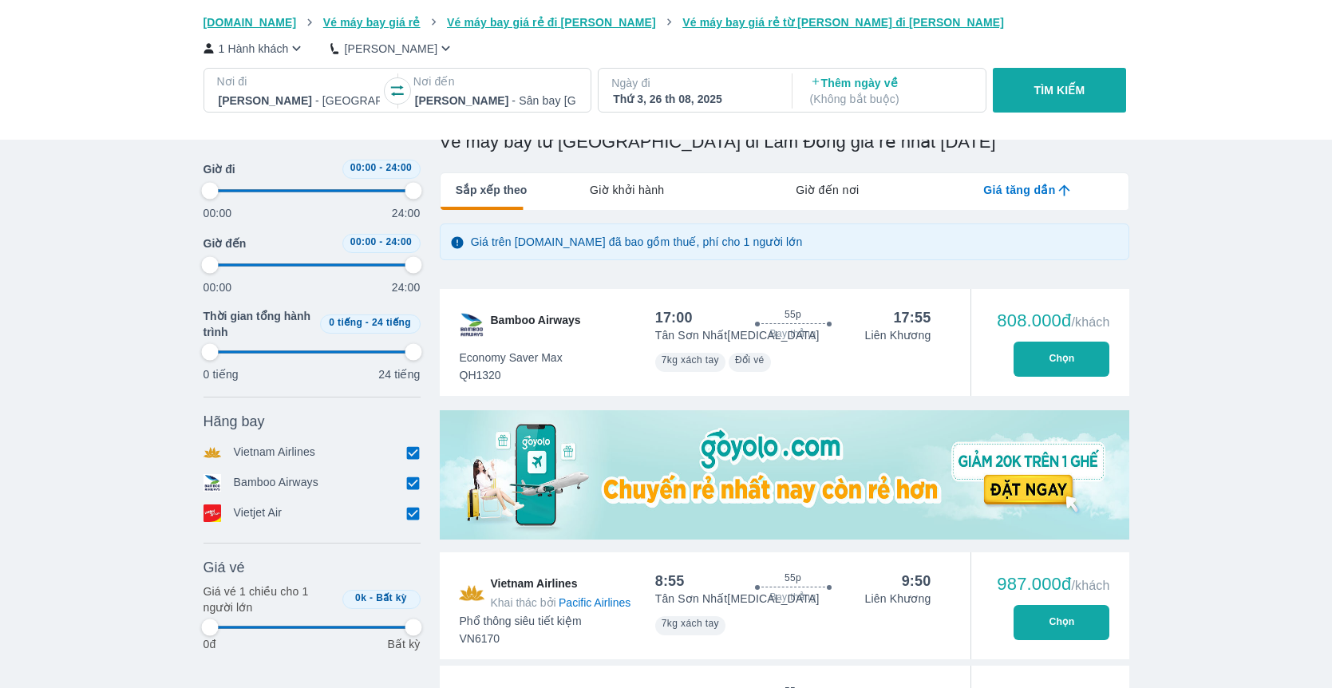
type input "97.9166666666667"
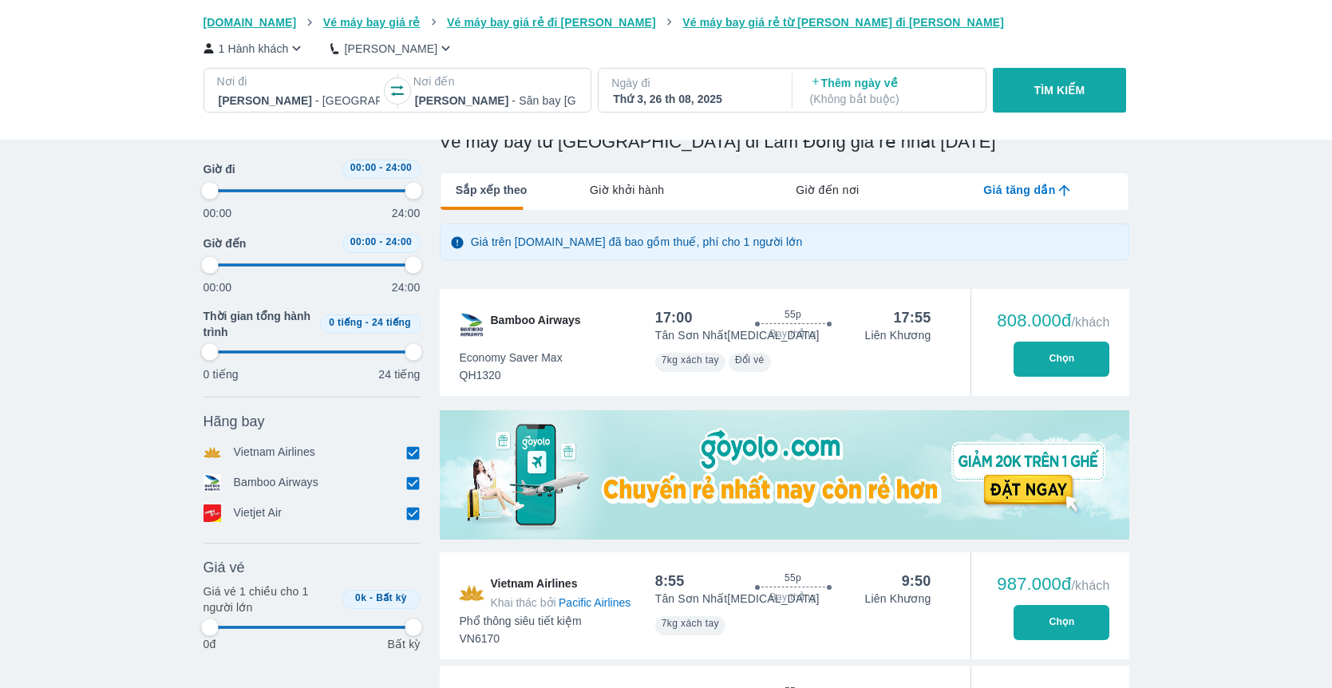
type input "97.9166666666667"
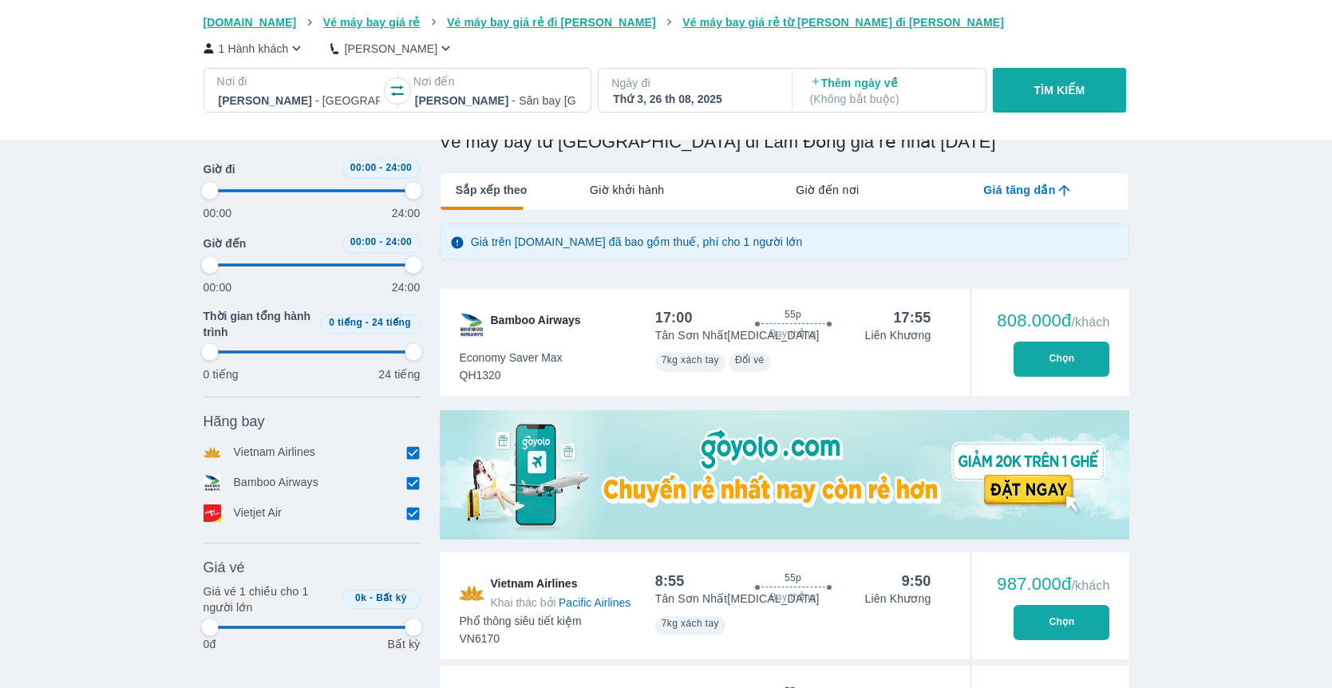
type input "97.9166666666667"
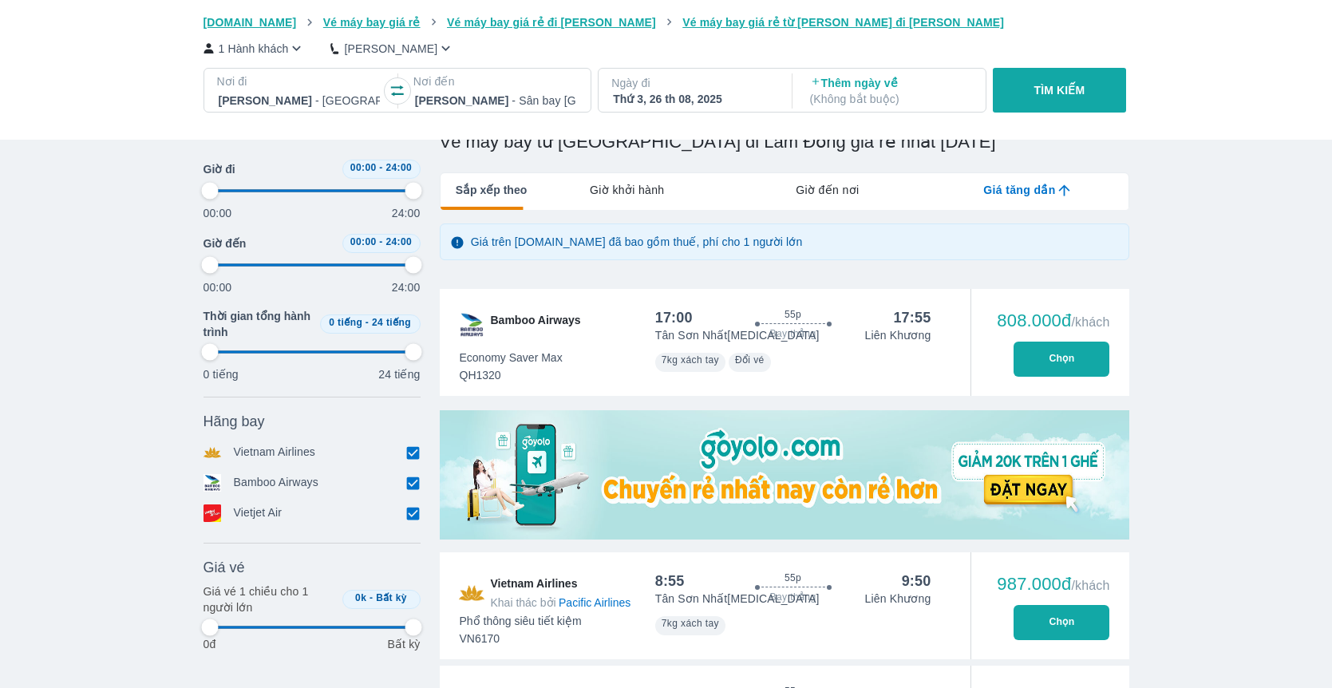
type input "97.9166666666667"
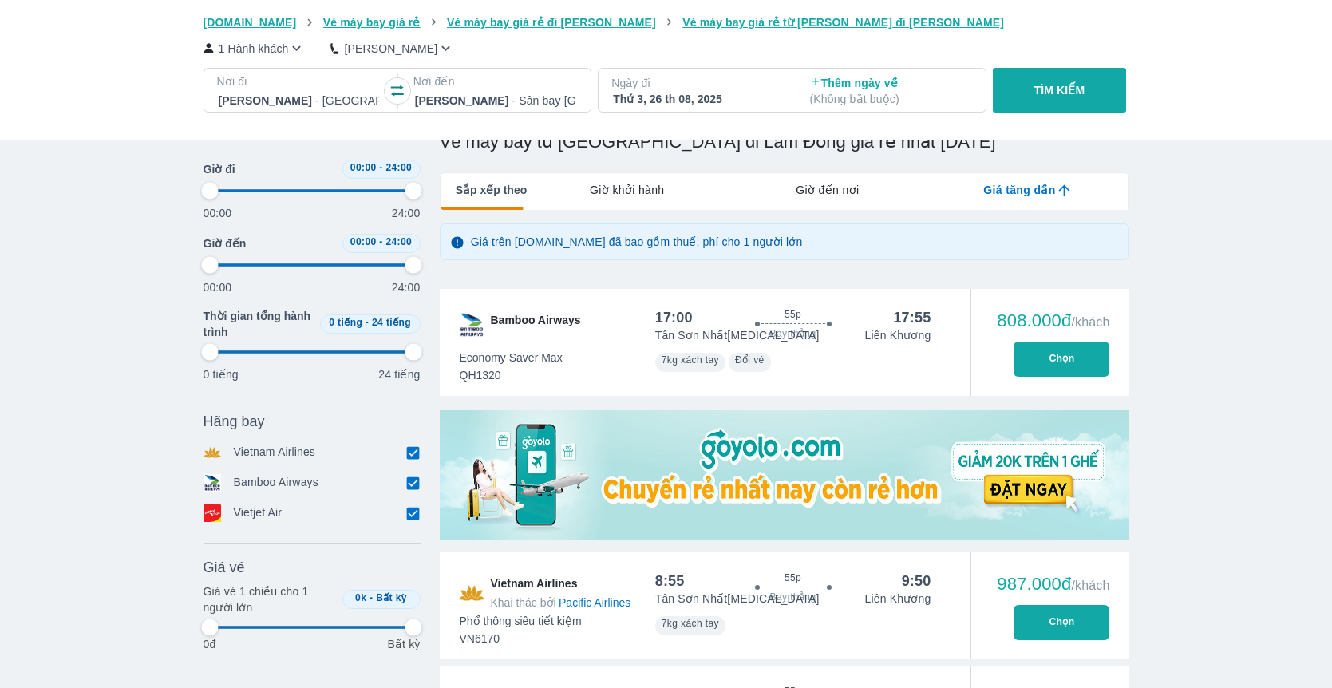
type input "97.9166666666667"
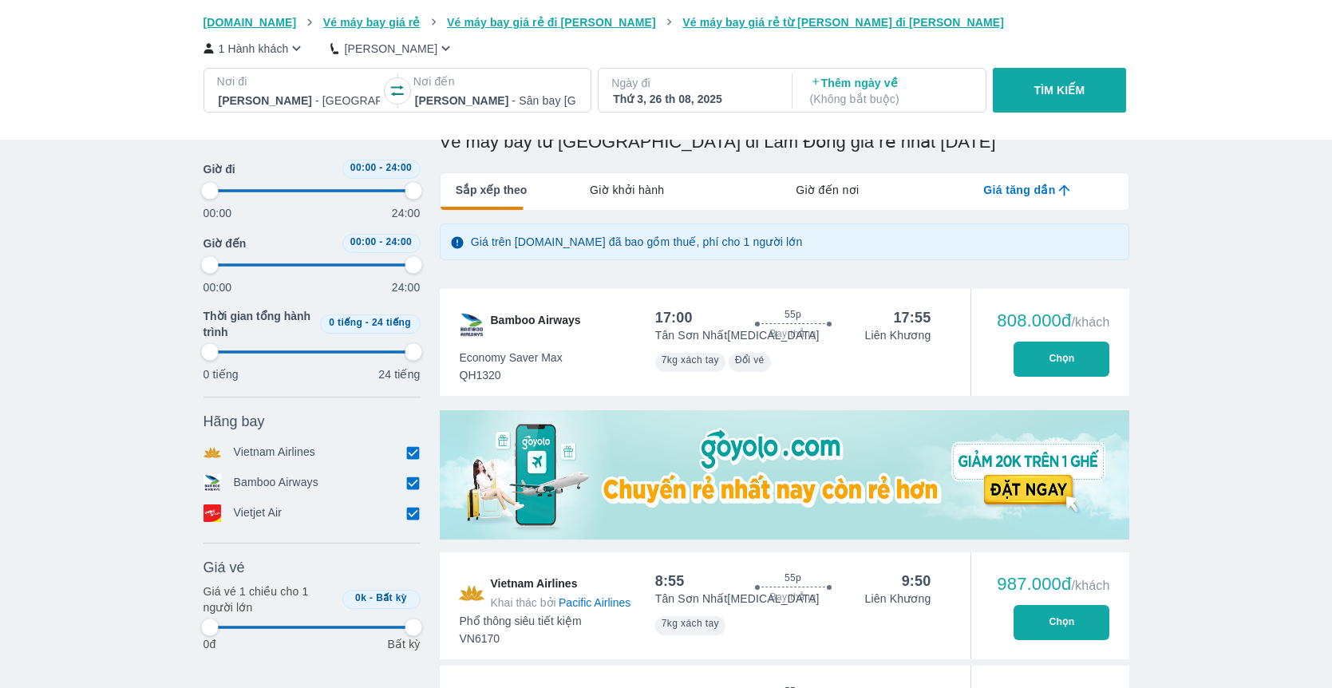
type input "97.9166666666667"
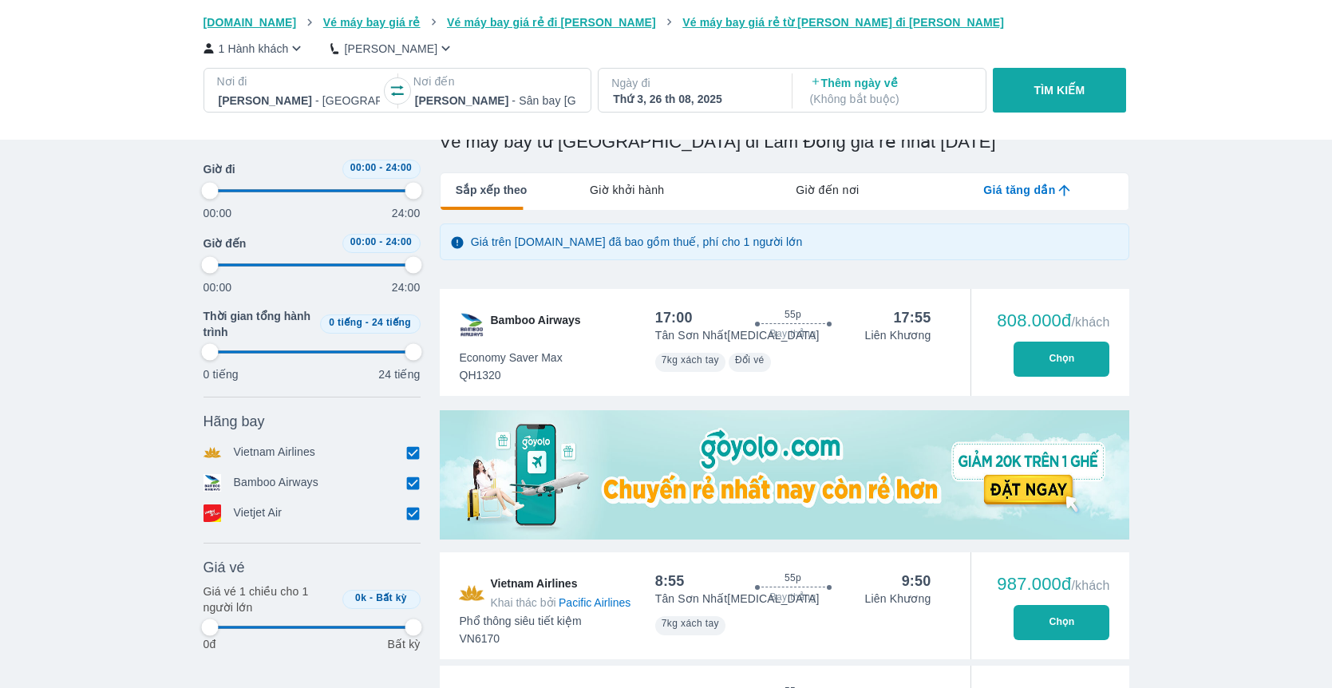
type input "97.9166666666667"
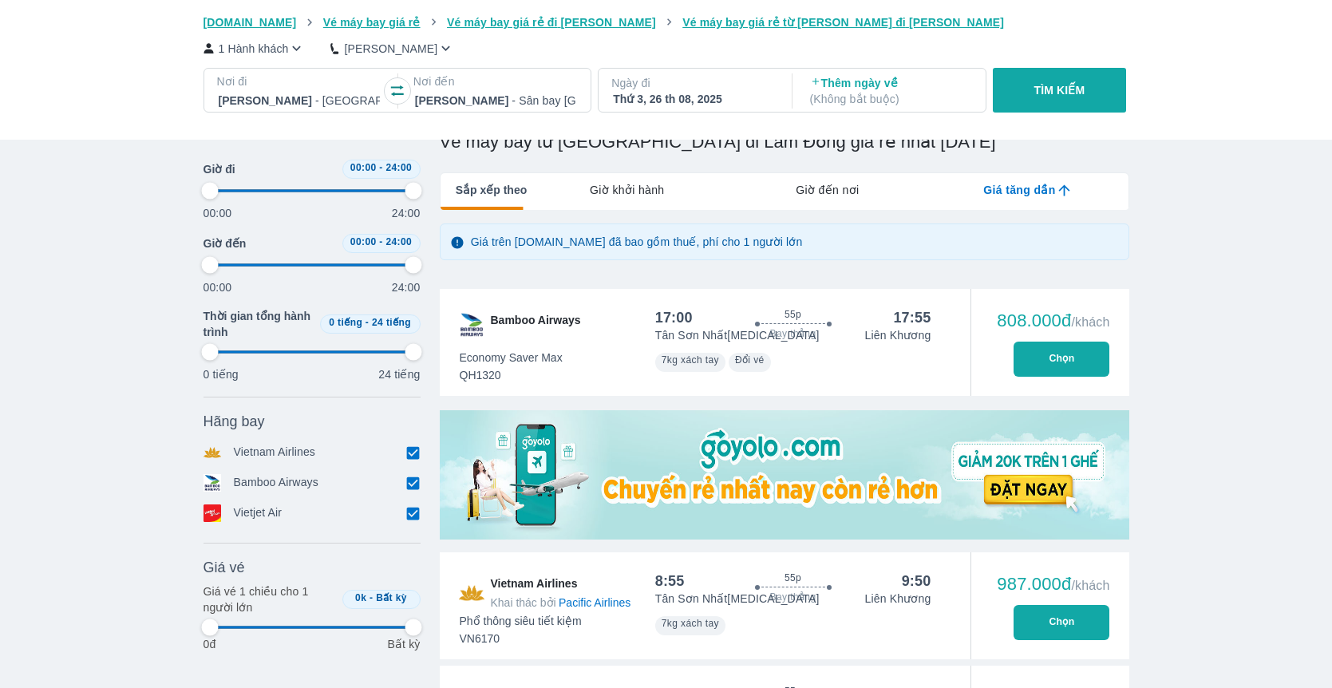
type input "97.9166666666667"
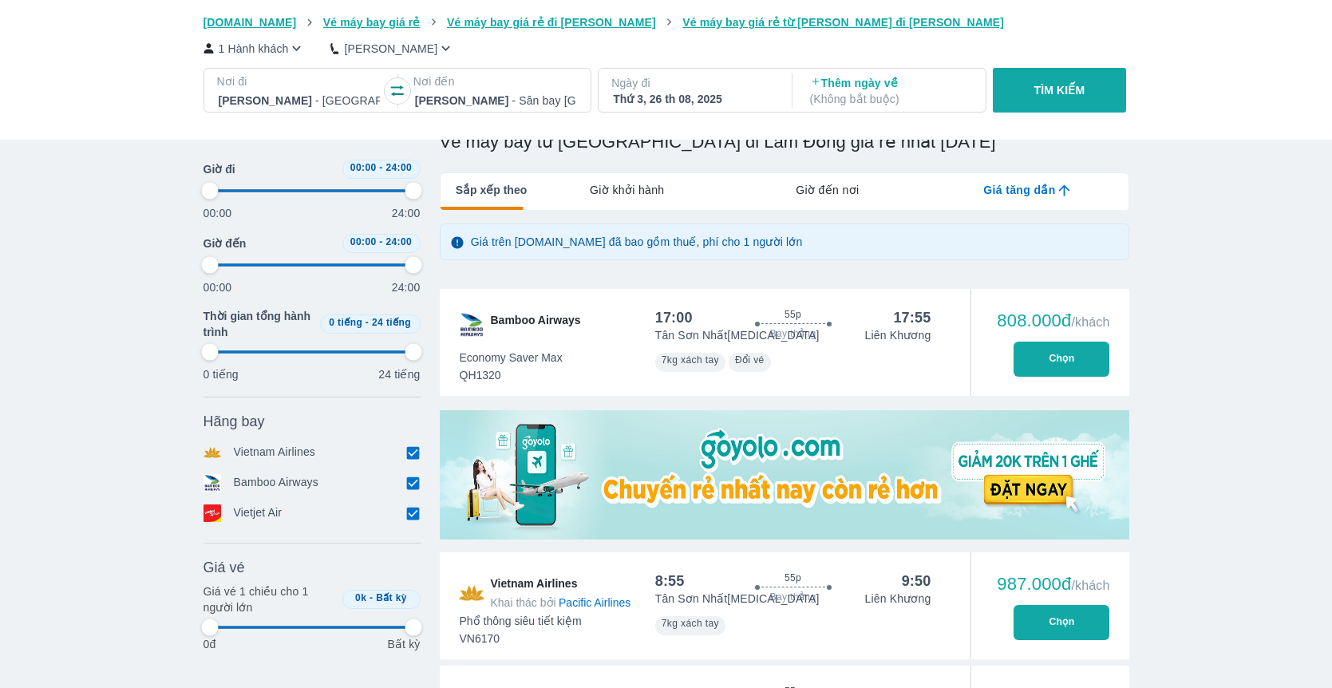
type input "97.9166666666667"
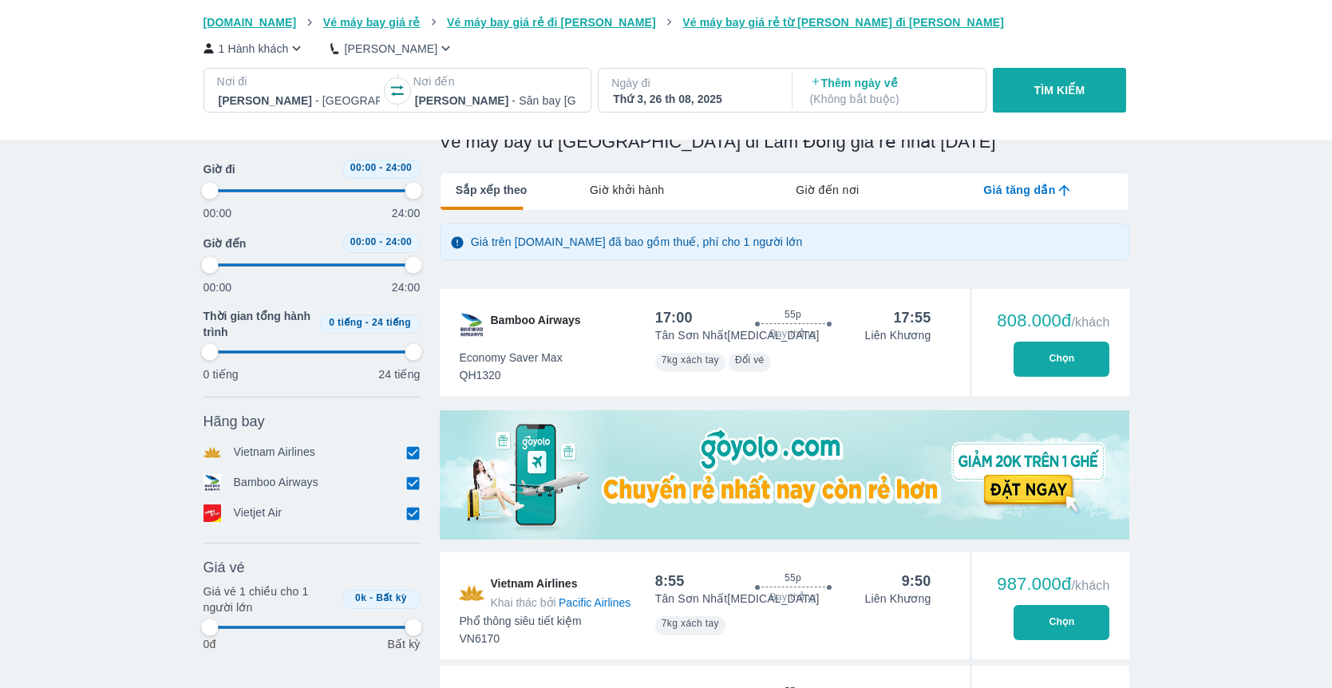
type input "97.9166666666667"
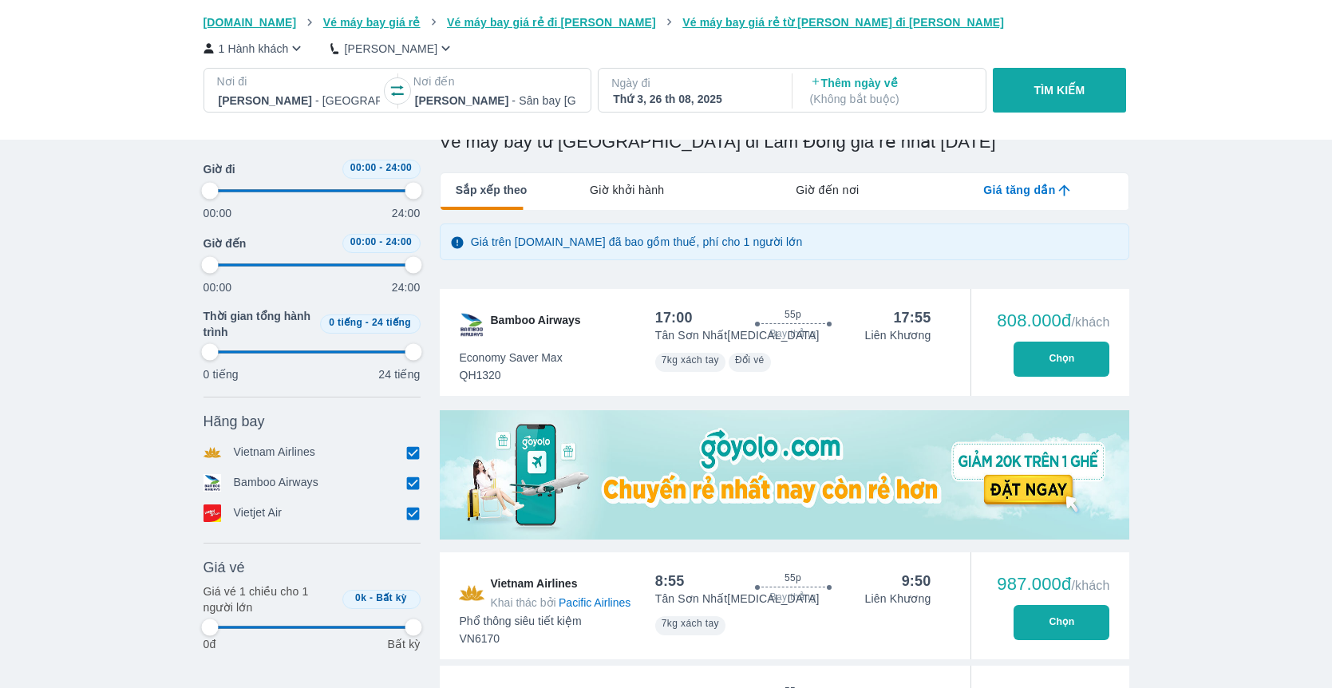
type input "97.9166666666667"
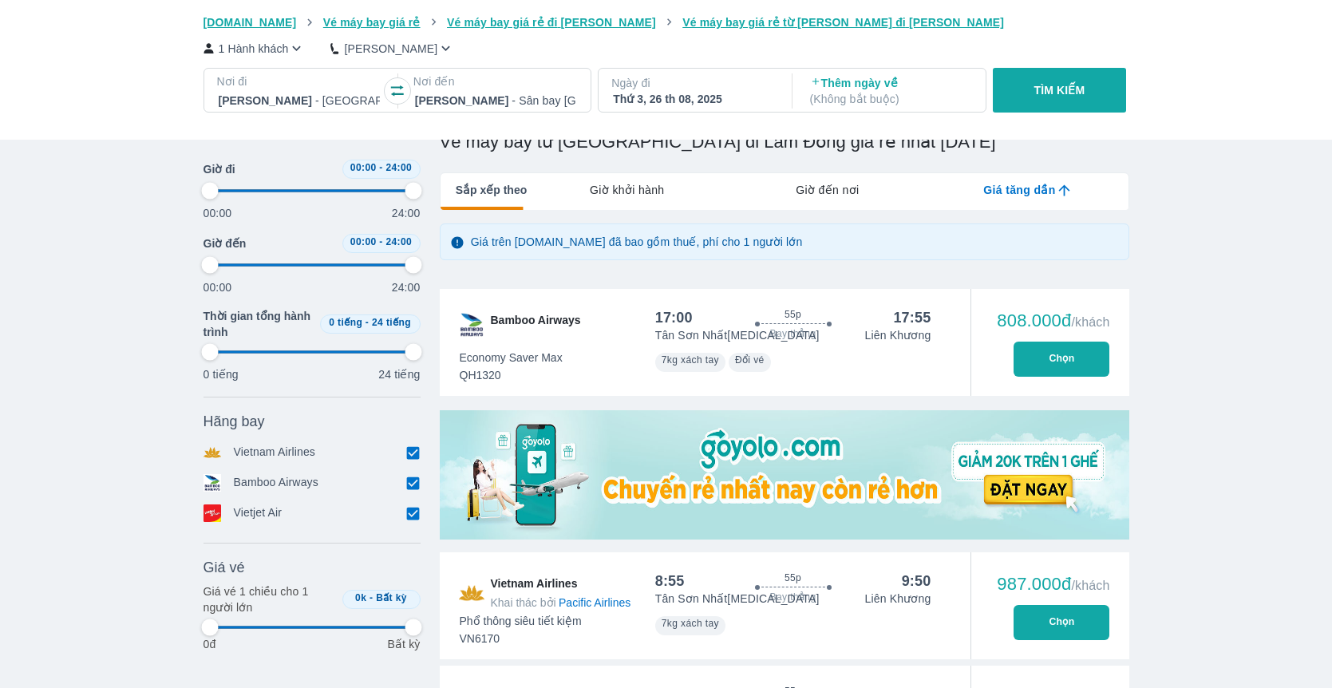
type input "97.9166666666667"
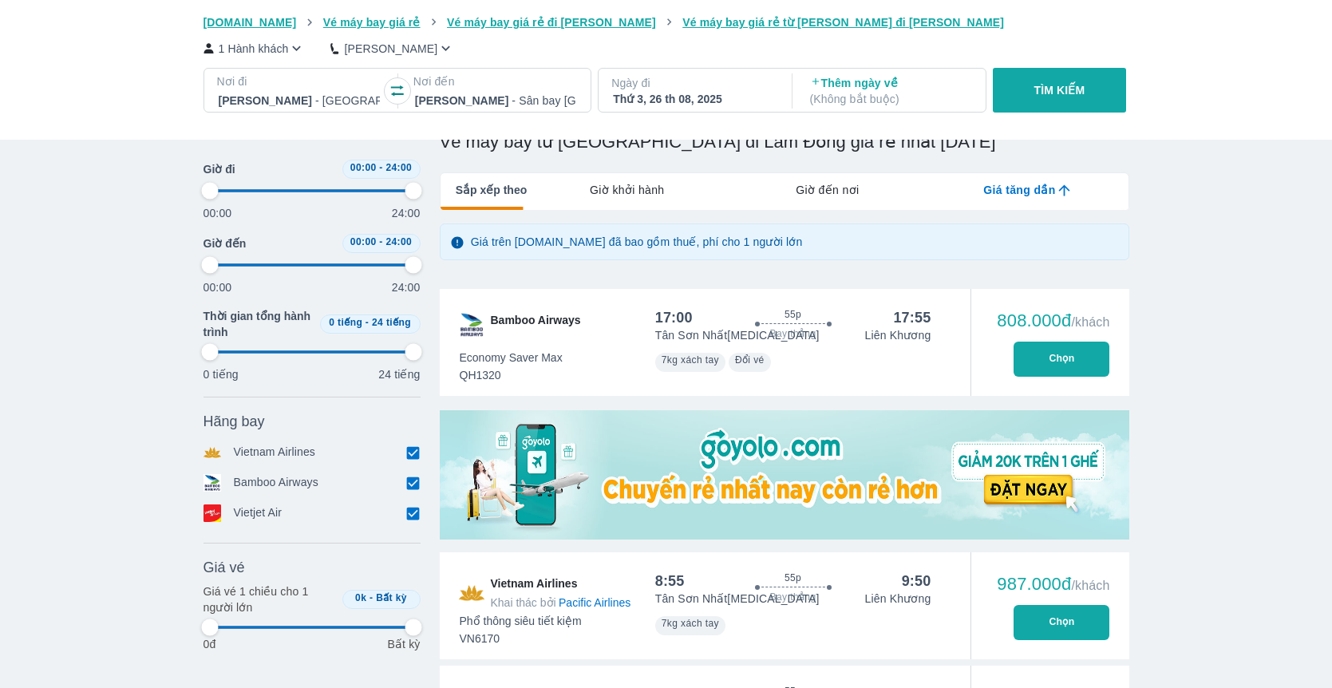
type input "97.9166666666667"
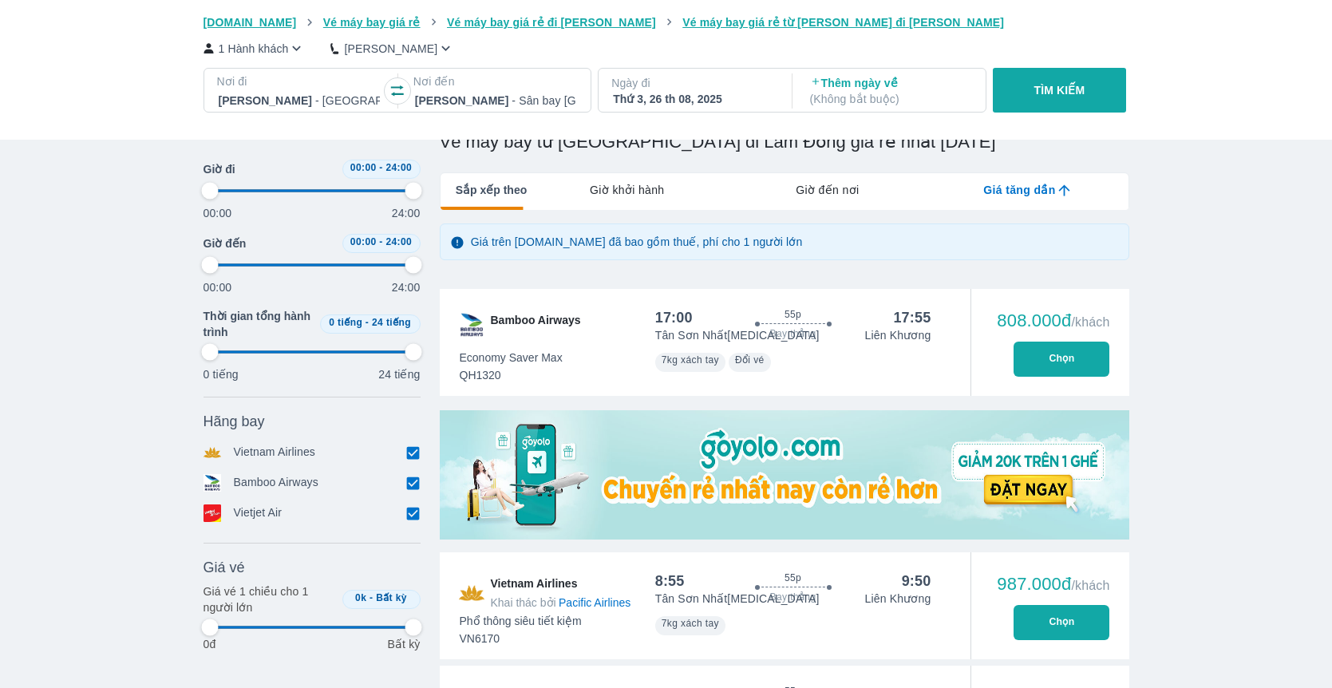
type input "97.9166666666667"
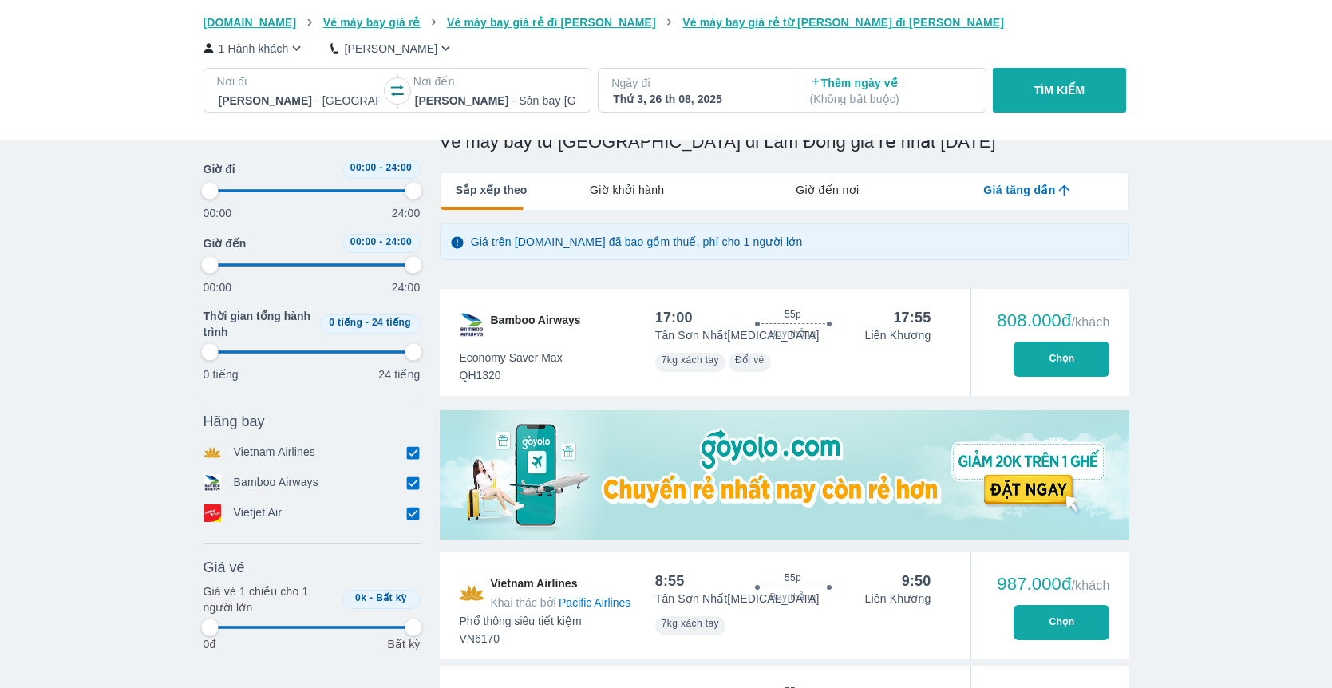
type input "97.9166666666667"
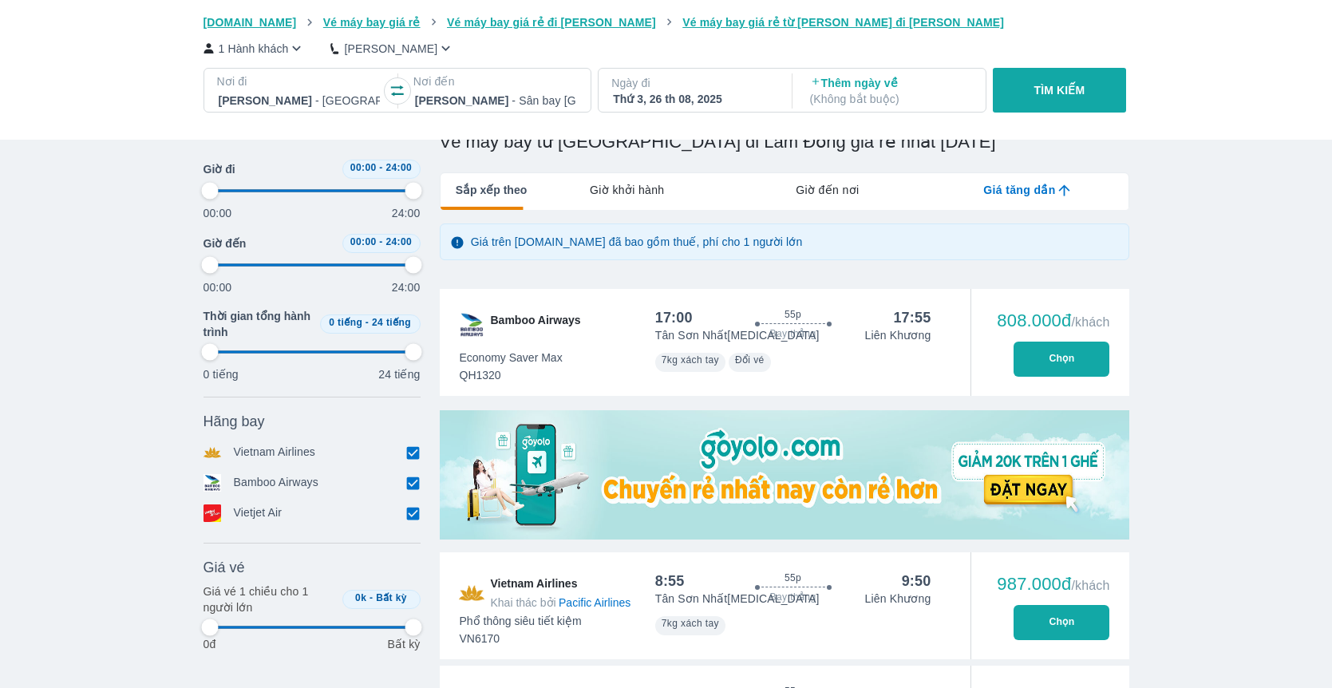
type input "97.9166666666667"
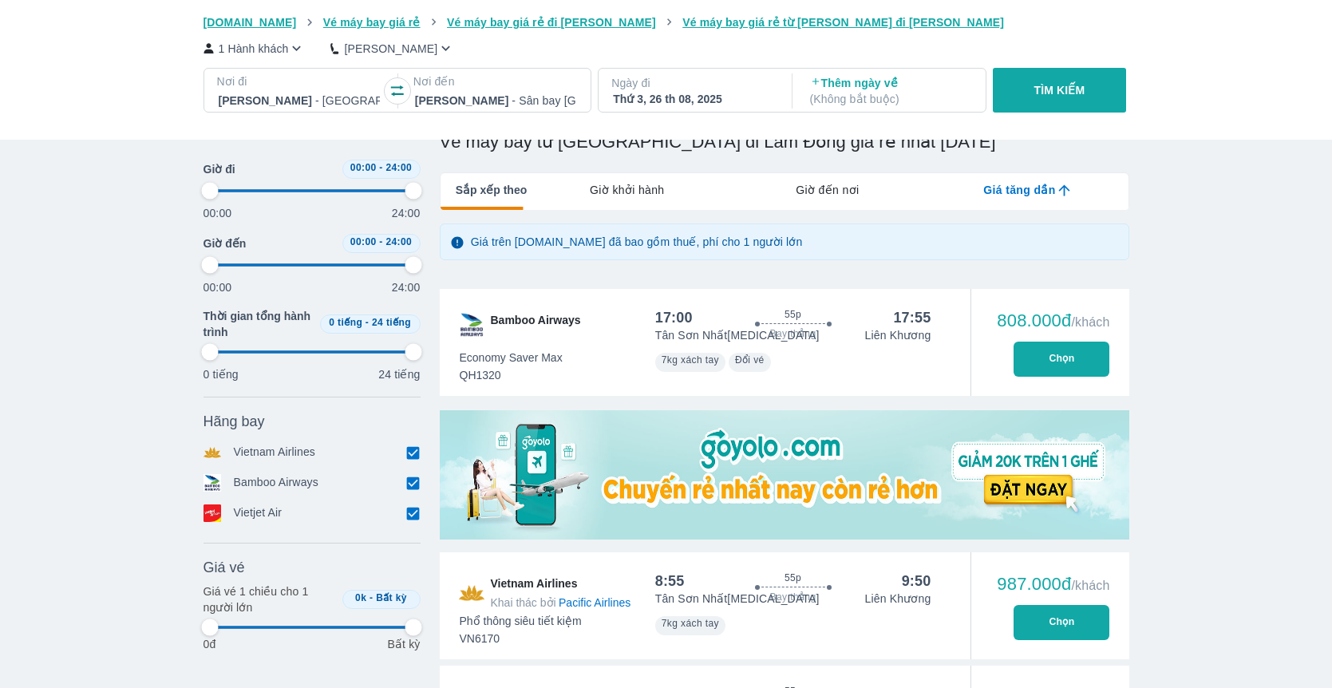
type input "97.9166666666667"
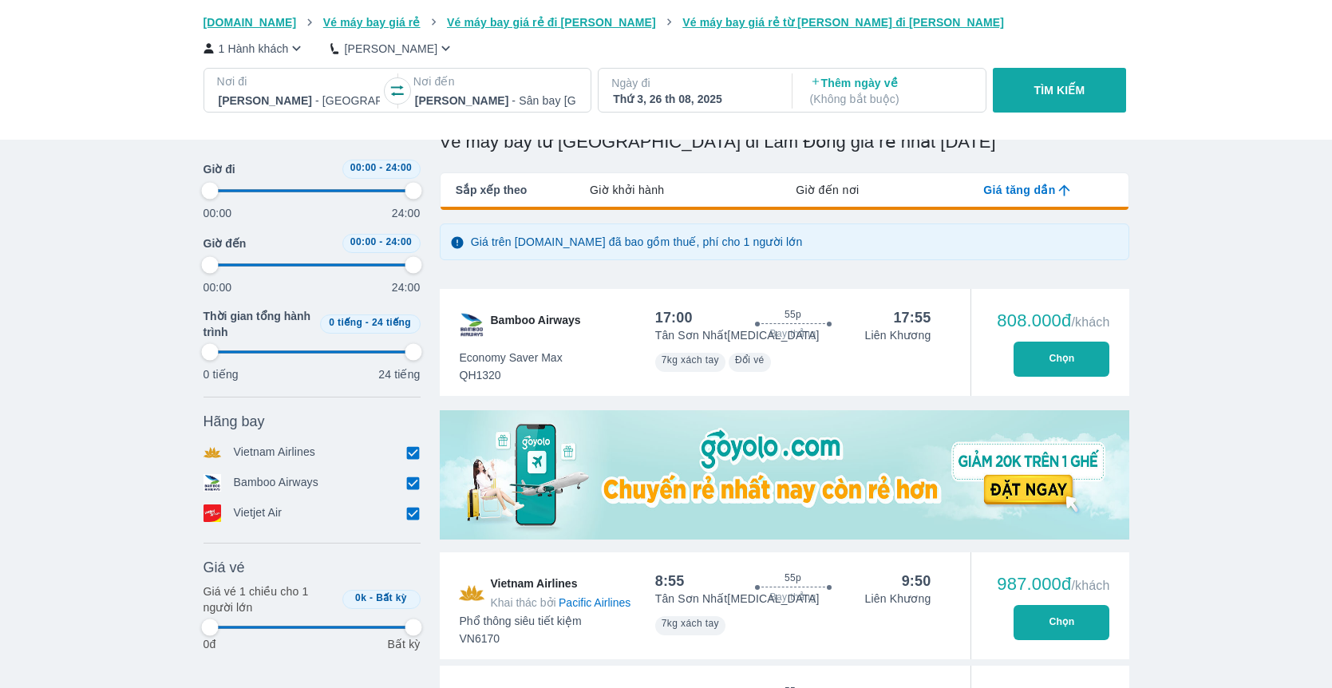
type input "97.9166666666667"
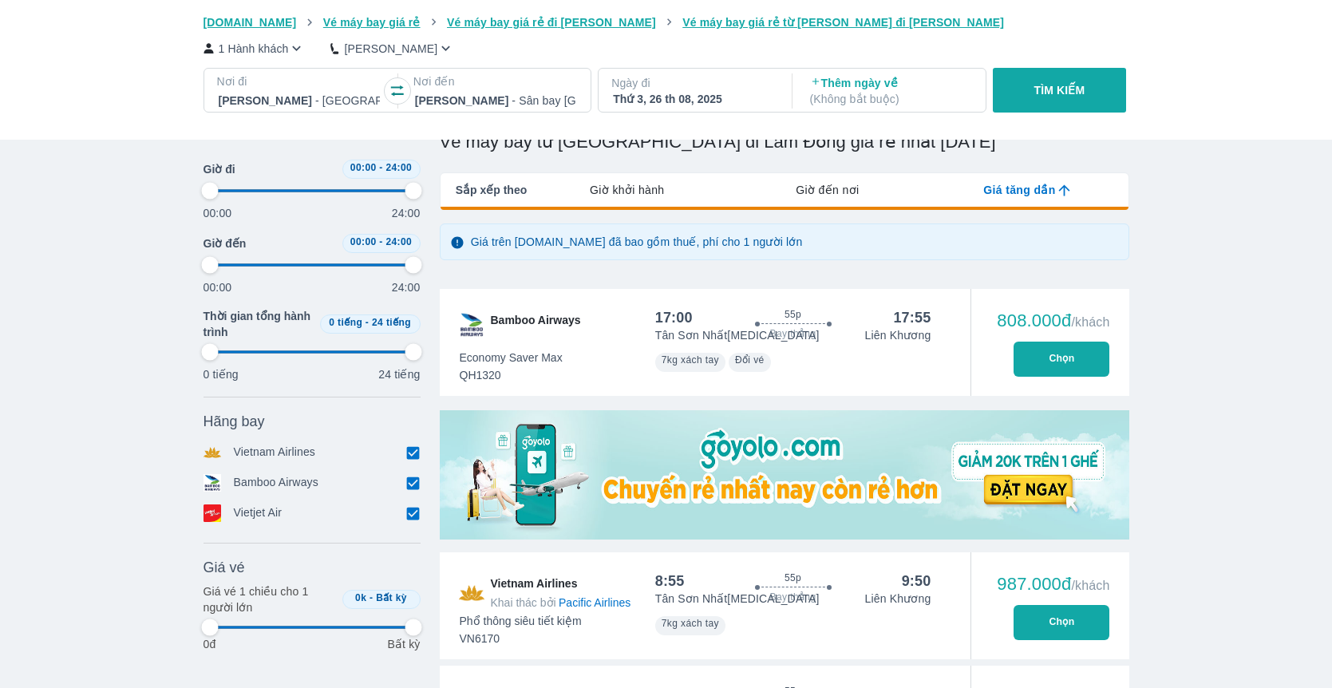
type input "97.9166666666667"
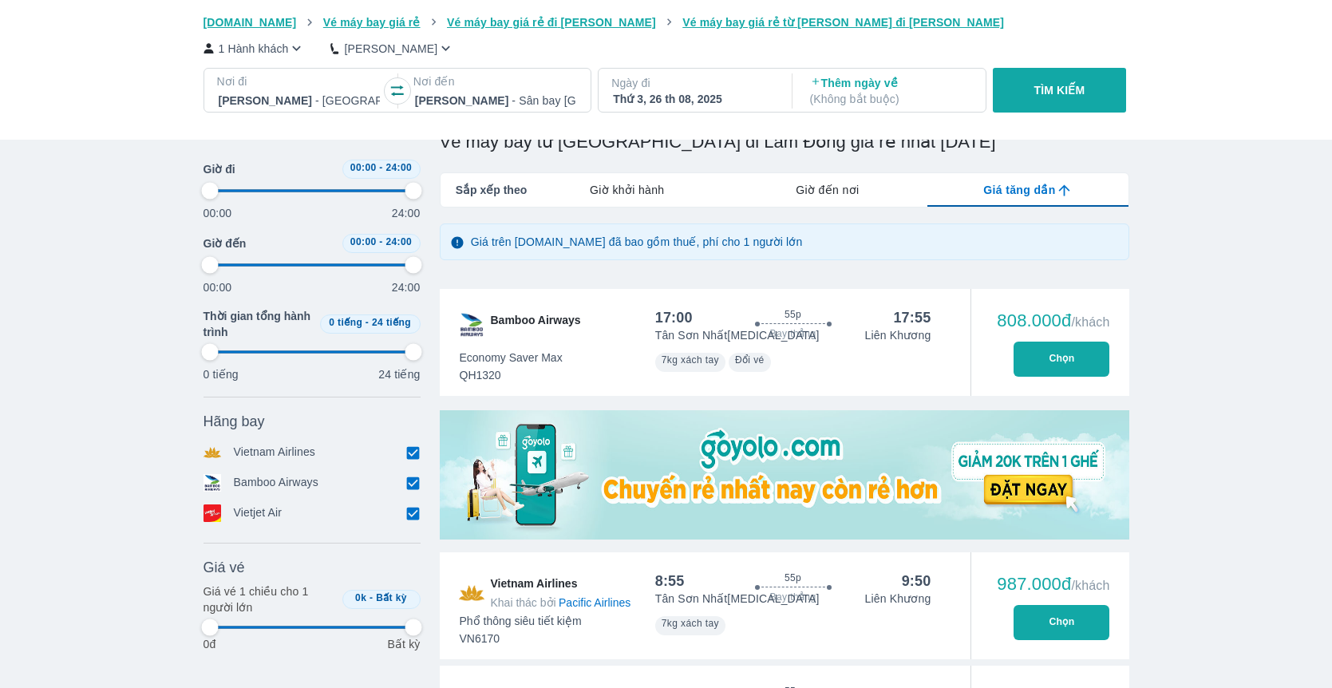
type input "97.9166666666667"
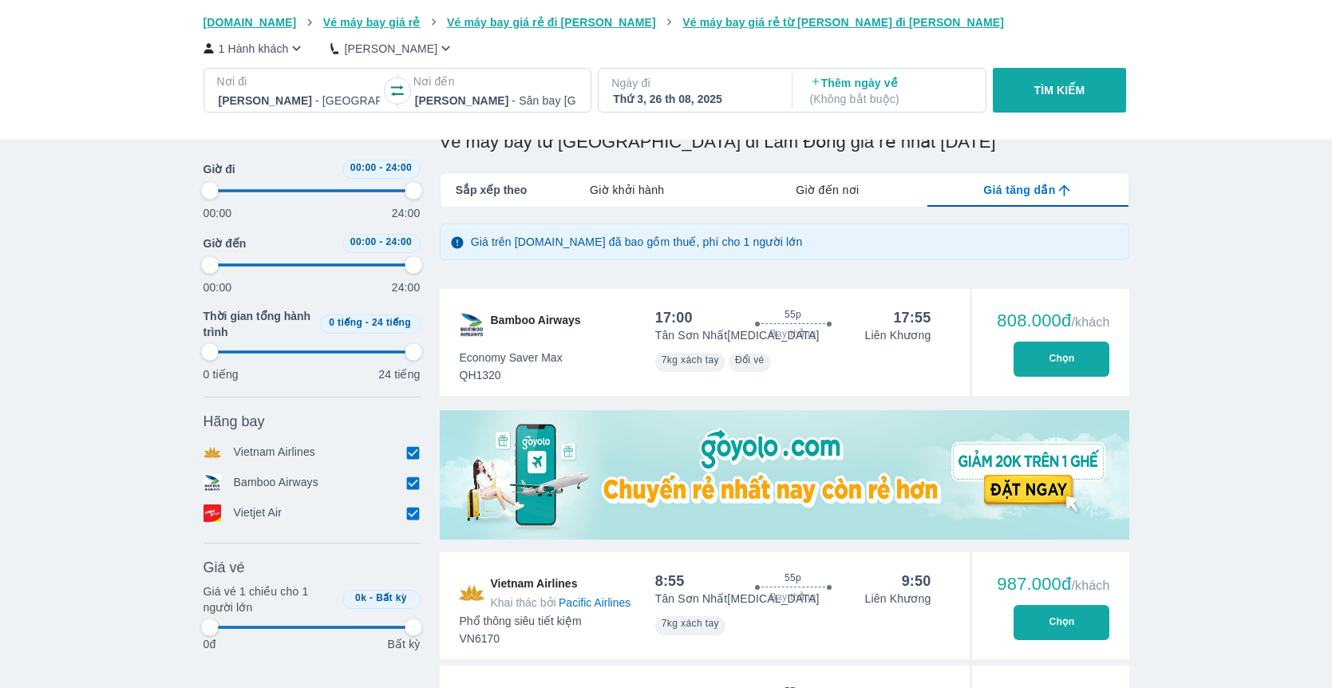
type input "97.9166666666667"
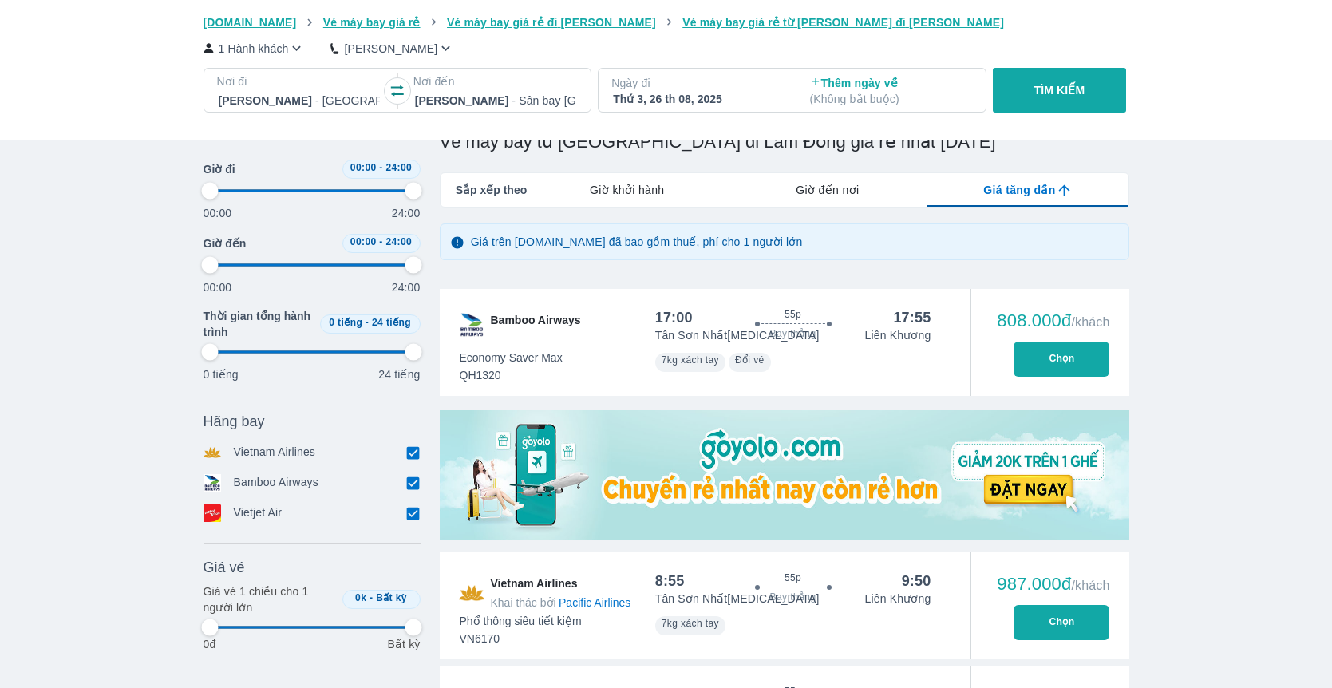
type input "97.9166666666667"
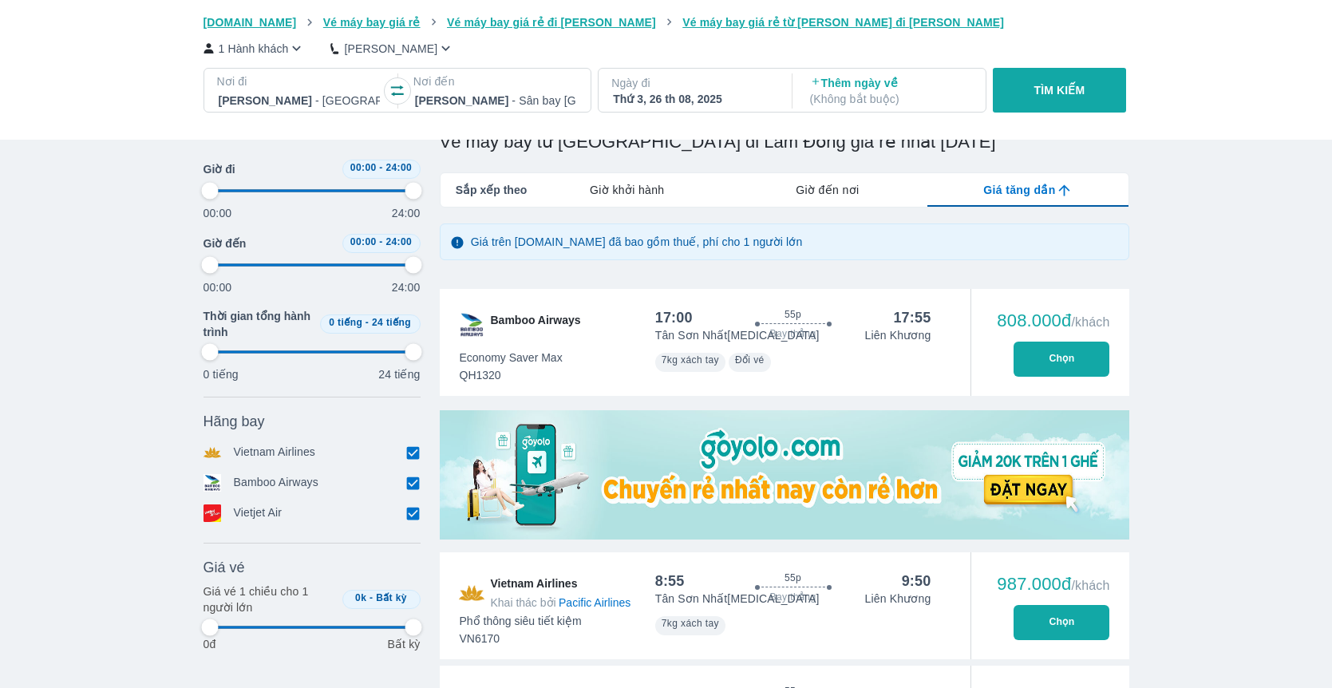
type input "97.9166666666667"
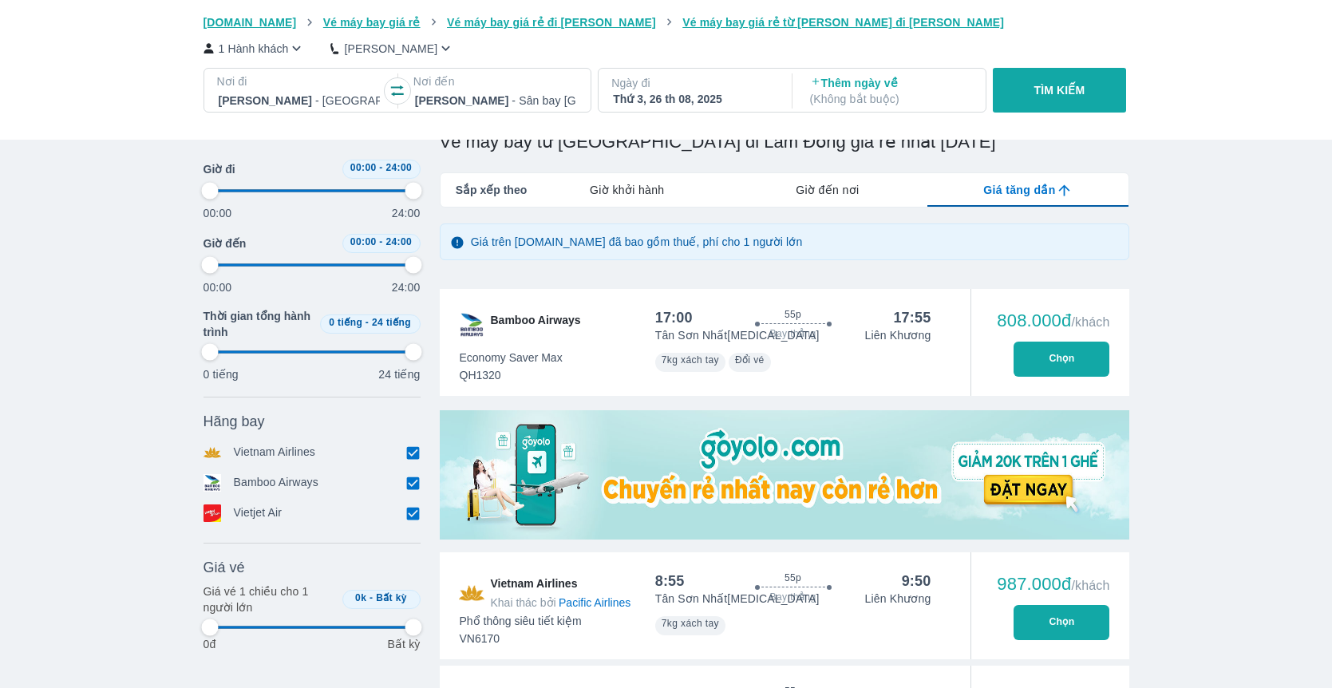
type input "97.9166666666667"
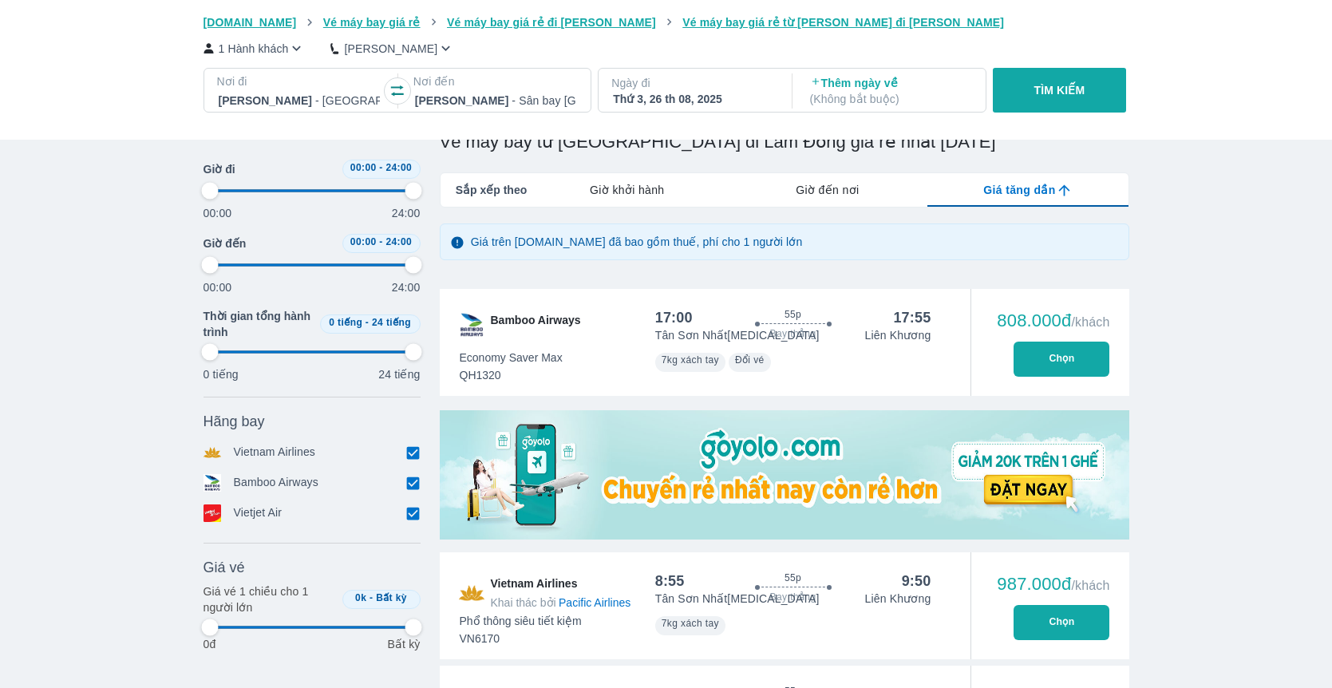
type input "97.9166666666667"
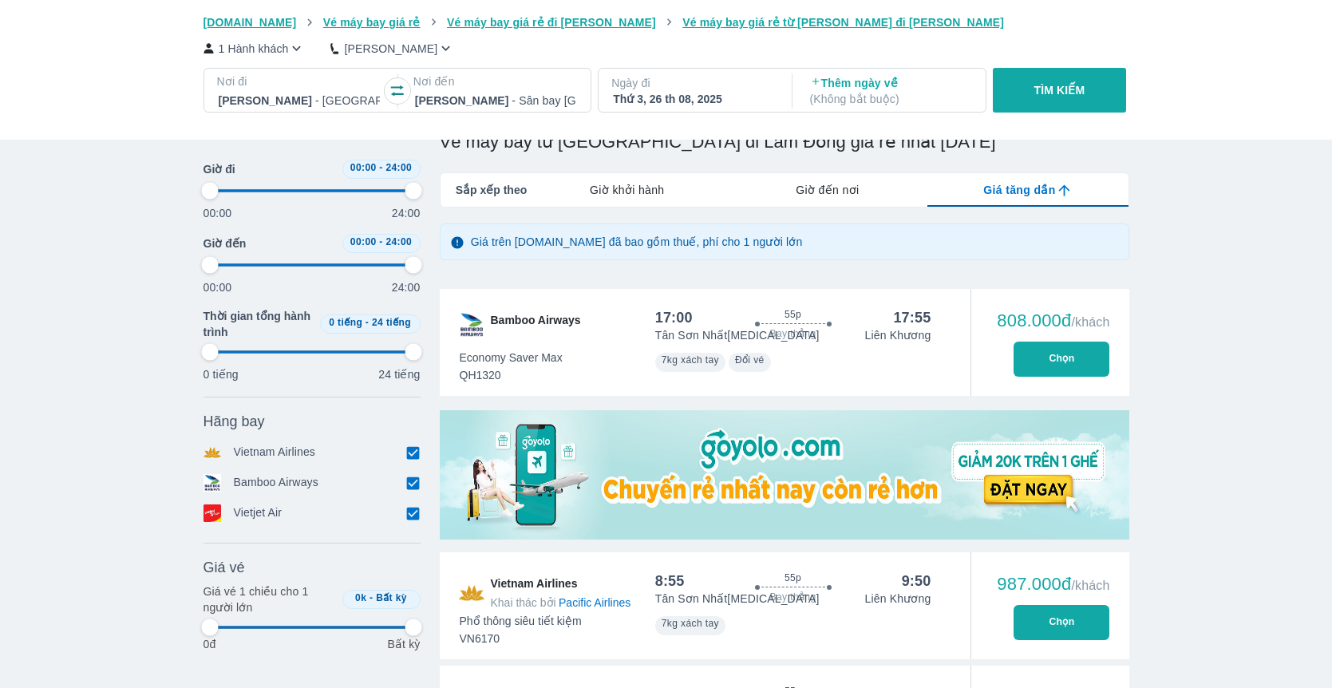
type input "97.9166666666667"
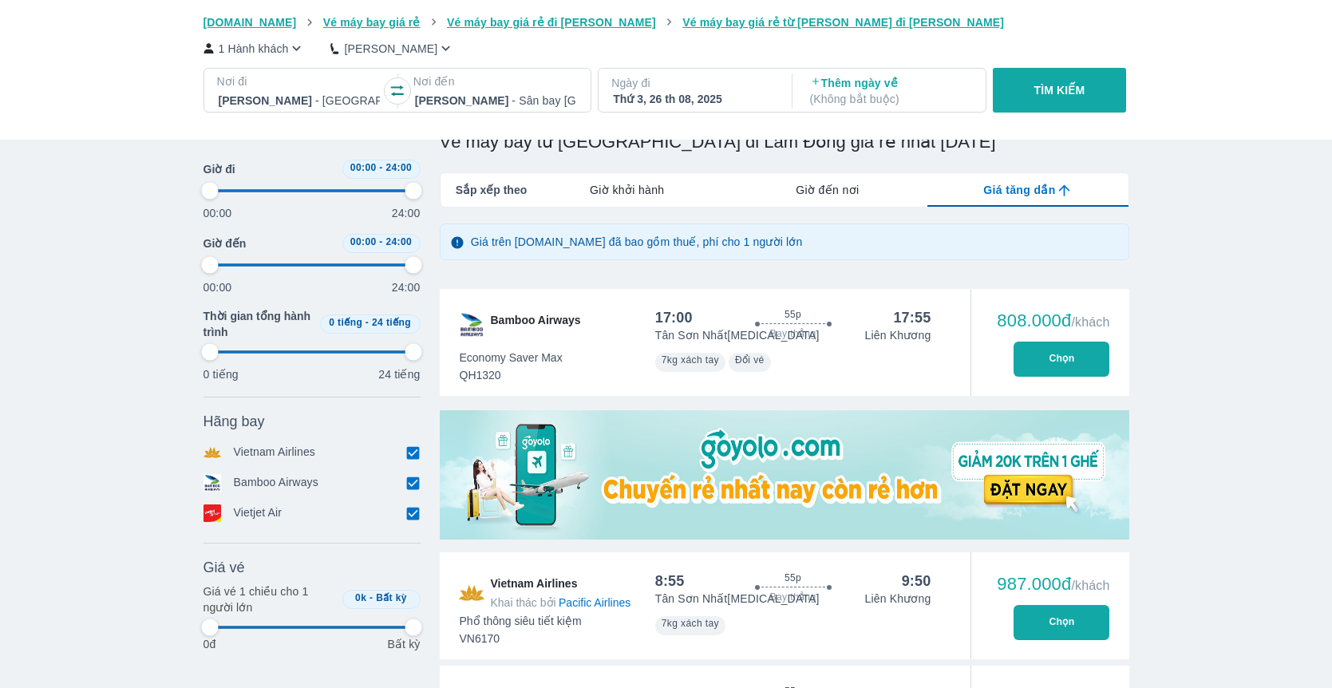
type input "97.9166666666667"
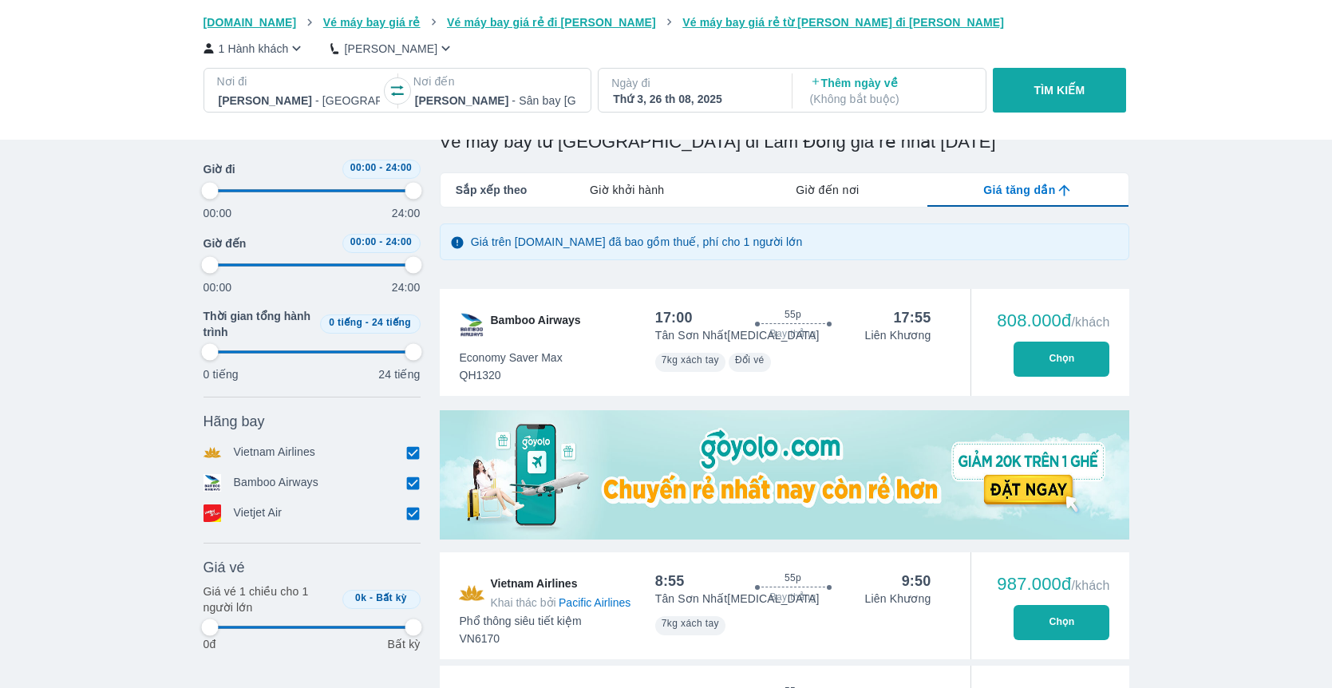
type input "97.9166666666667"
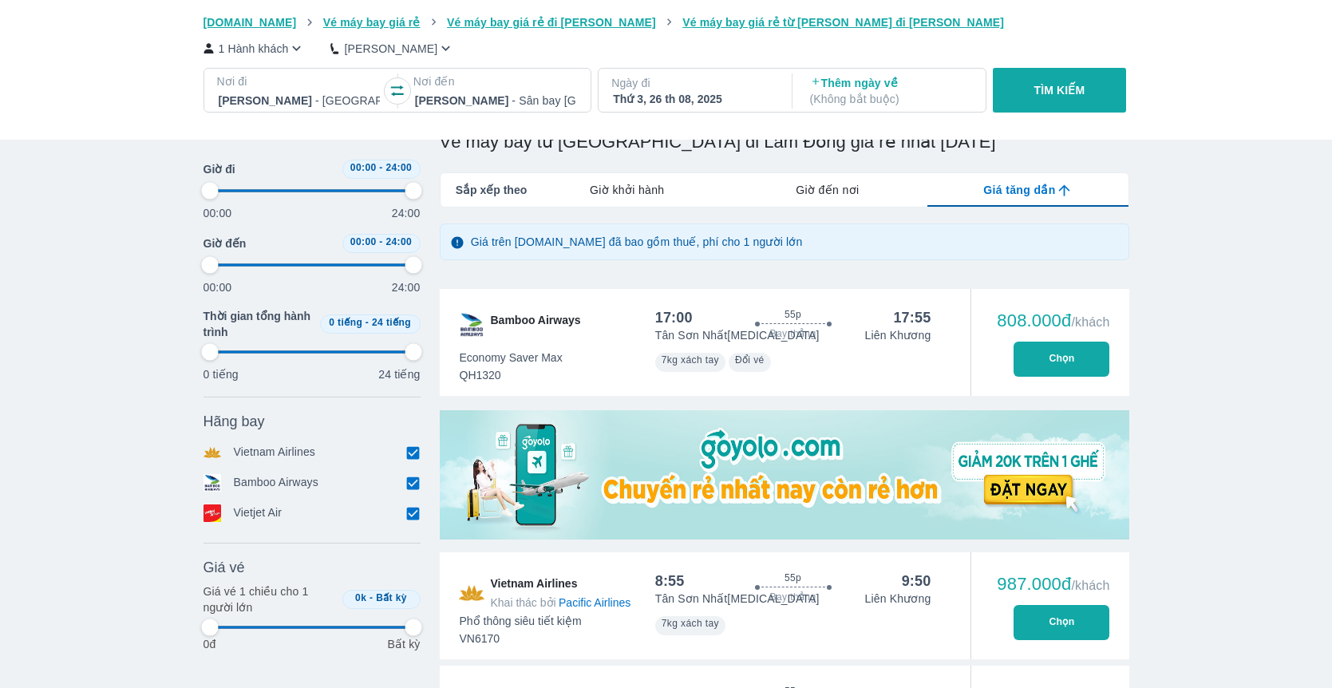
type input "97.9166666666667"
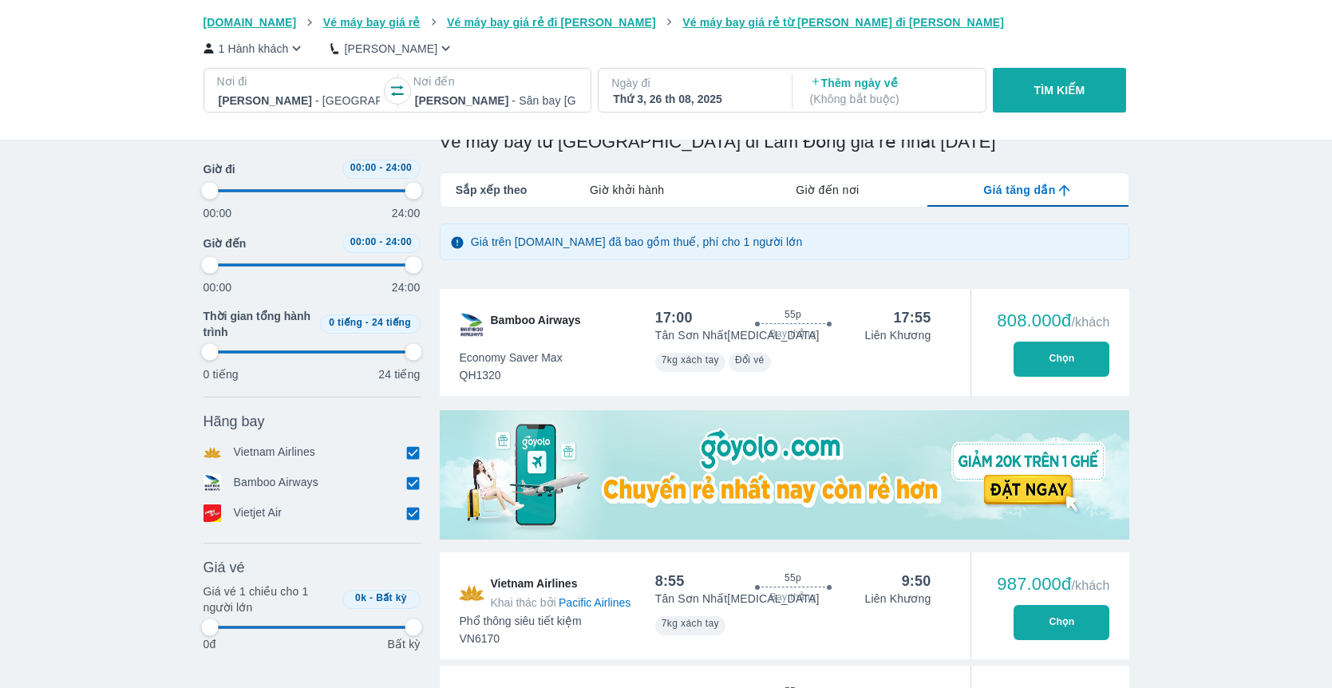
type input "97.9166666666667"
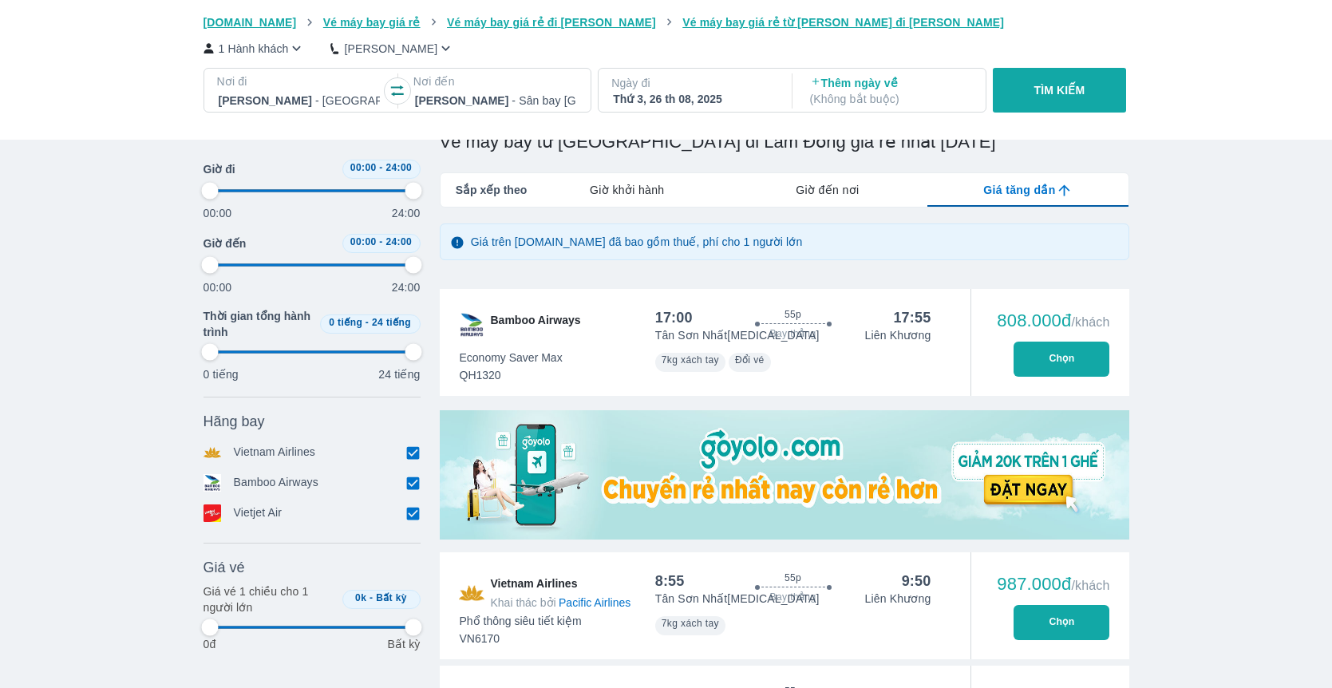
type input "97.9166666666667"
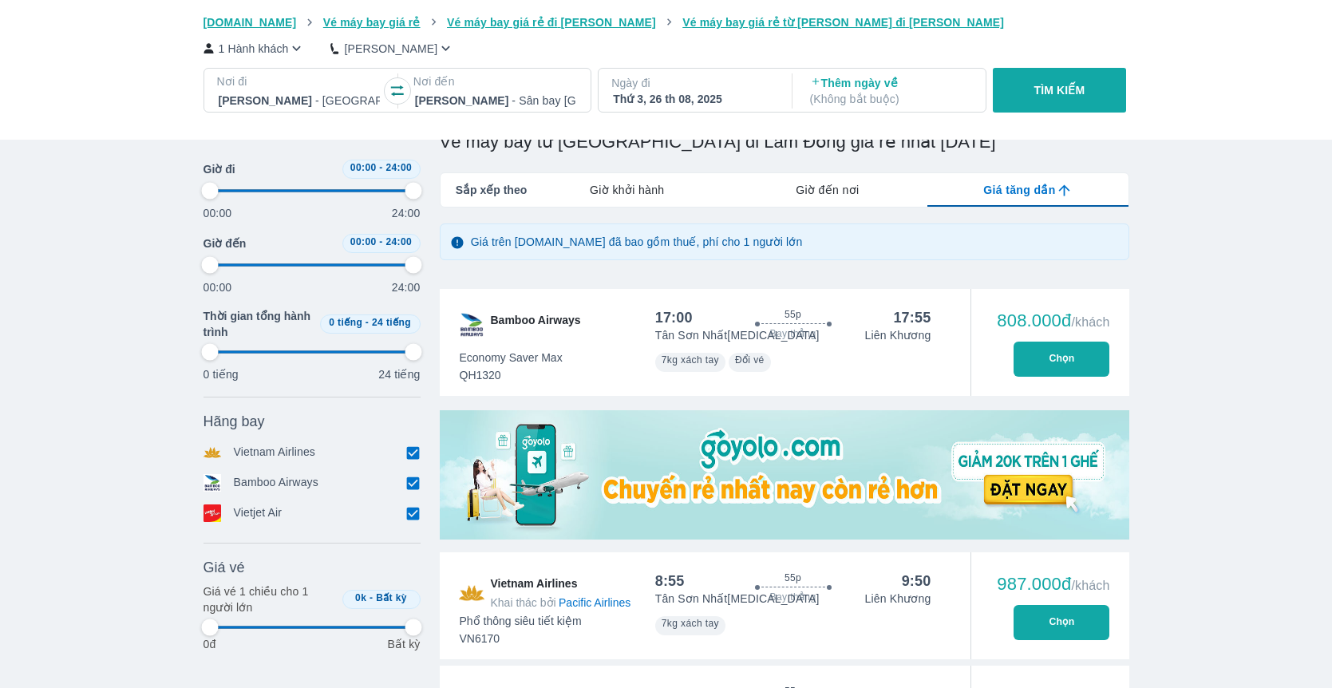
type input "97.9166666666667"
